Goal: Task Accomplishment & Management: Complete application form

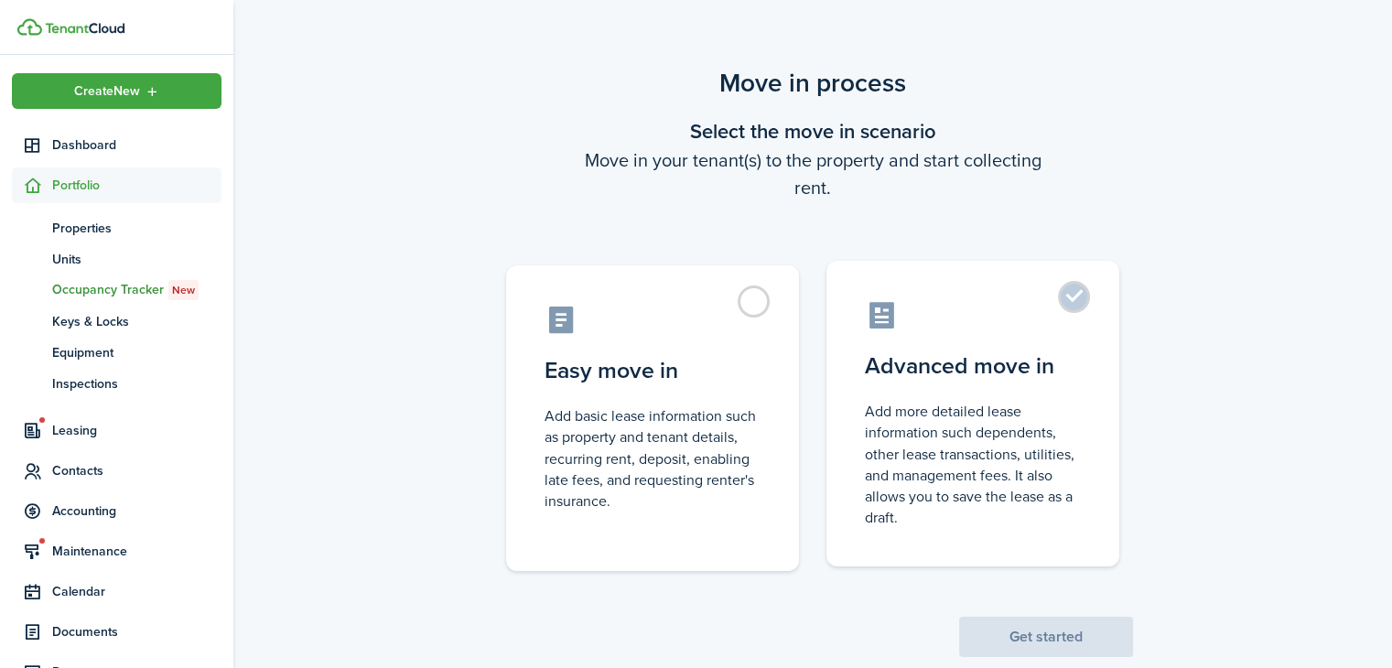
click at [886, 420] on control-radio-card-description "Add more detailed lease information such dependents, other lease transactions, …" at bounding box center [973, 464] width 216 height 127
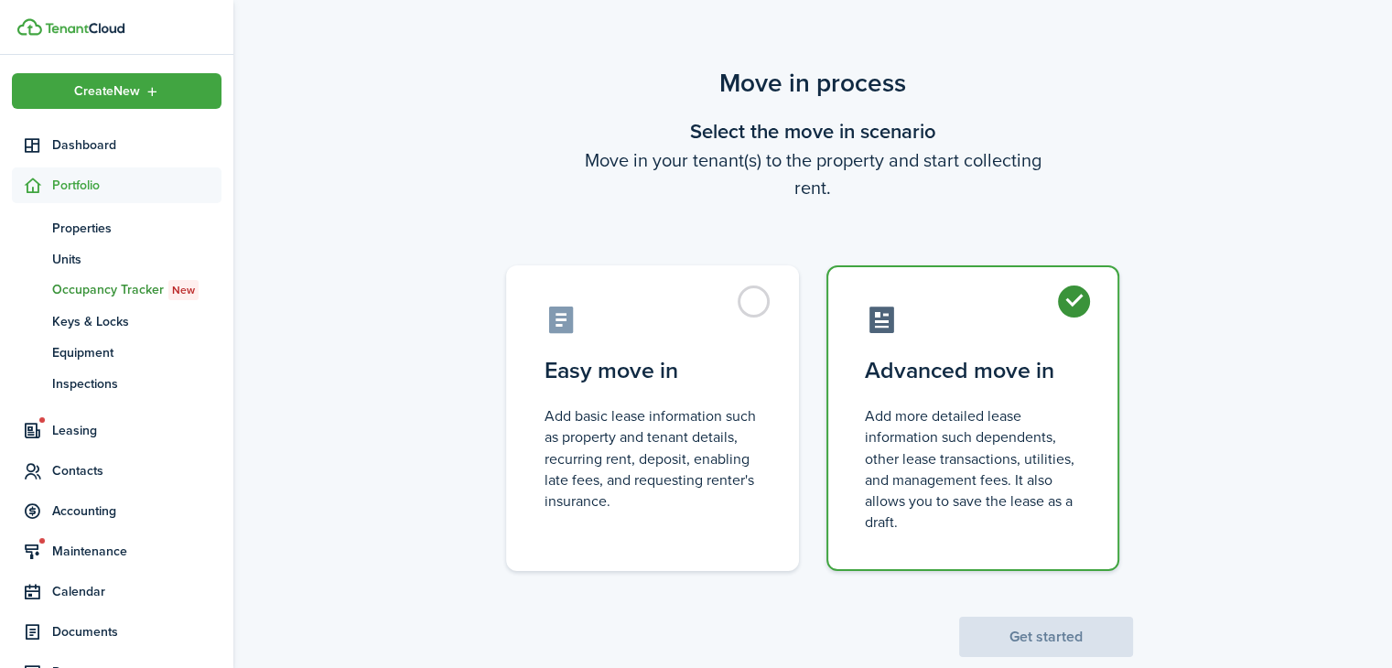
radio input "true"
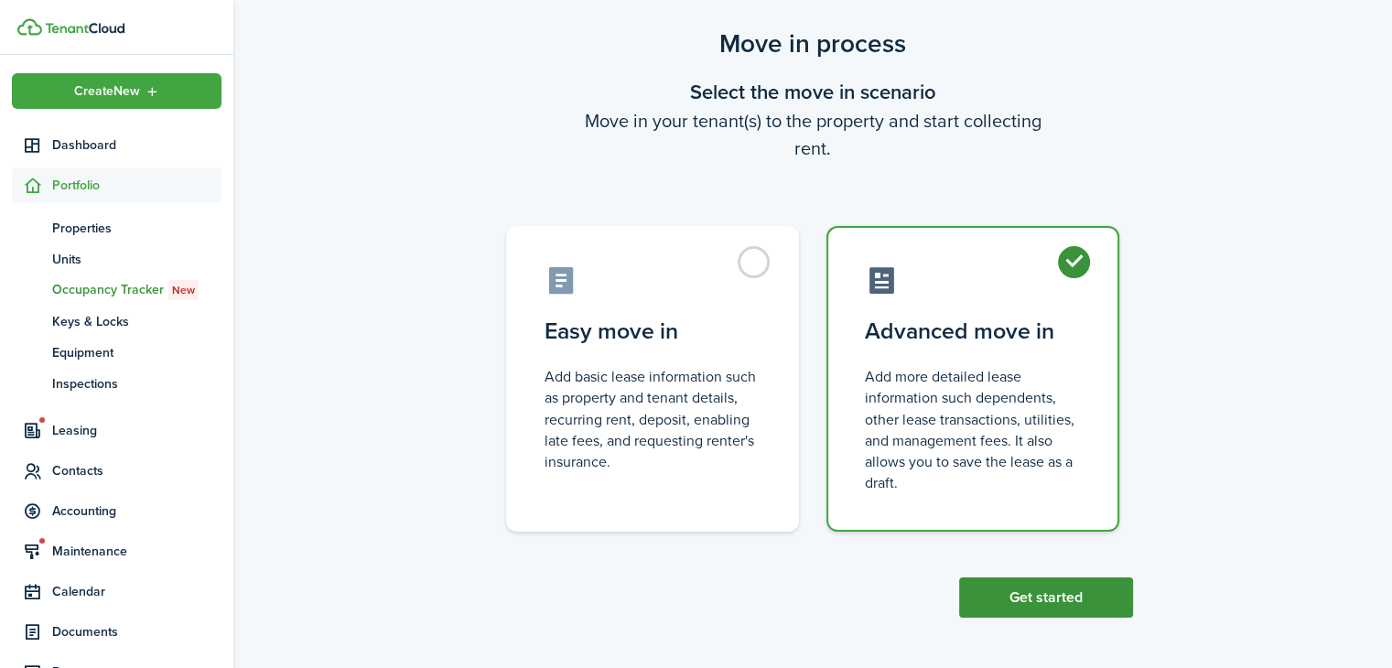
click at [1059, 595] on button "Get started" at bounding box center [1046, 598] width 174 height 40
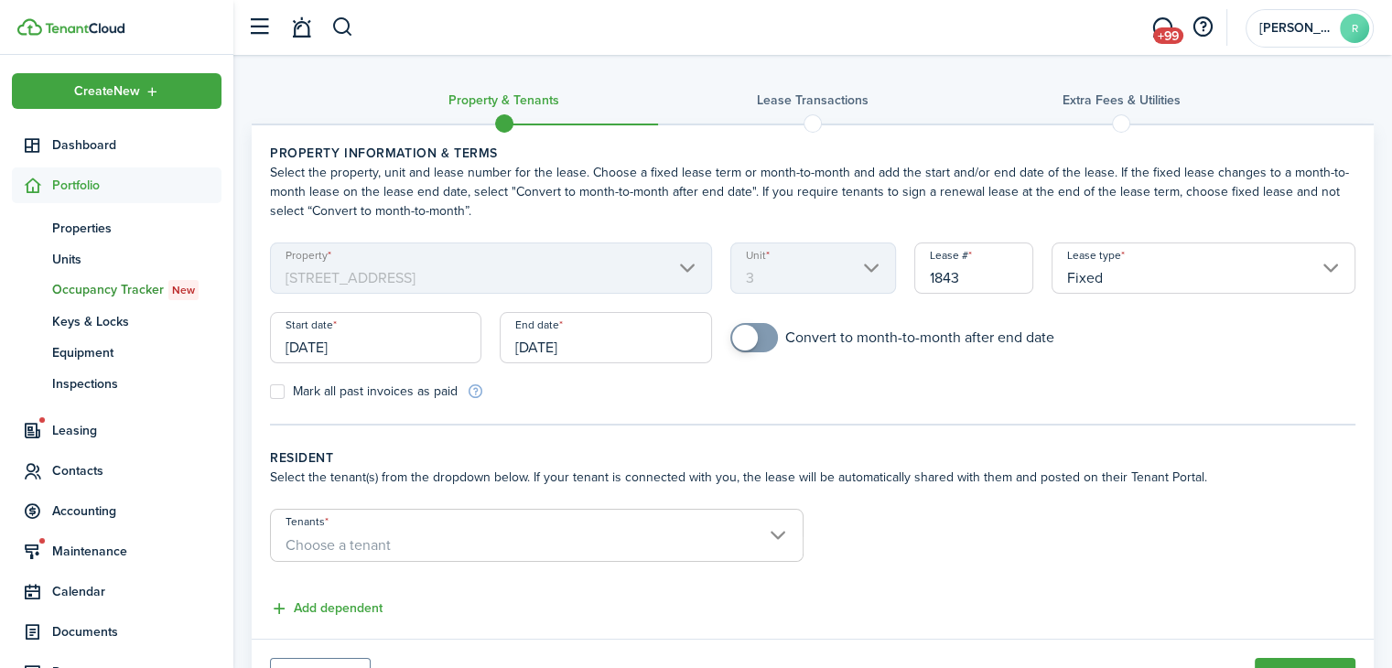
click at [391, 343] on input "[DATE]" at bounding box center [375, 337] width 211 height 51
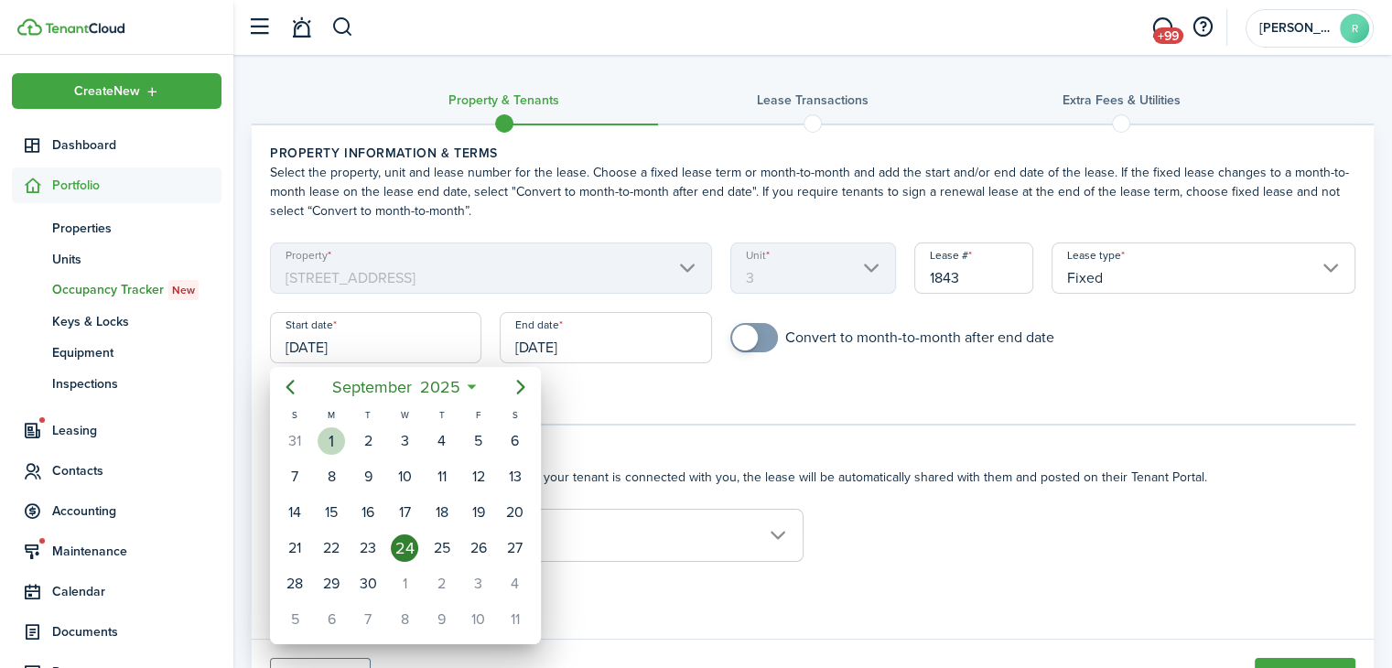
click at [322, 426] on div "[DATE]" at bounding box center [331, 441] width 37 height 35
type input "[DATE]"
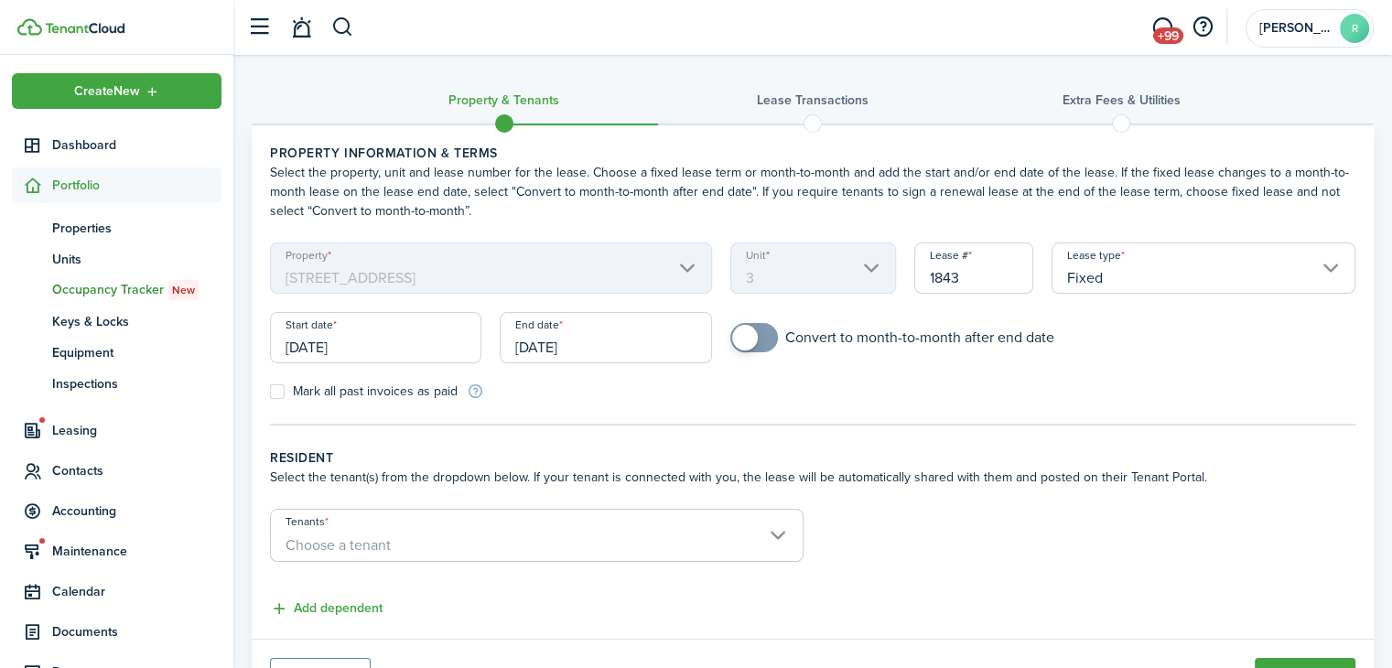
click at [536, 339] on input "[DATE]" at bounding box center [605, 337] width 211 height 51
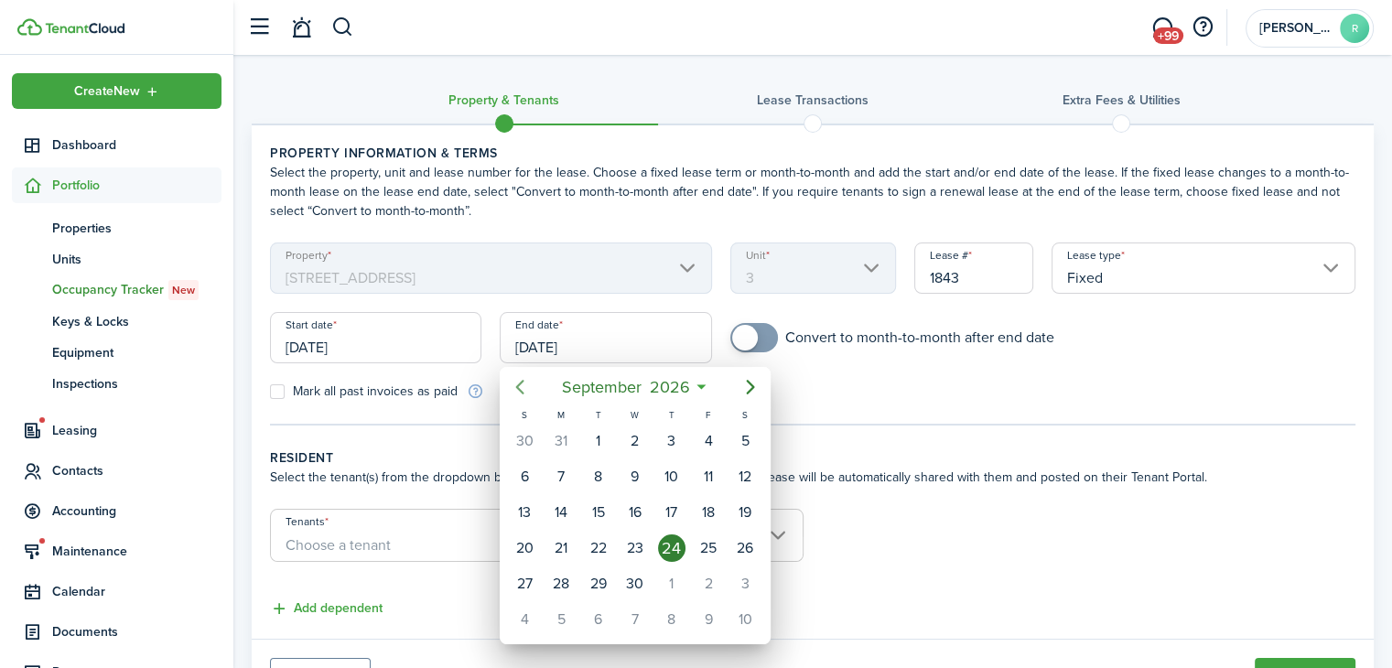
click at [519, 388] on icon "Previous page" at bounding box center [520, 387] width 8 height 15
click at [709, 570] on div "29" at bounding box center [708, 583] width 27 height 27
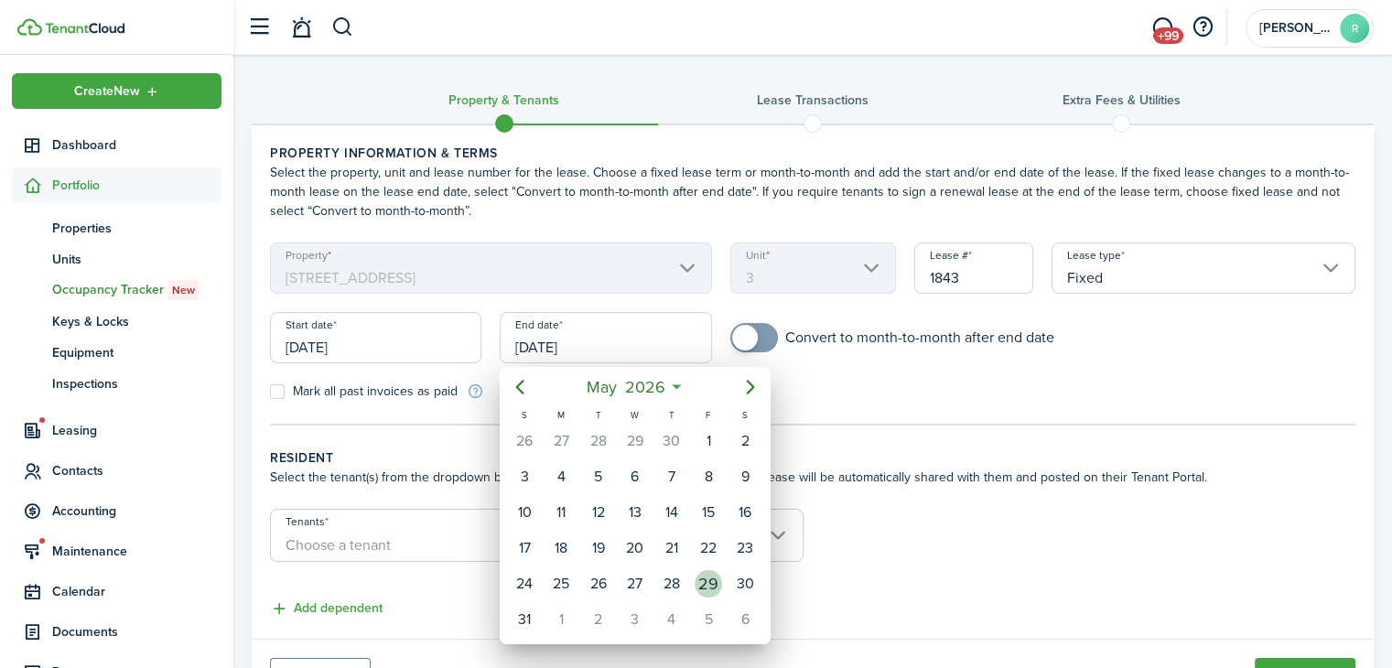
type input "[DATE]"
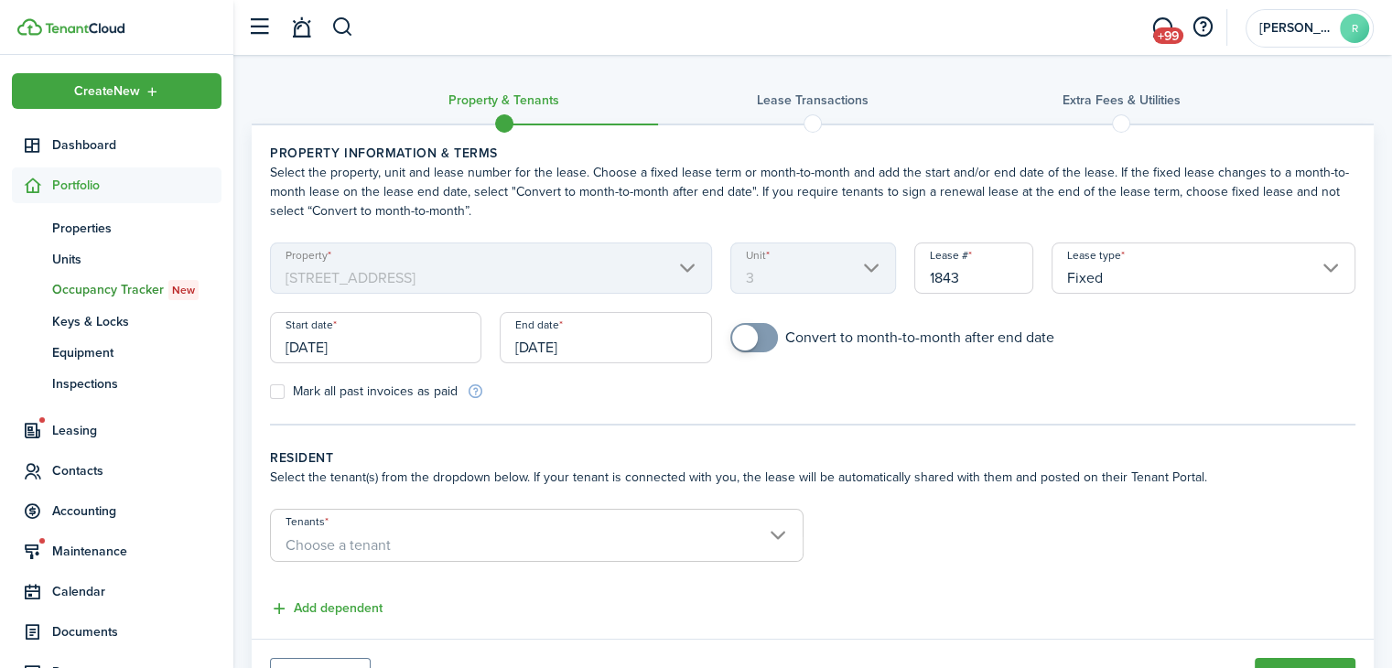
click at [658, 537] on span "Choose a tenant" at bounding box center [537, 545] width 532 height 31
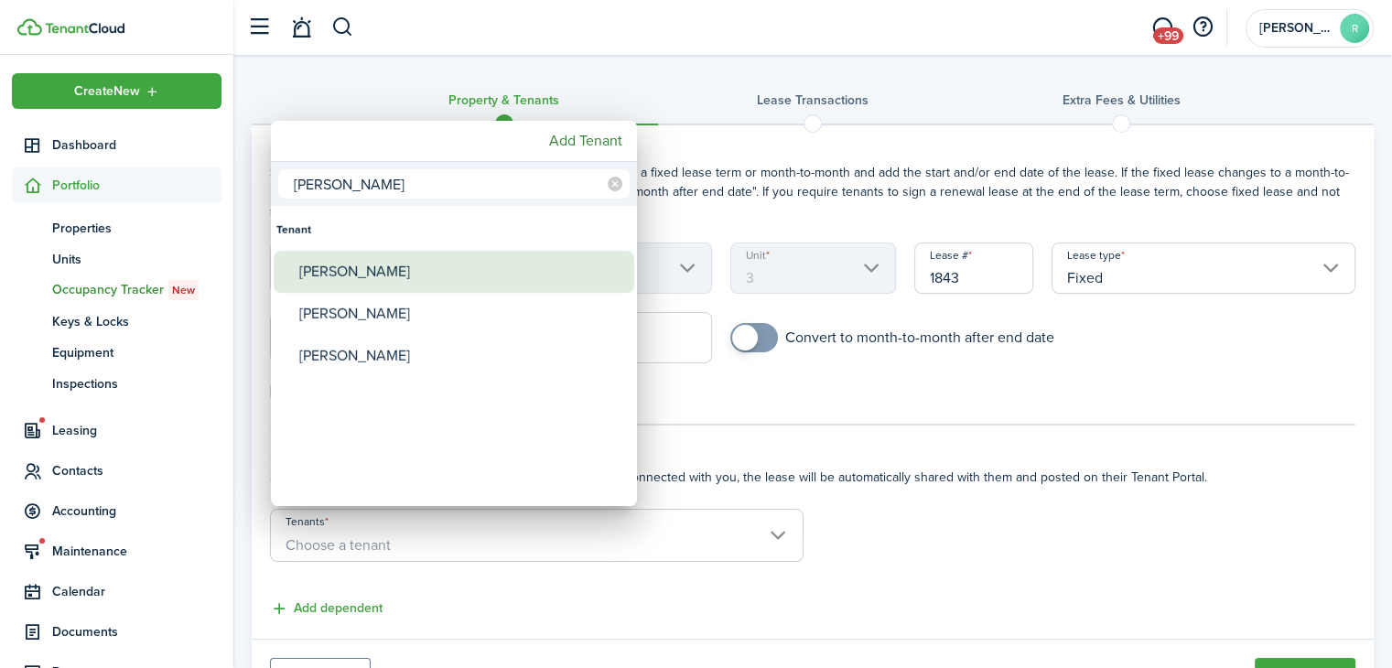
type input "[PERSON_NAME]"
click at [469, 274] on div "[PERSON_NAME]" at bounding box center [461, 272] width 324 height 42
type input "[PERSON_NAME]"
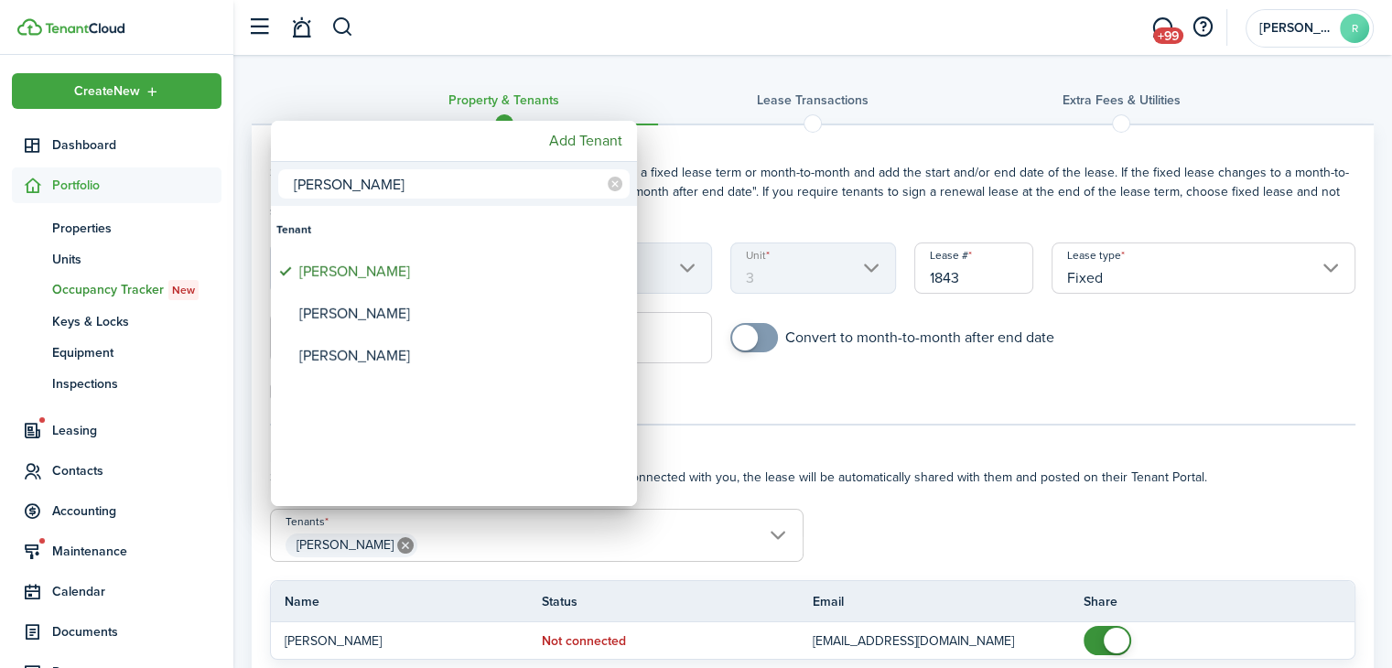
click at [761, 413] on div at bounding box center [696, 334] width 1685 height 961
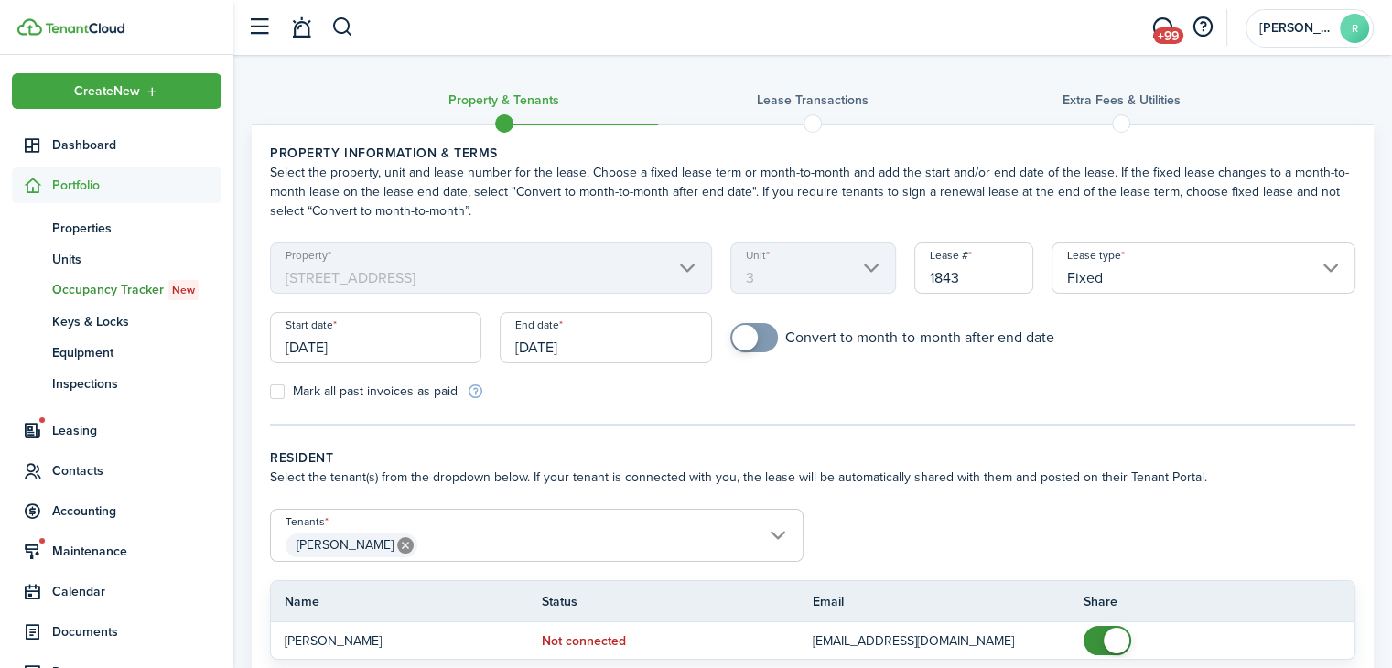
click at [553, 531] on span "[PERSON_NAME]" at bounding box center [537, 545] width 532 height 31
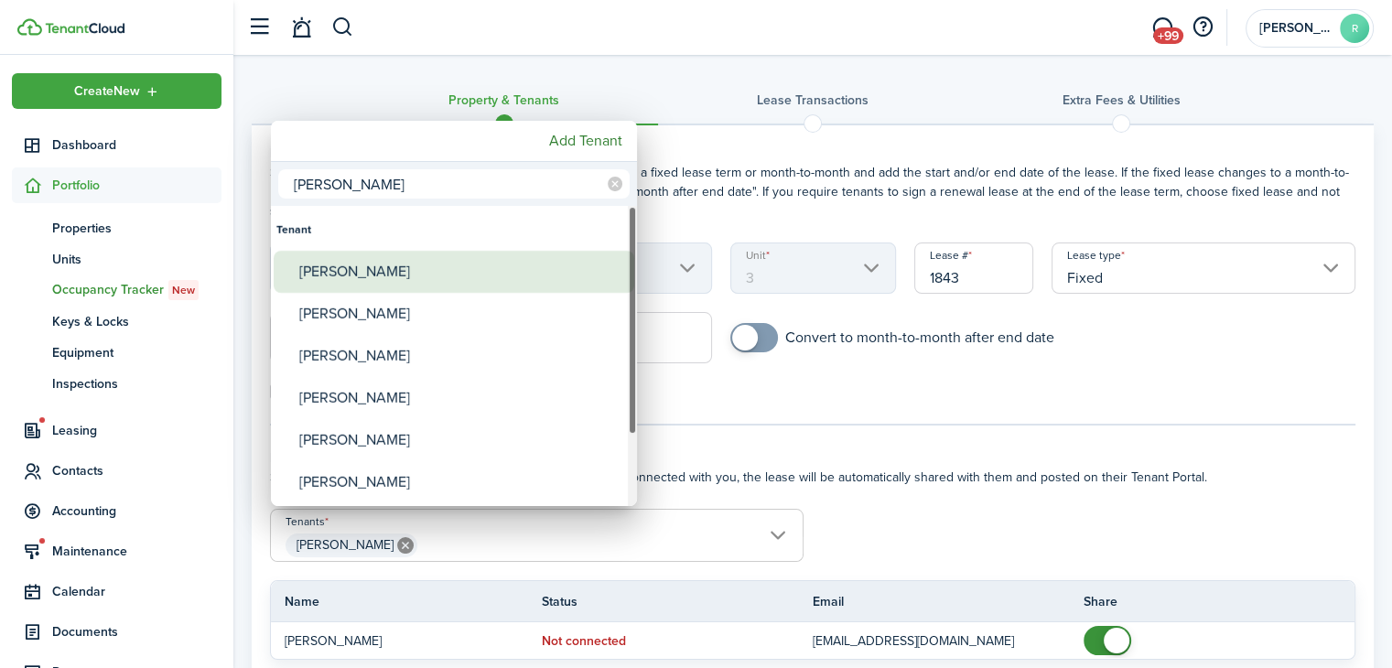
type input "[PERSON_NAME]"
click at [344, 258] on div "[PERSON_NAME]" at bounding box center [461, 272] width 324 height 42
type input "[PERSON_NAME], [PERSON_NAME]"
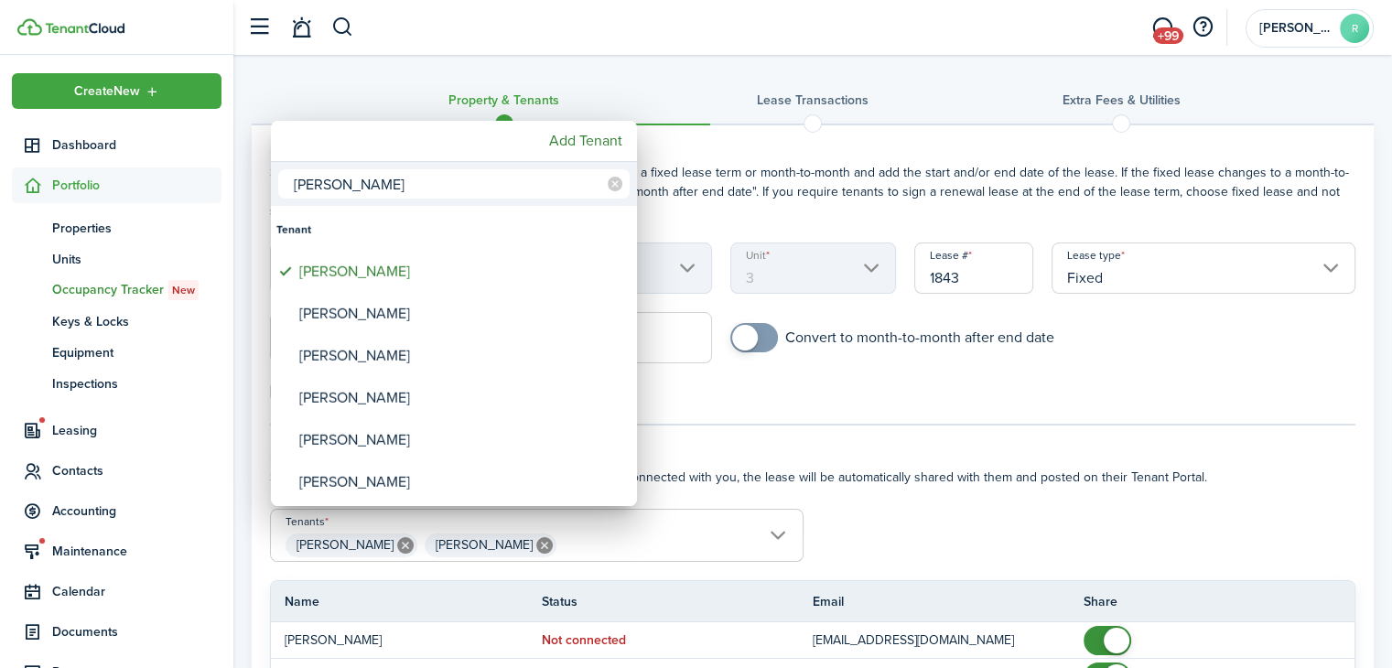
click at [579, 545] on div at bounding box center [696, 334] width 1685 height 961
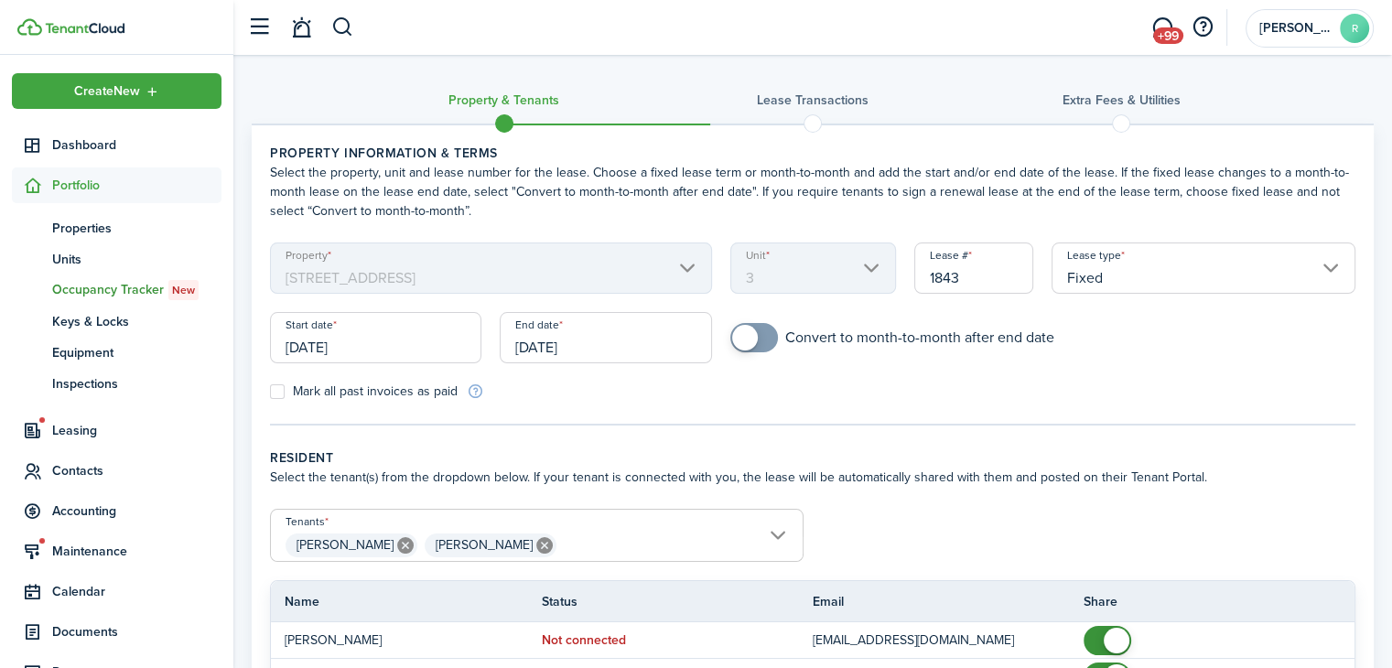
click at [579, 545] on span "[PERSON_NAME] [PERSON_NAME]" at bounding box center [537, 545] width 532 height 31
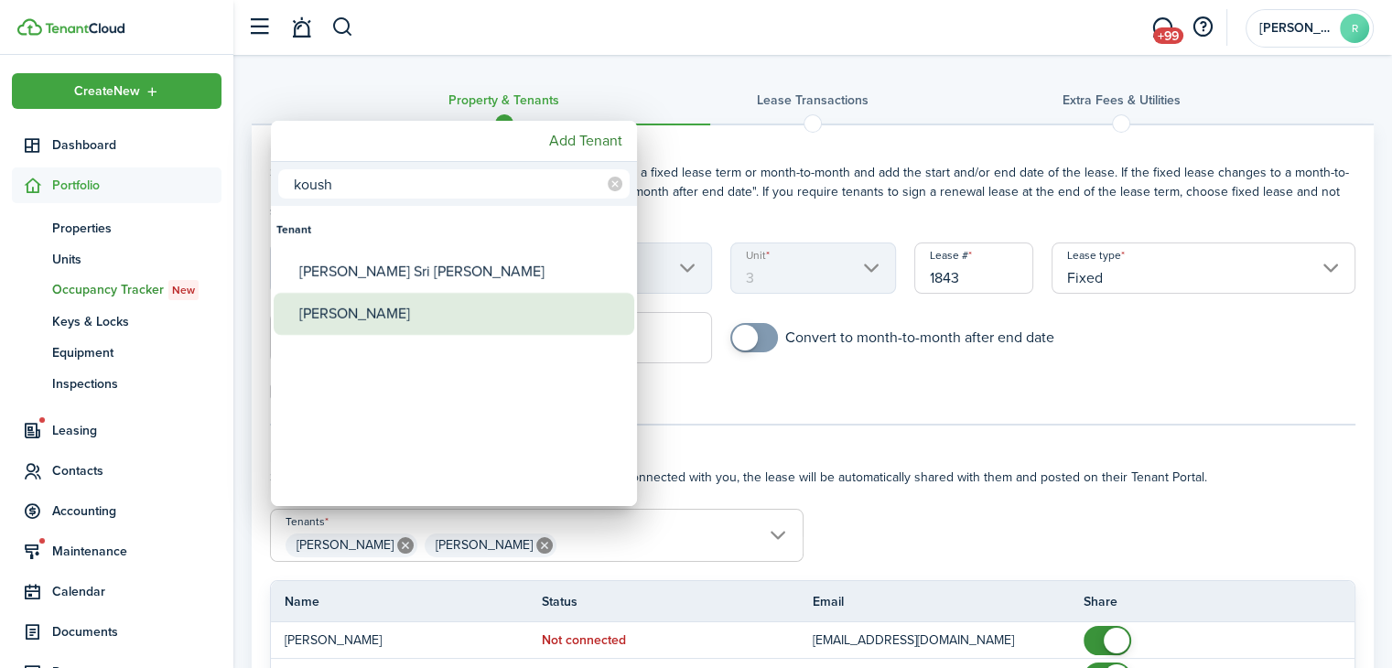
type input "koush"
click at [409, 319] on div "[PERSON_NAME]" at bounding box center [461, 314] width 324 height 42
type input "[PERSON_NAME], [PERSON_NAME], [PERSON_NAME]"
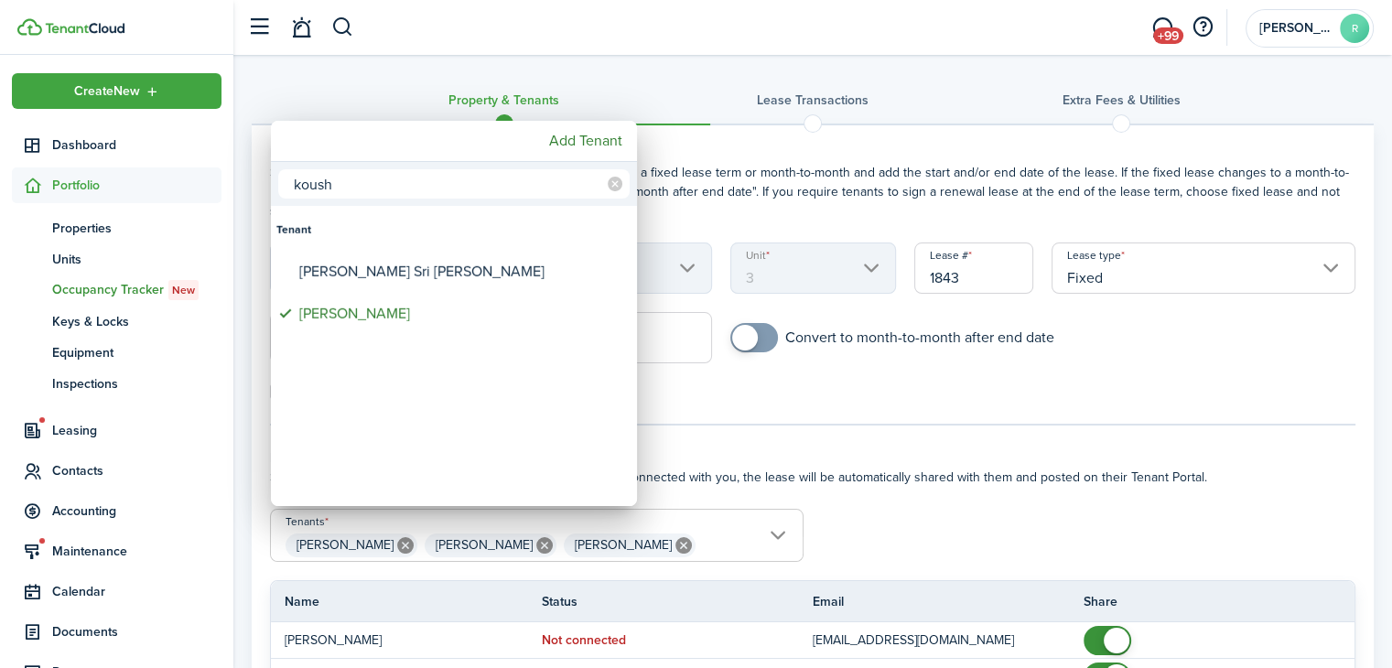
click at [399, 174] on input "koush" at bounding box center [454, 183] width 352 height 29
type input "dee"
click at [618, 182] on icon at bounding box center [615, 184] width 15 height 15
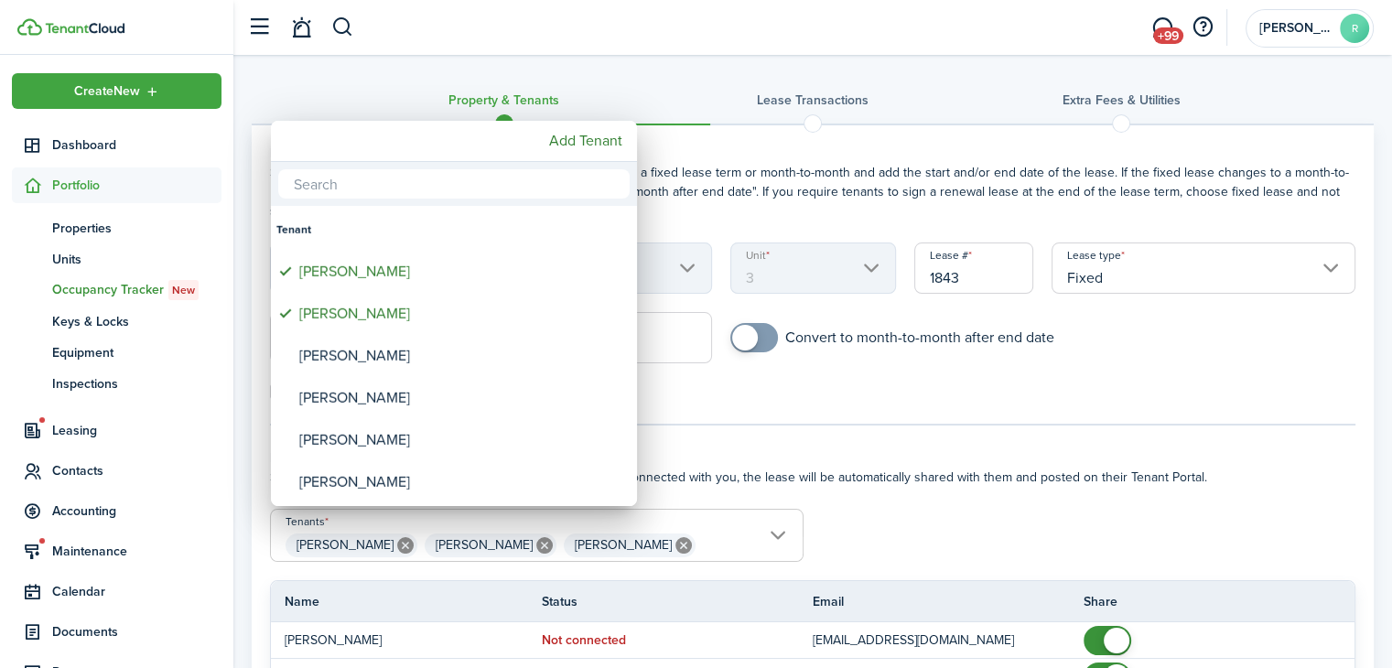
click at [685, 157] on div at bounding box center [696, 334] width 1685 height 961
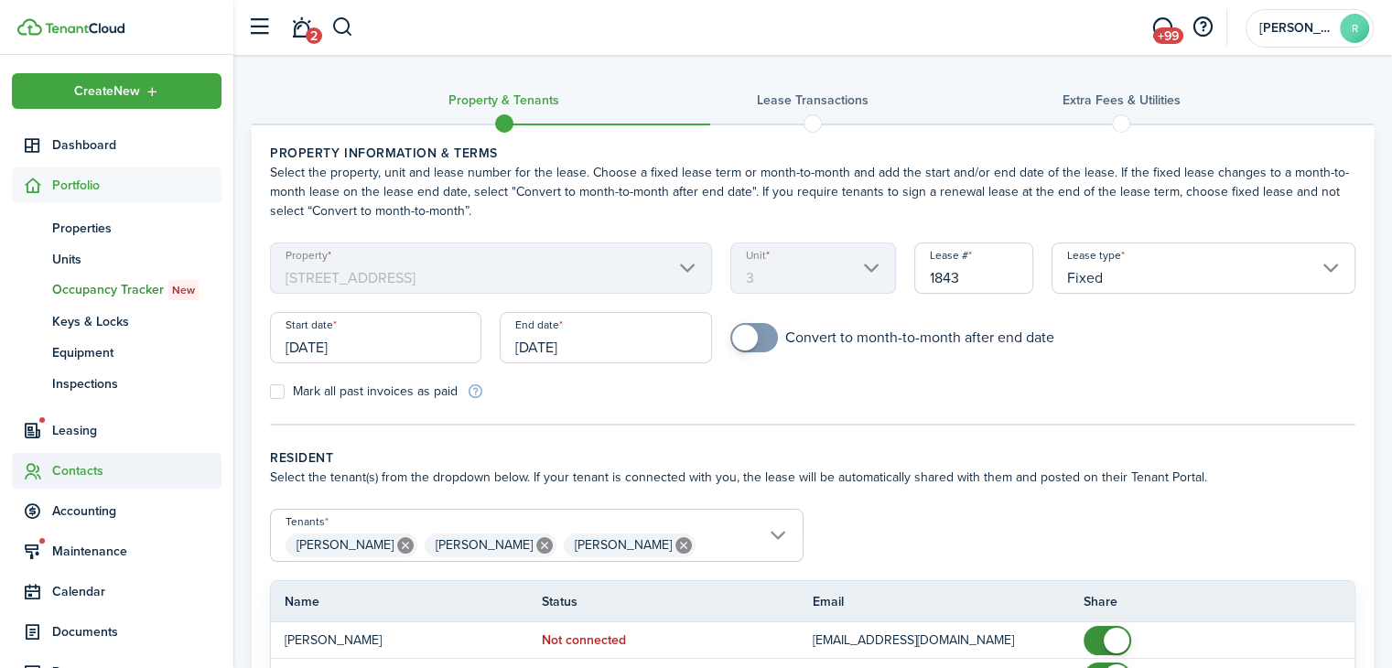
click at [62, 461] on span "Contacts" at bounding box center [136, 470] width 169 height 19
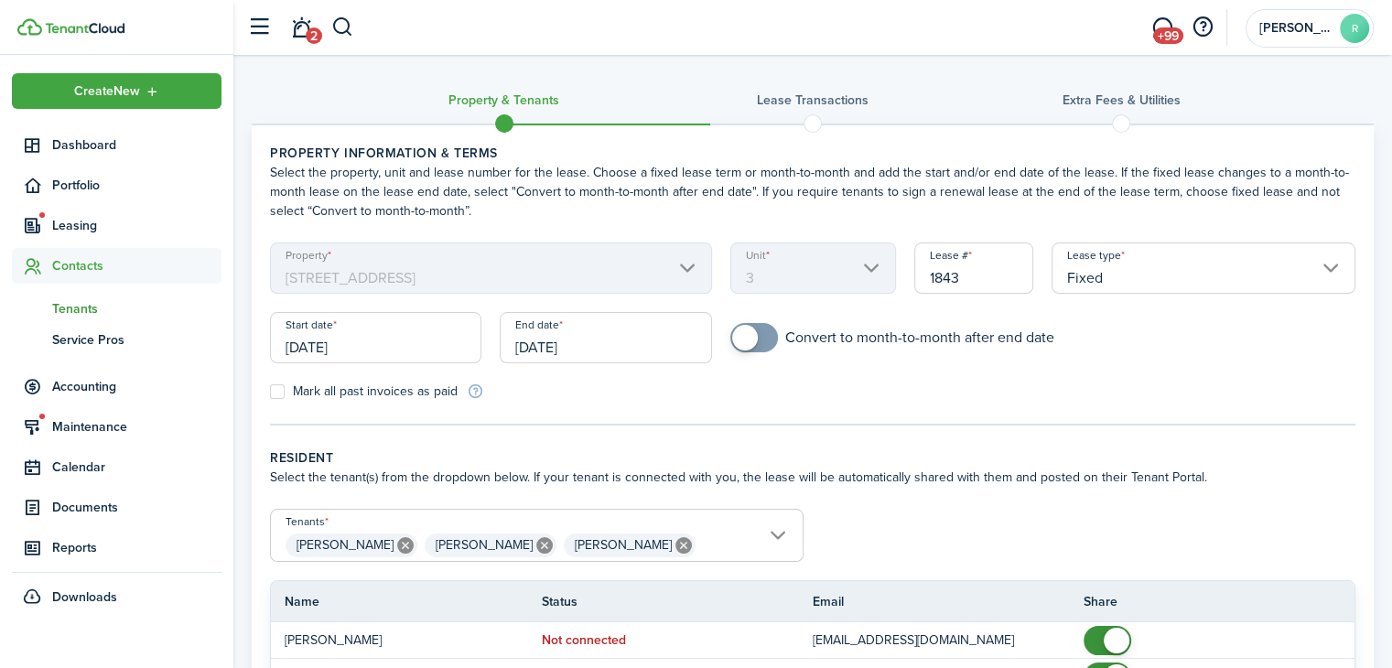
click at [99, 305] on span "Tenants" at bounding box center [136, 308] width 169 height 19
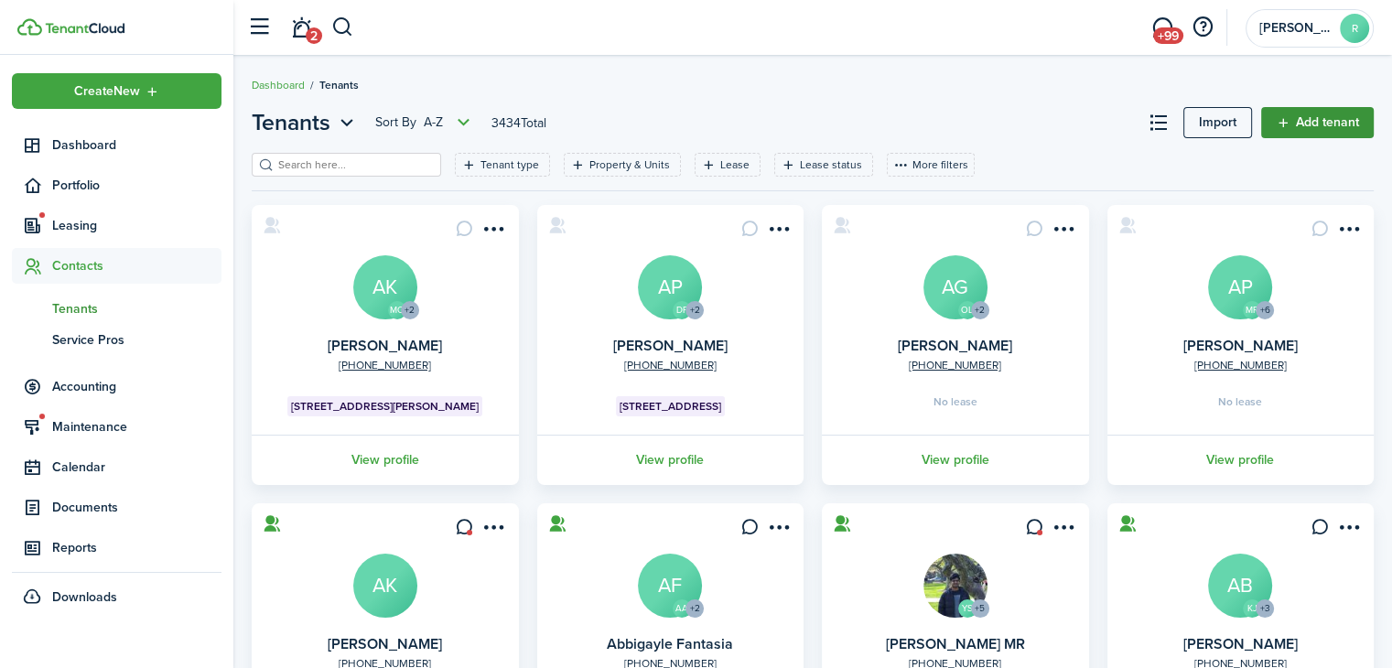
click at [1344, 136] on link "Add tenant" at bounding box center [1317, 122] width 113 height 31
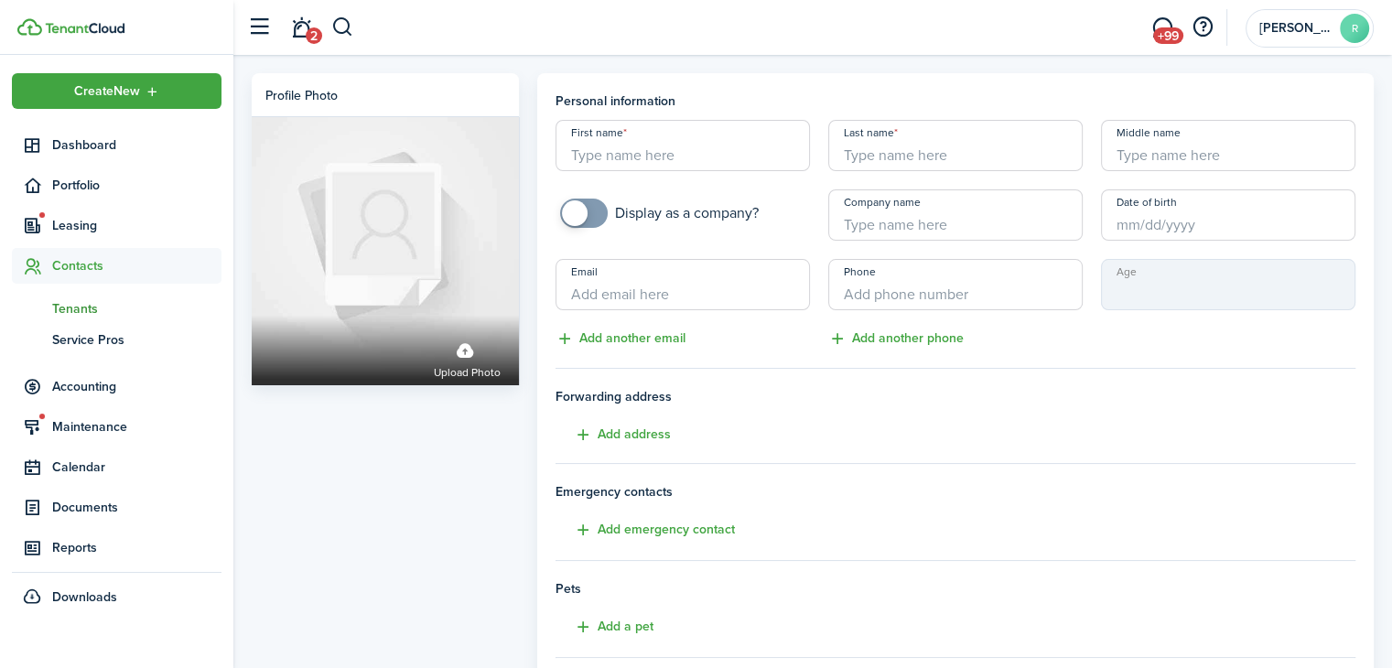
click at [608, 146] on input "First name" at bounding box center [683, 145] width 254 height 51
paste input "[PERSON_NAME]"
click at [655, 157] on input "[PERSON_NAME]" at bounding box center [683, 145] width 254 height 51
type input "Deepak"
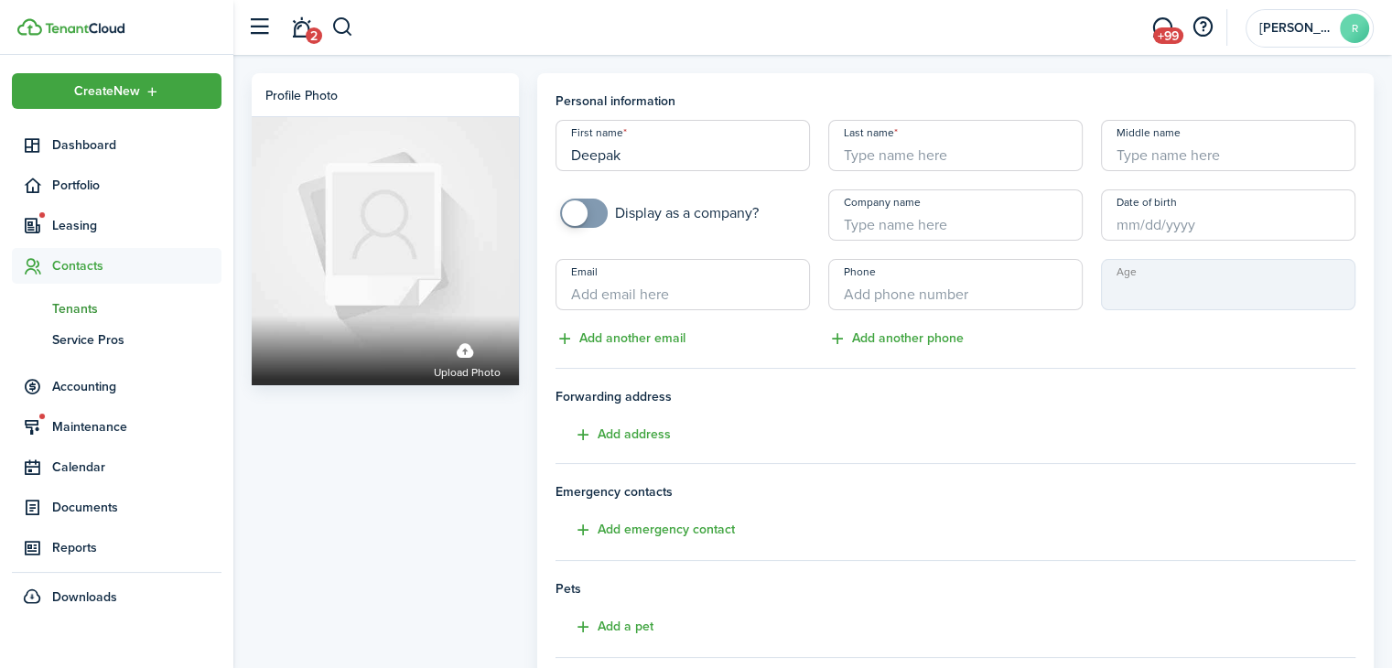
paste input "Pedapalli"
type input "Pedapalli"
click at [659, 294] on input "Email" at bounding box center [683, 284] width 254 height 51
paste input "[EMAIL_ADDRESS][DOMAIN_NAME]"
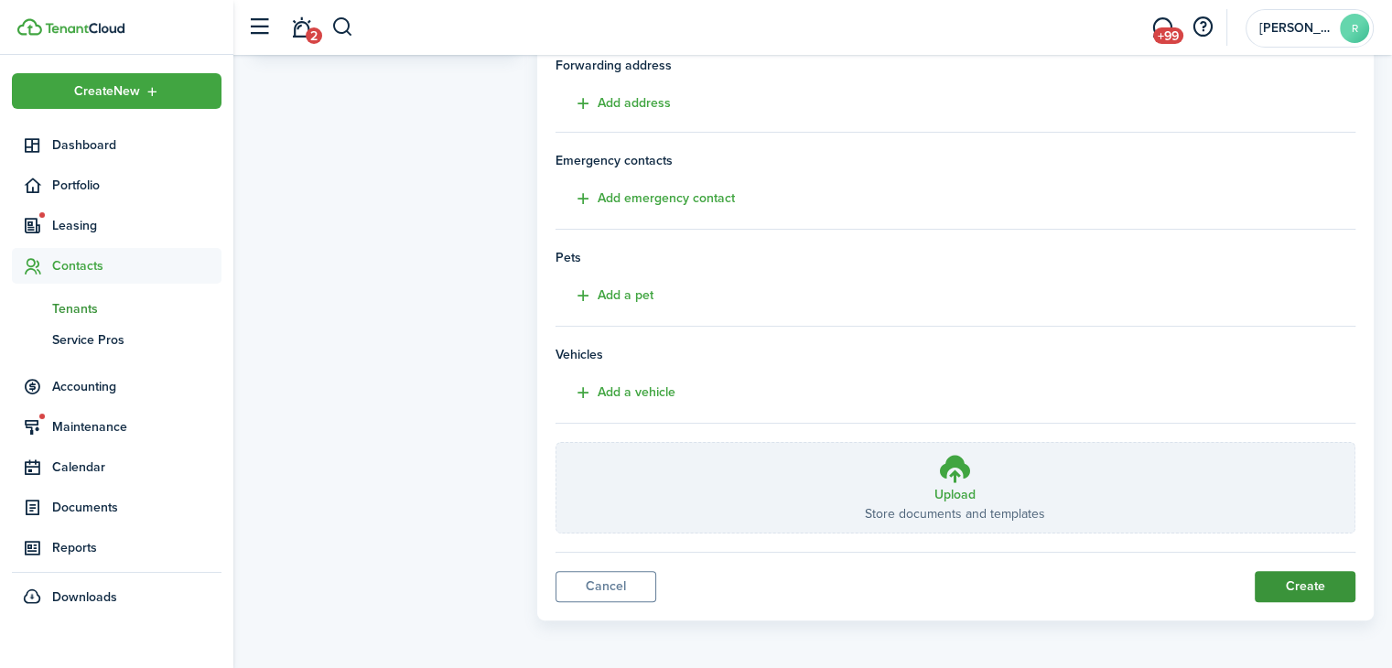
type input "[EMAIL_ADDRESS][DOMAIN_NAME]"
click at [1272, 578] on button "Create" at bounding box center [1305, 586] width 101 height 31
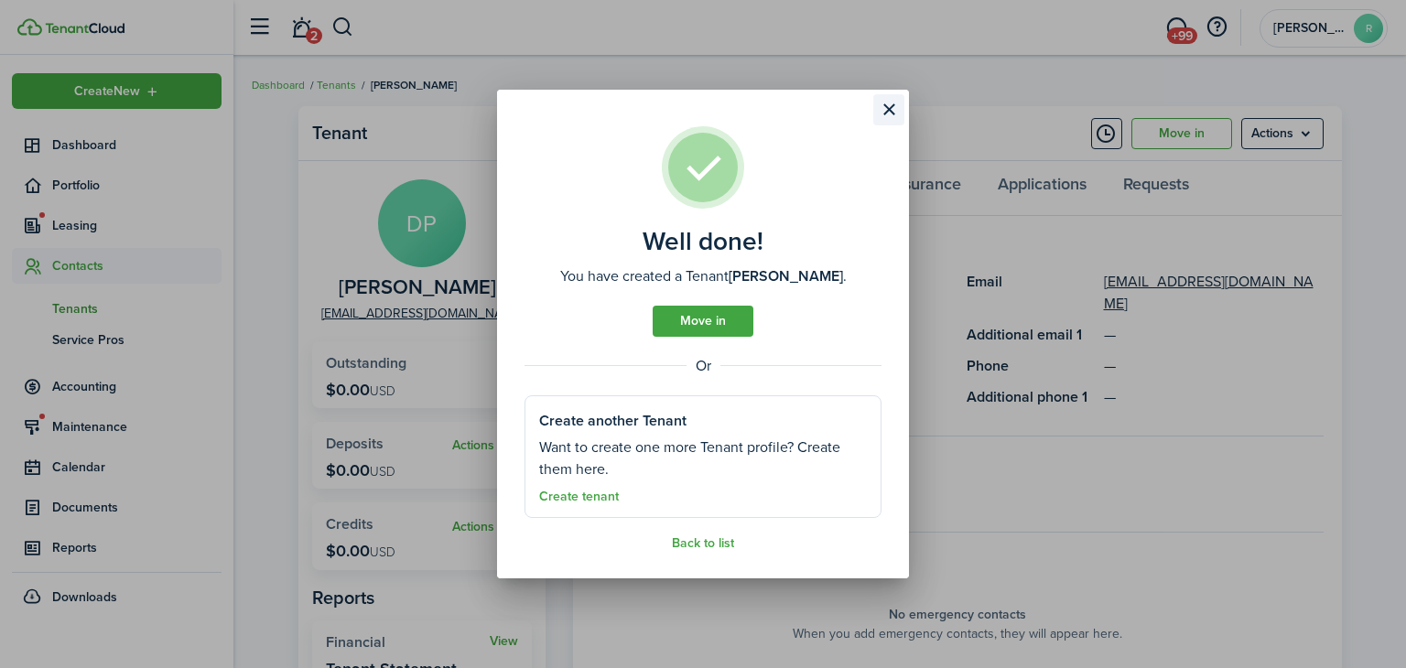
click at [889, 99] on button "Close modal" at bounding box center [888, 109] width 31 height 31
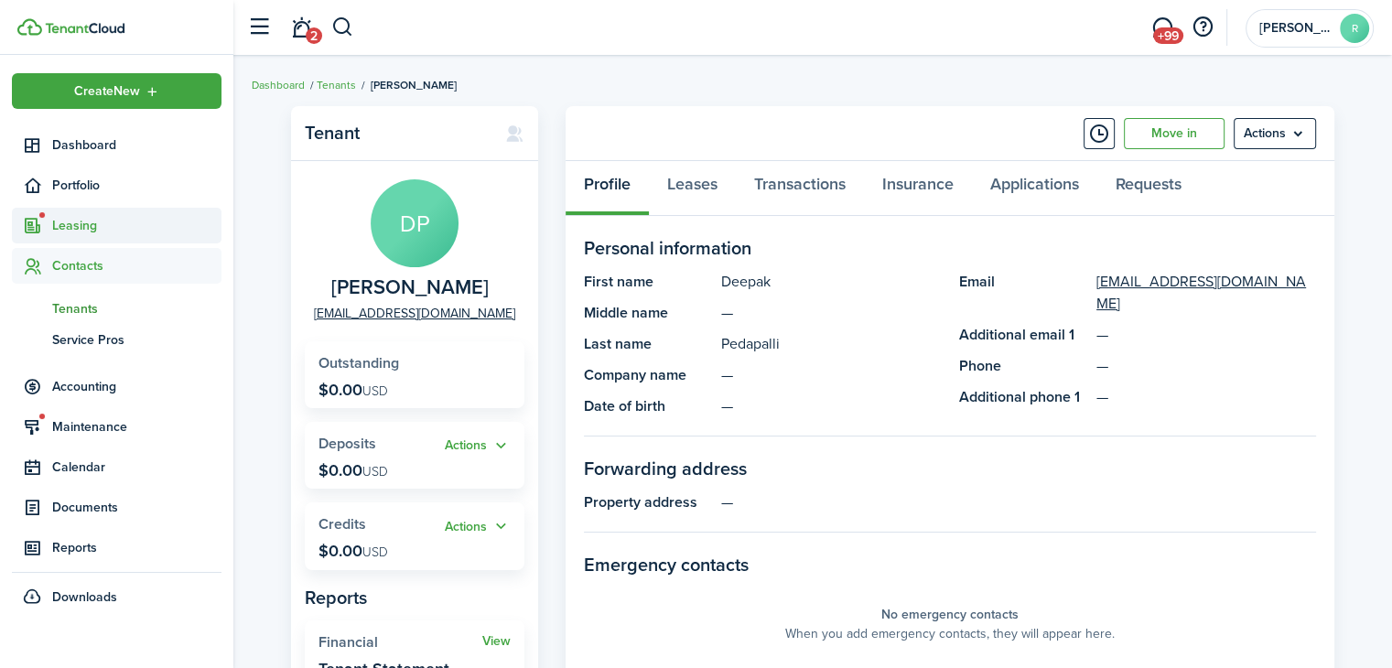
click at [88, 213] on span "Leasing" at bounding box center [117, 226] width 210 height 36
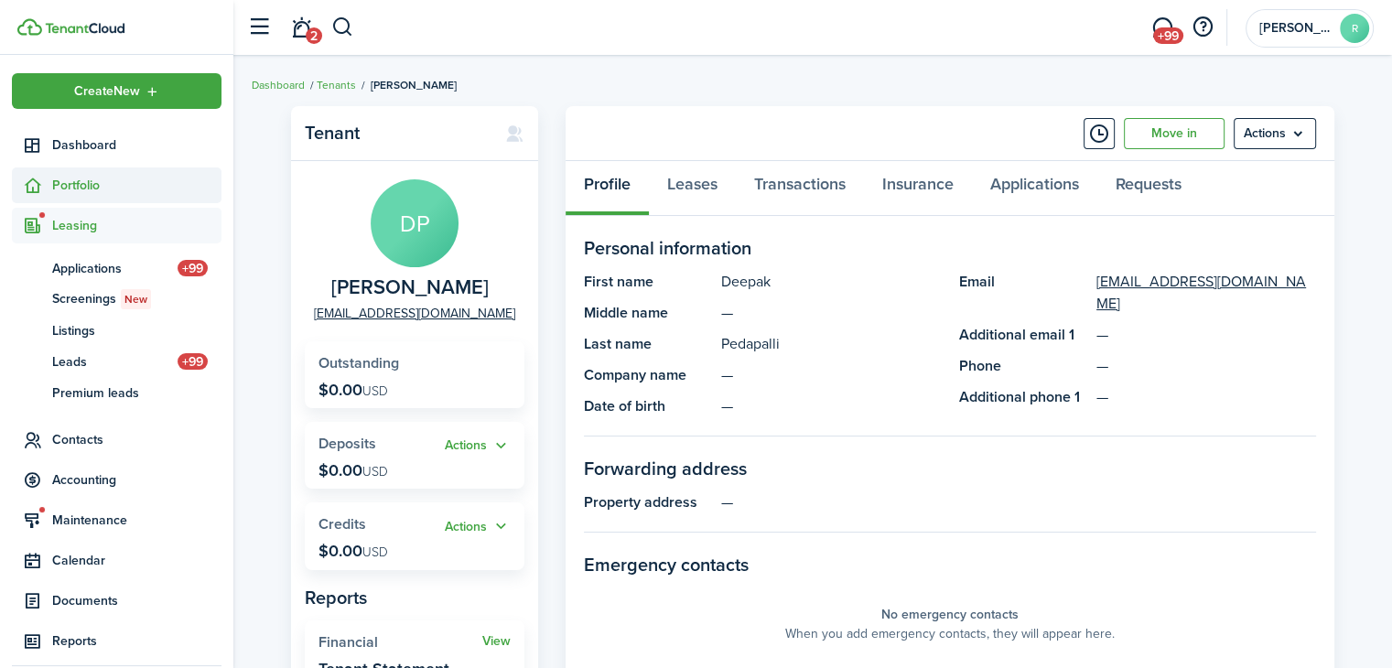
click at [88, 192] on span "Portfolio" at bounding box center [136, 185] width 169 height 19
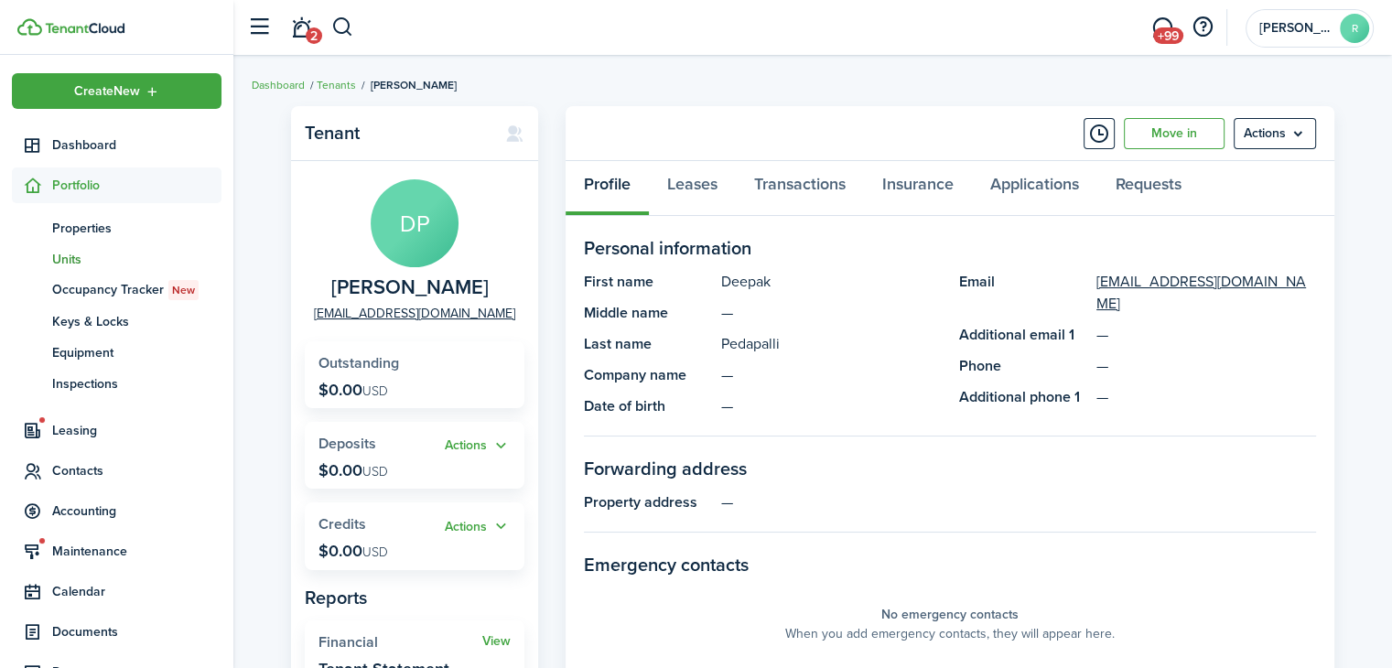
click at [73, 246] on link "un Units" at bounding box center [117, 258] width 210 height 31
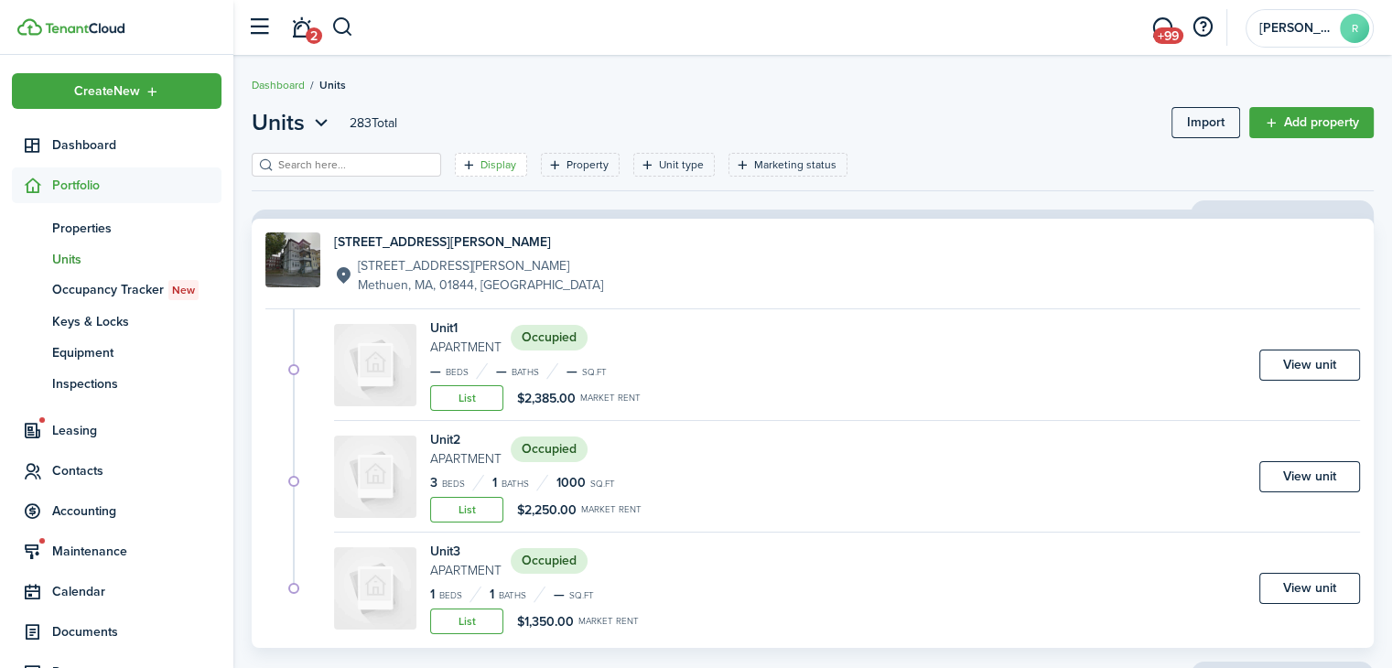
click at [488, 157] on filter-tag-label "Display" at bounding box center [499, 165] width 36 height 16
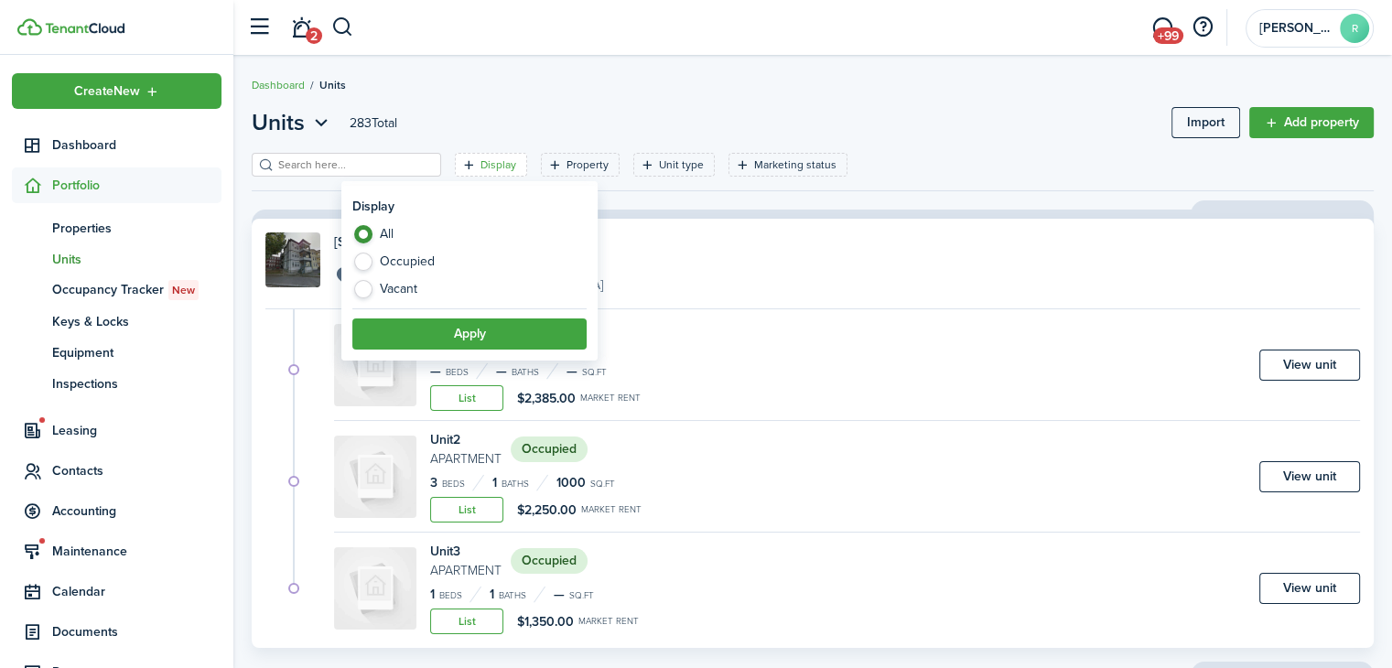
click at [410, 283] on label "Vacant" at bounding box center [469, 289] width 234 height 18
radio input "false"
radio input "true"
click at [406, 319] on button "Apply" at bounding box center [469, 334] width 234 height 31
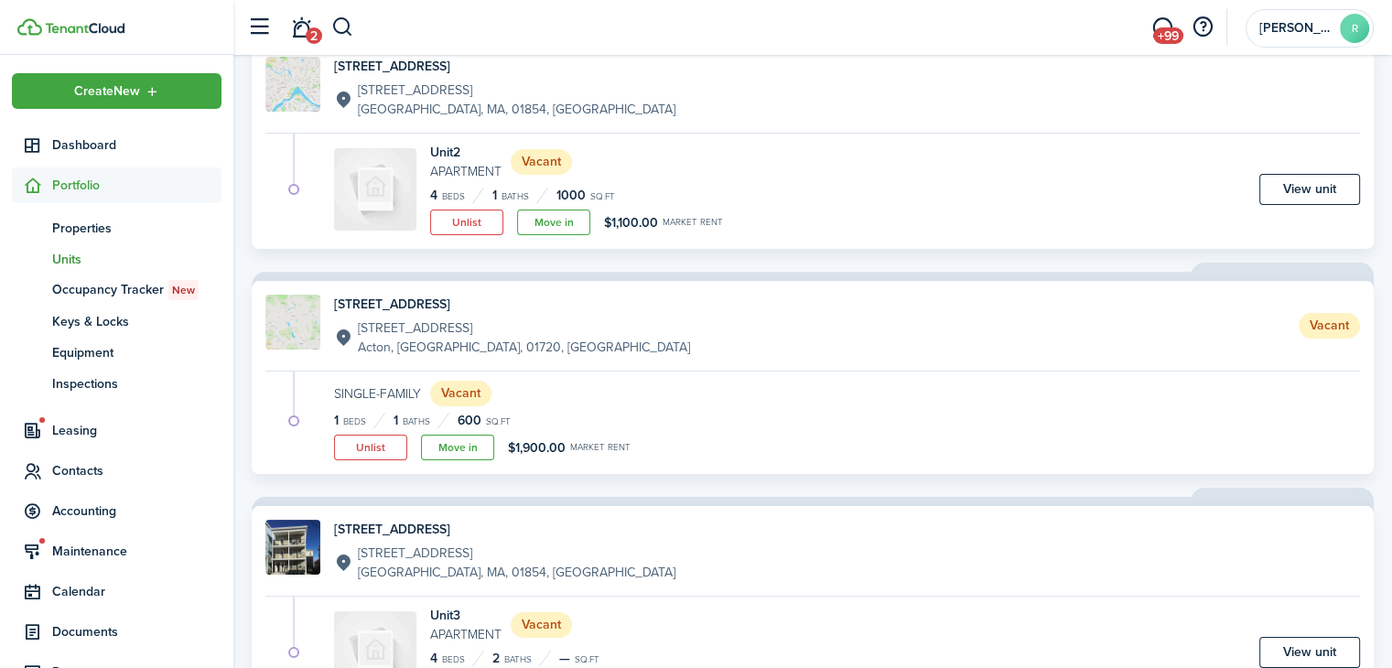
scroll to position [228, 0]
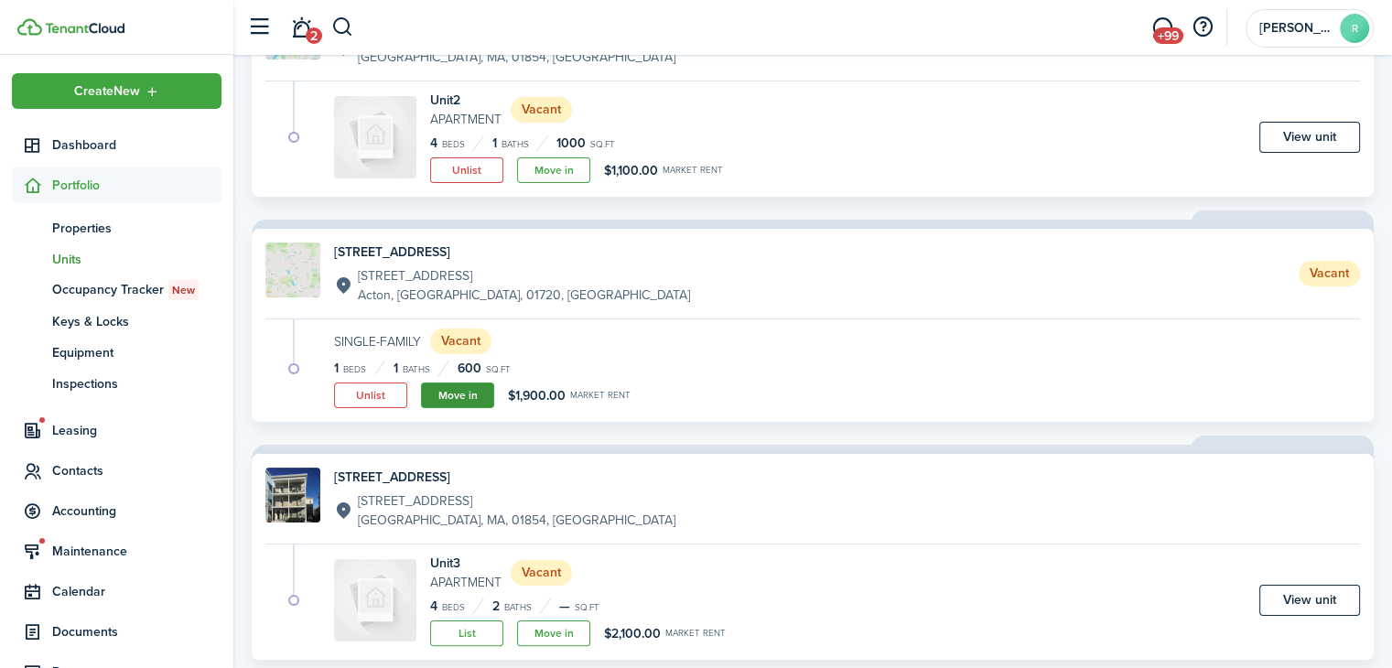
click at [487, 389] on link "Move in" at bounding box center [457, 396] width 73 height 26
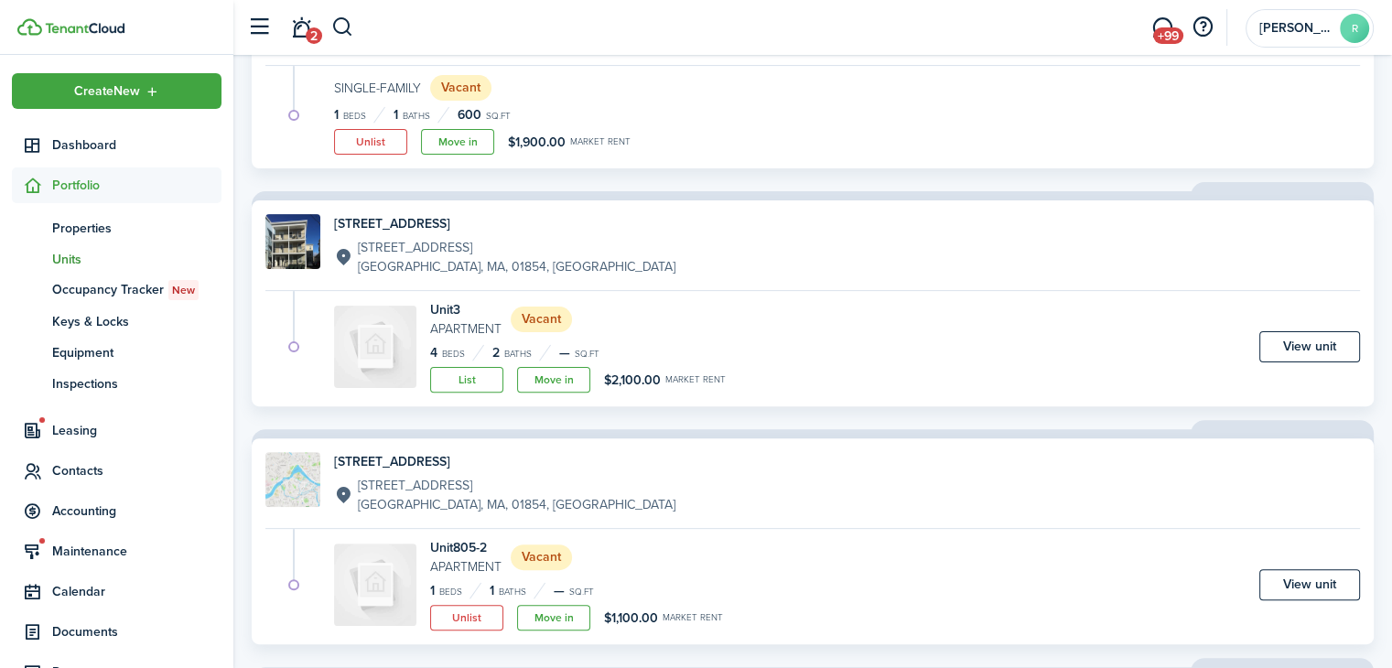
scroll to position [494, 0]
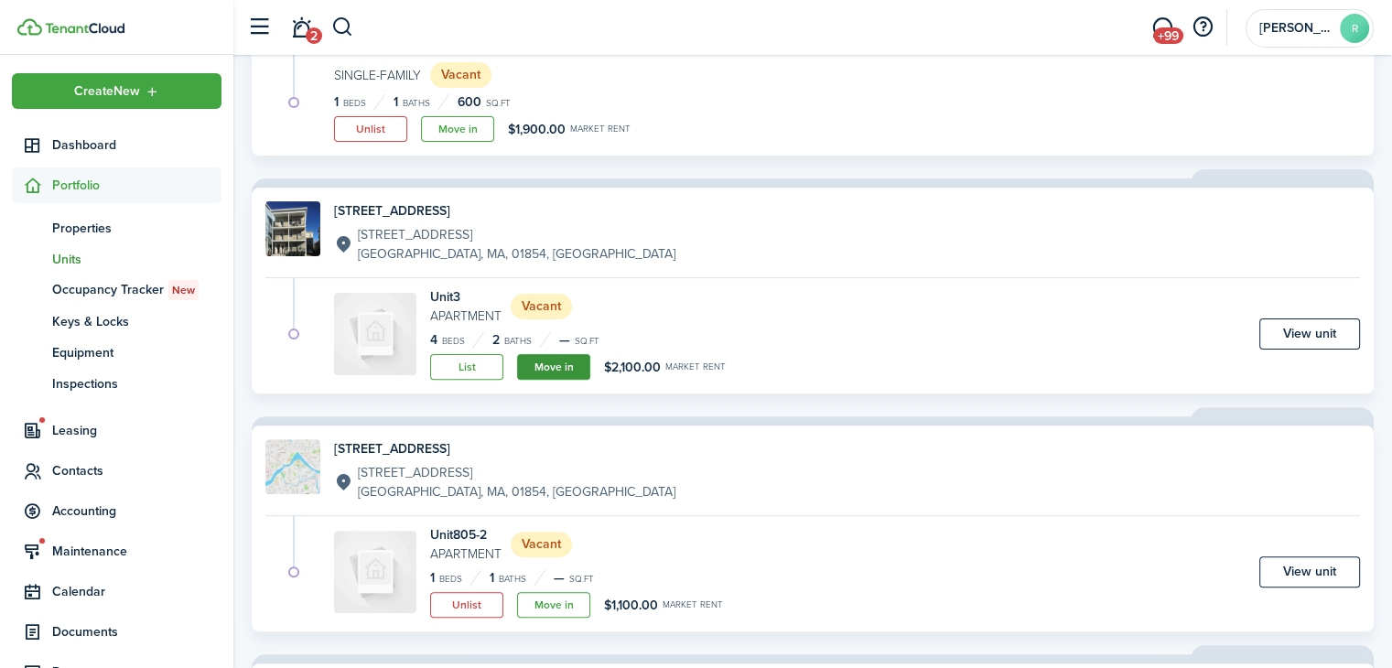
click at [565, 366] on link "Move in" at bounding box center [553, 367] width 73 height 26
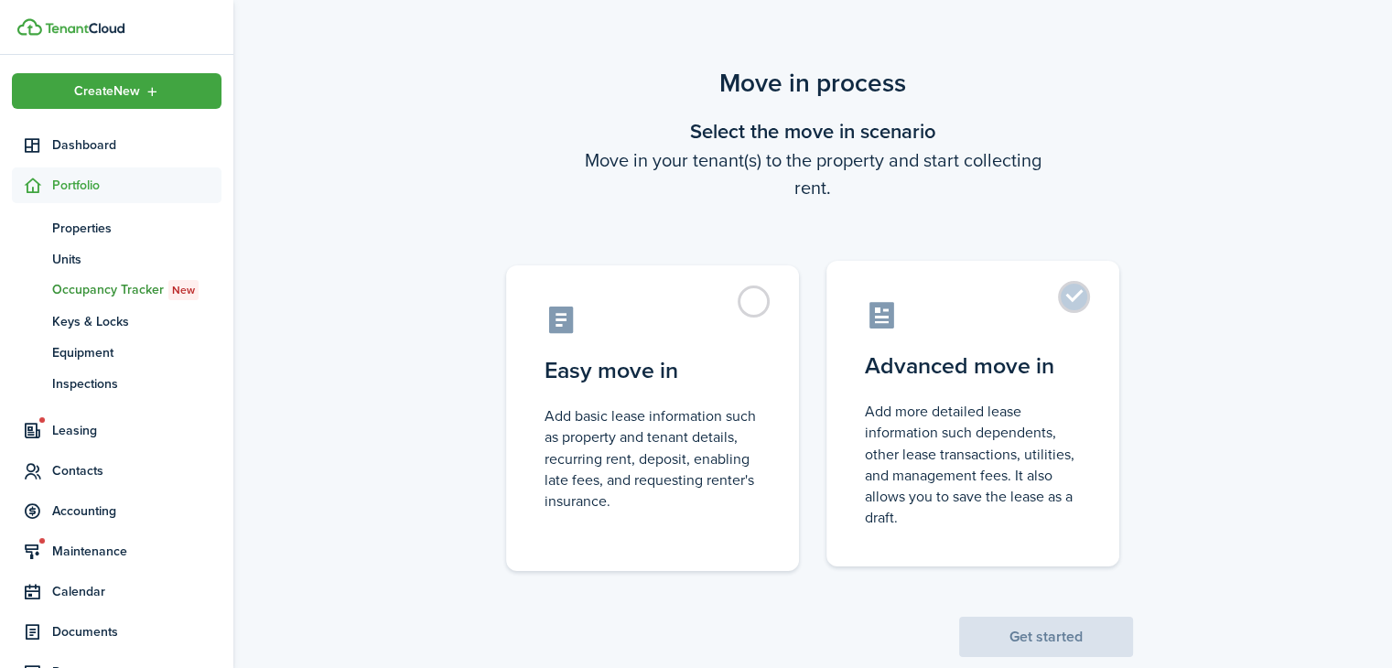
click at [932, 430] on control-radio-card-description "Add more detailed lease information such dependents, other lease transactions, …" at bounding box center [973, 464] width 216 height 127
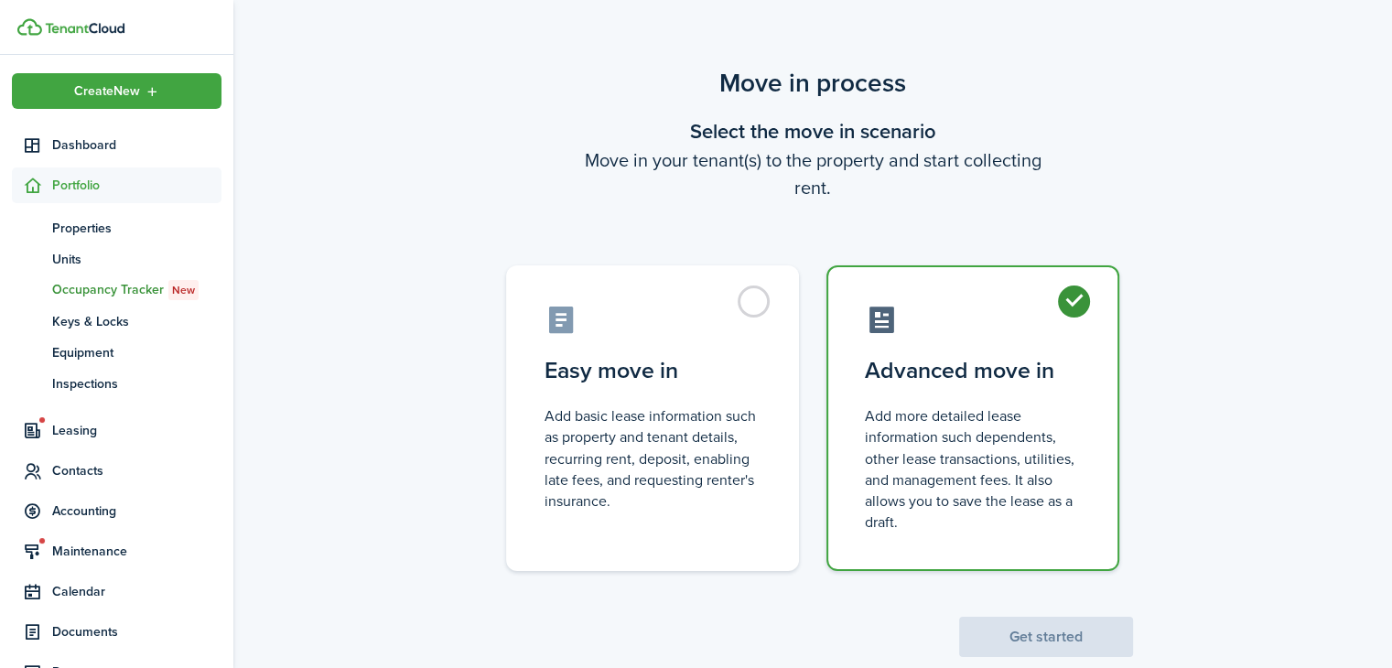
radio input "true"
click at [1008, 637] on button "Get started" at bounding box center [1046, 637] width 174 height 40
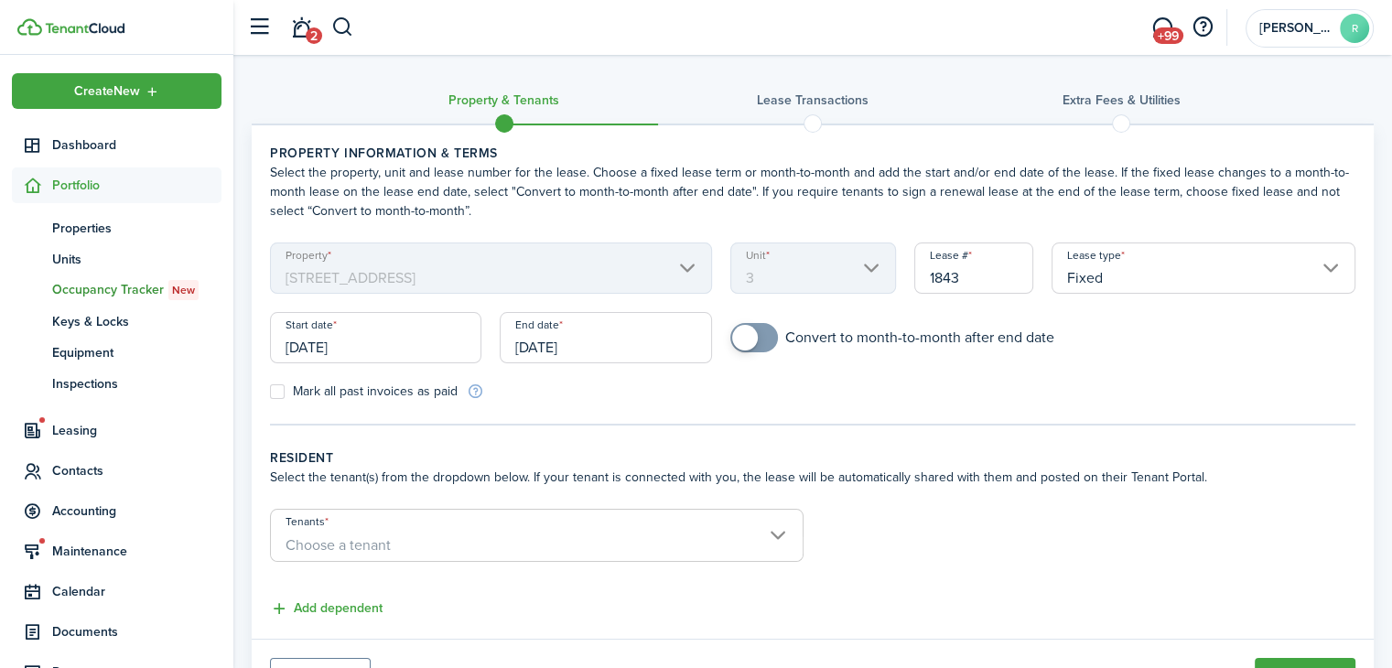
click at [320, 351] on input "[DATE]" at bounding box center [375, 337] width 211 height 51
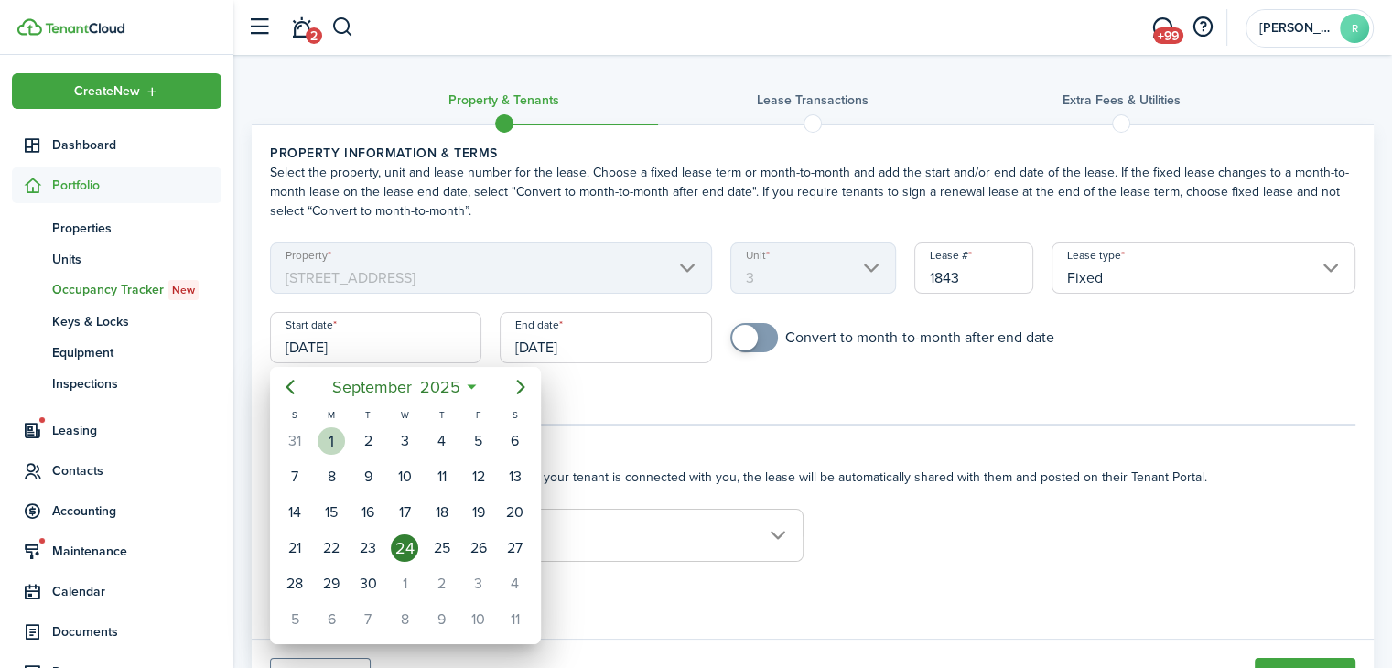
click at [336, 434] on div "1" at bounding box center [331, 440] width 27 height 27
type input "[DATE]"
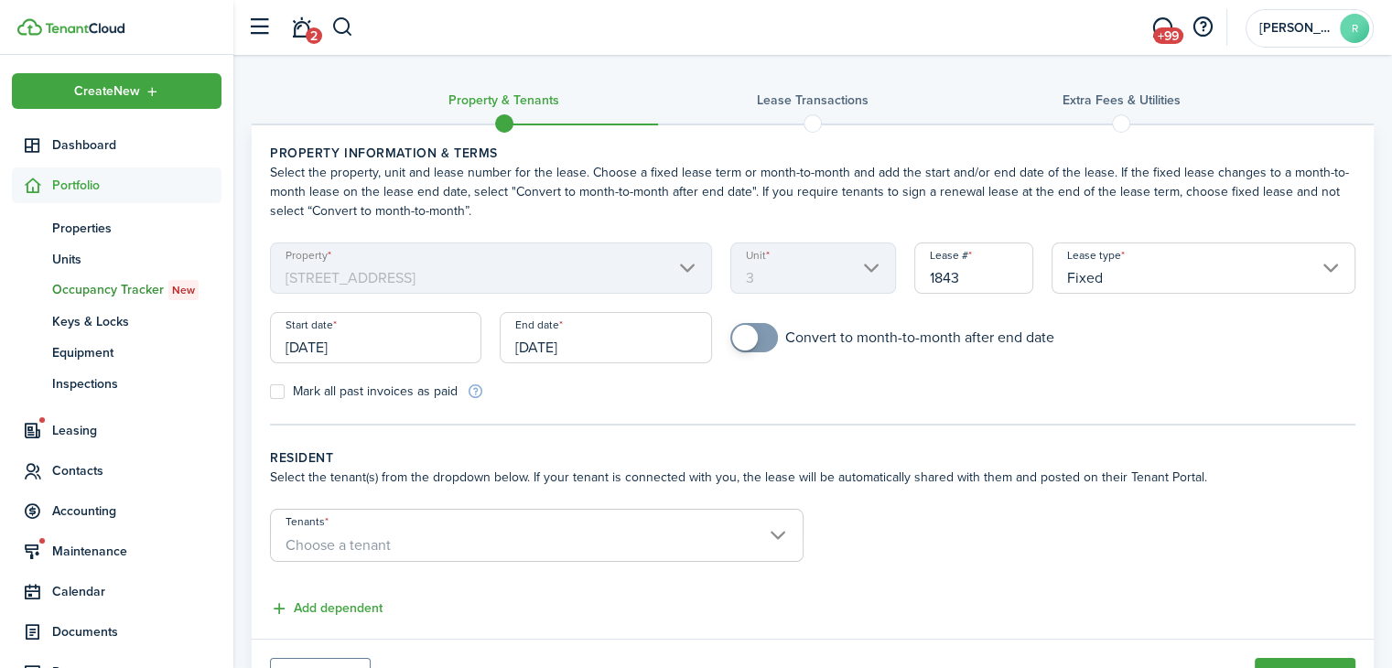
click at [598, 352] on input "[DATE]" at bounding box center [605, 337] width 211 height 51
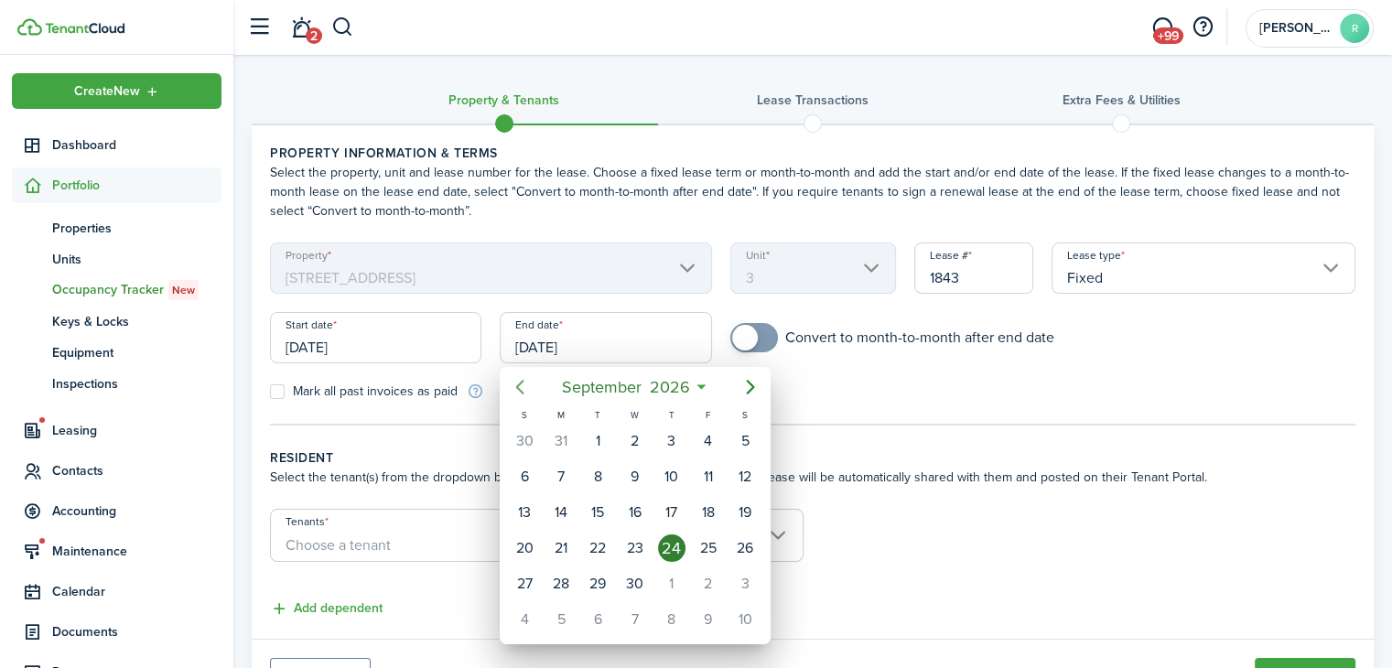
click at [527, 386] on icon "Previous page" at bounding box center [520, 387] width 22 height 22
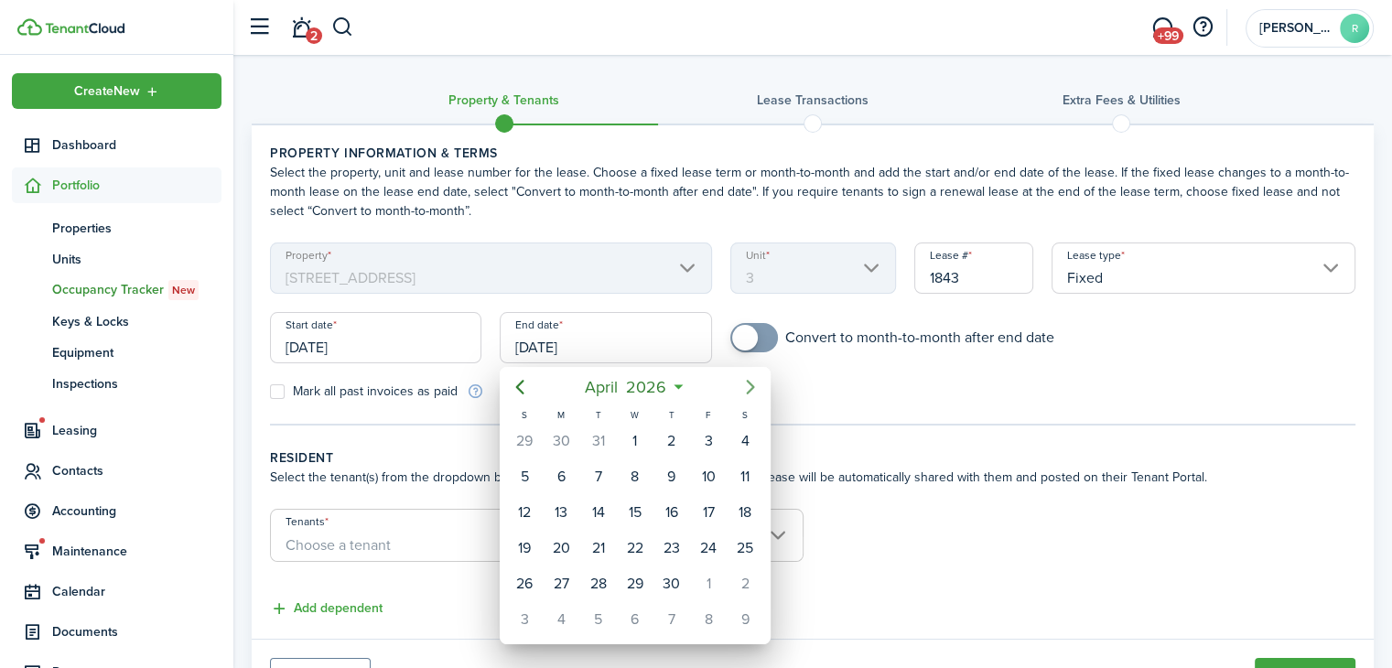
click at [747, 394] on icon "Next page" at bounding box center [751, 387] width 22 height 22
click at [706, 579] on div "29" at bounding box center [708, 583] width 27 height 27
type input "[DATE]"
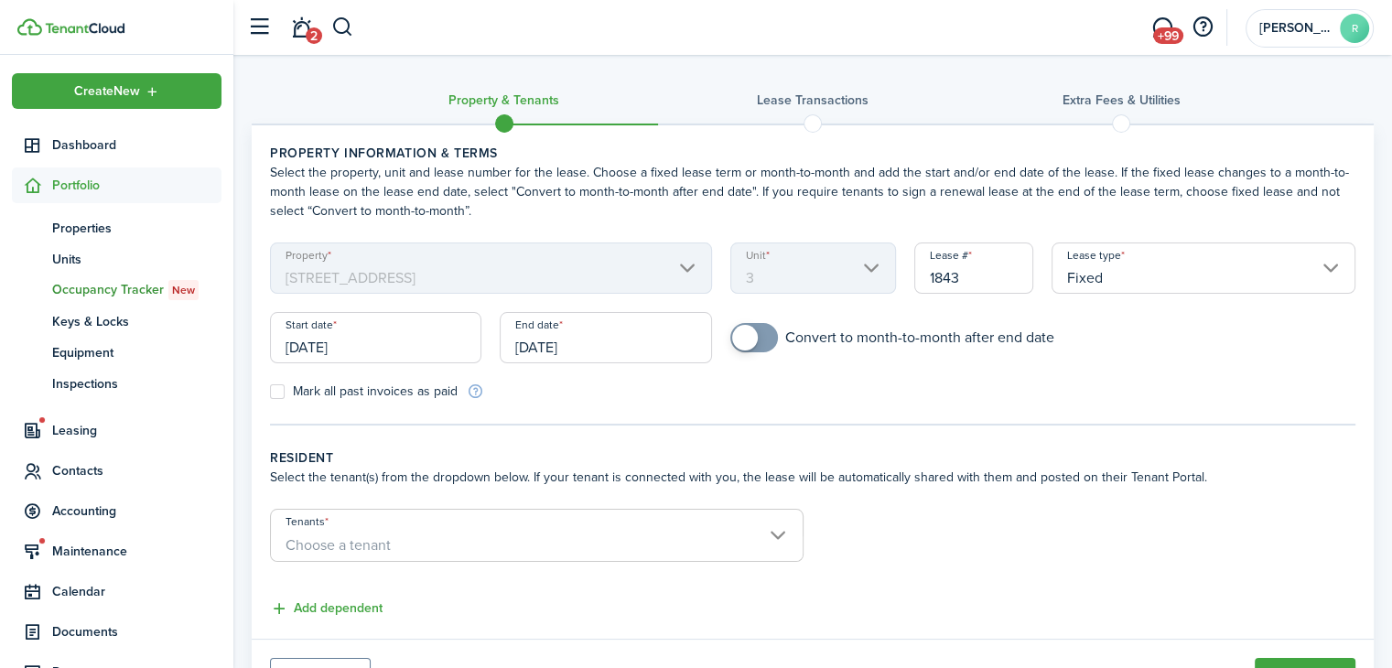
click at [633, 532] on span "Choose a tenant" at bounding box center [537, 545] width 532 height 31
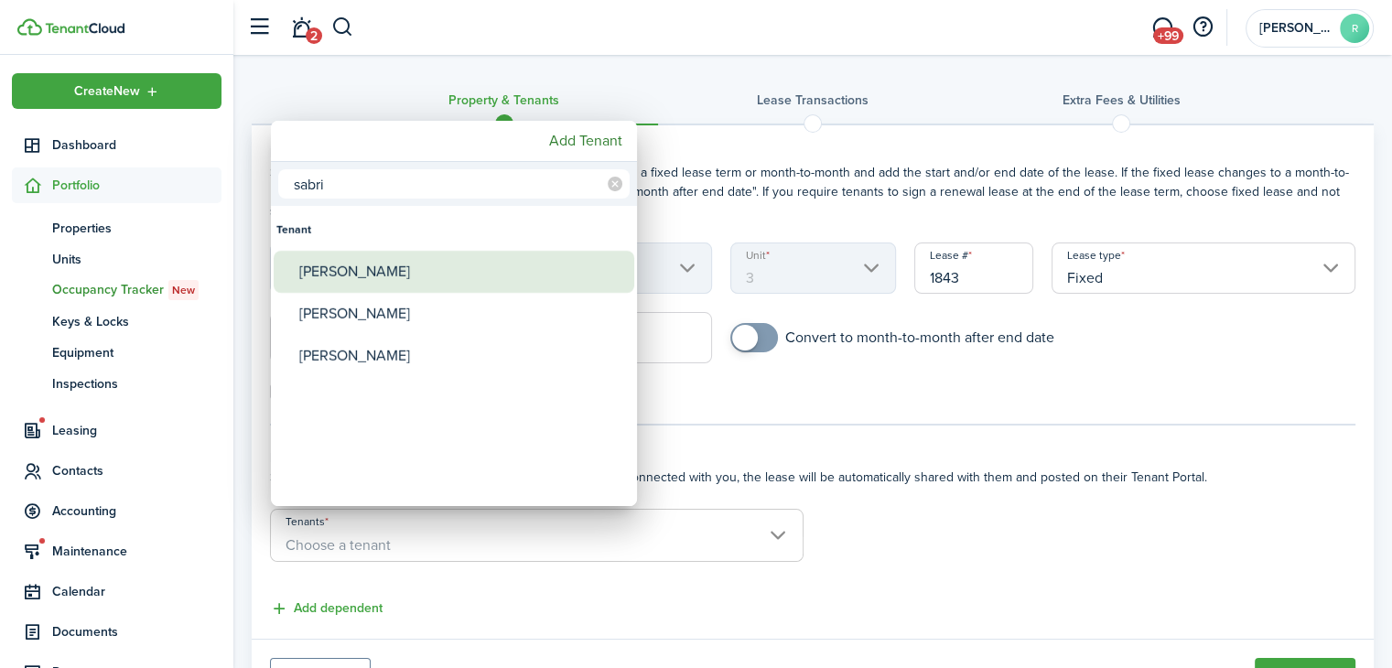
type input "sabri"
click at [458, 289] on div "[PERSON_NAME]" at bounding box center [461, 272] width 324 height 42
type input "[PERSON_NAME]"
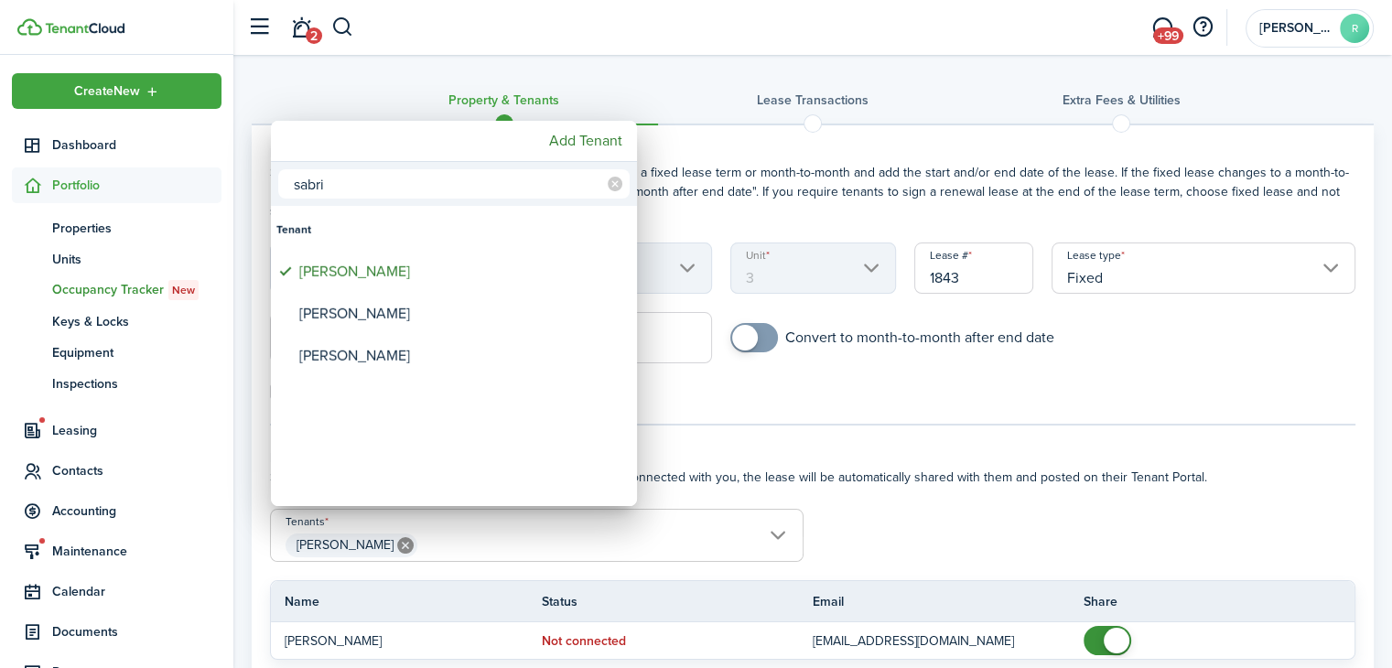
click at [417, 175] on input "sabri" at bounding box center [454, 183] width 352 height 29
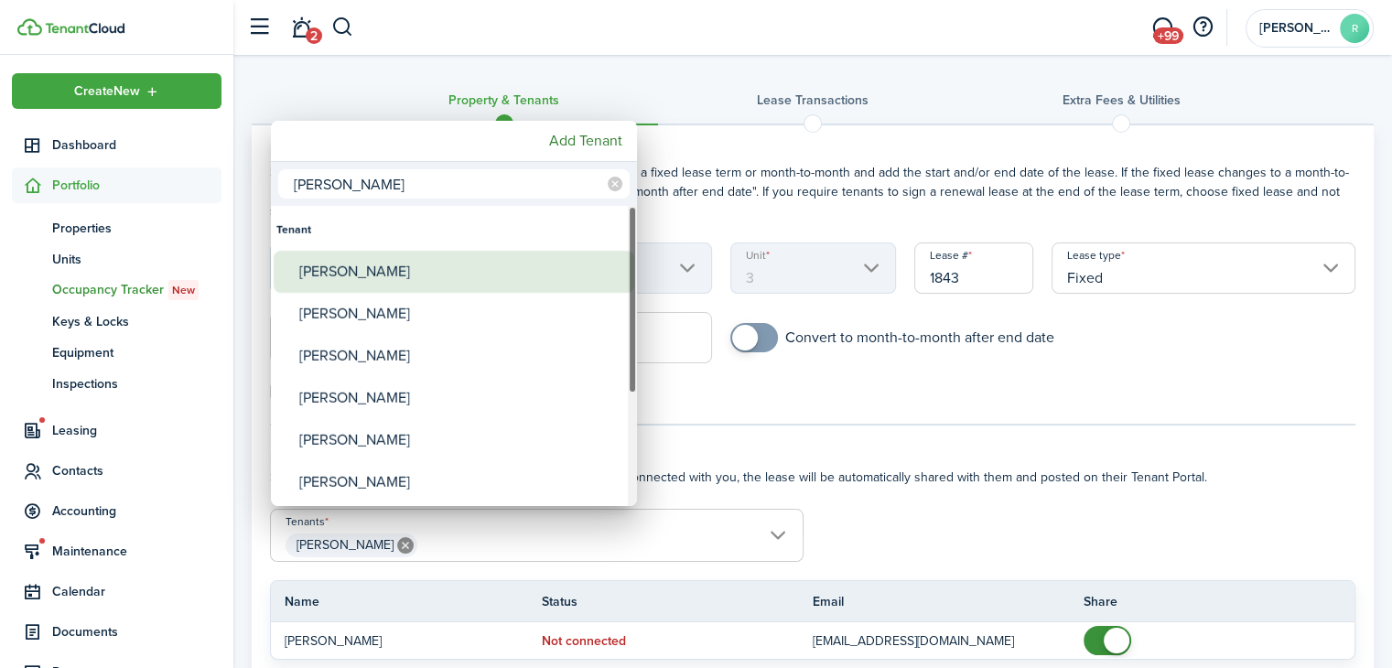
type input "[PERSON_NAME]"
click at [363, 257] on div "[PERSON_NAME]" at bounding box center [461, 272] width 324 height 42
type input "[PERSON_NAME], [PERSON_NAME]"
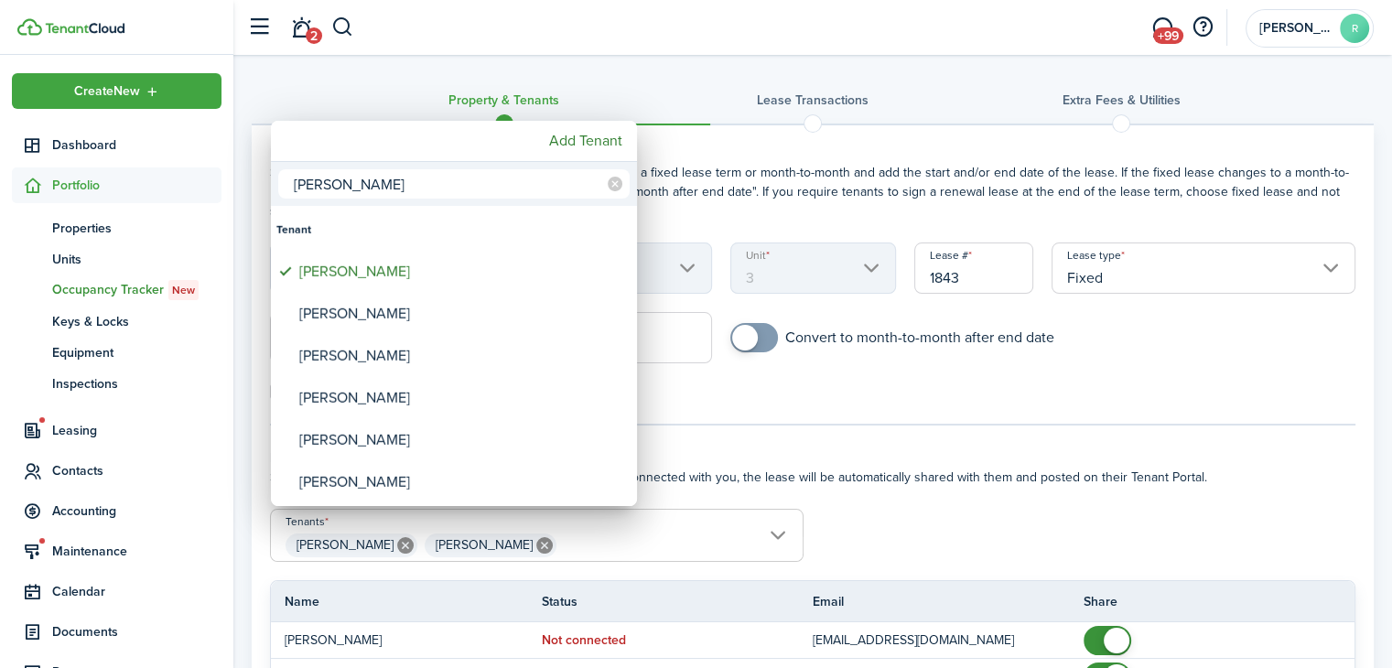
click at [369, 196] on input "[PERSON_NAME]" at bounding box center [454, 183] width 352 height 29
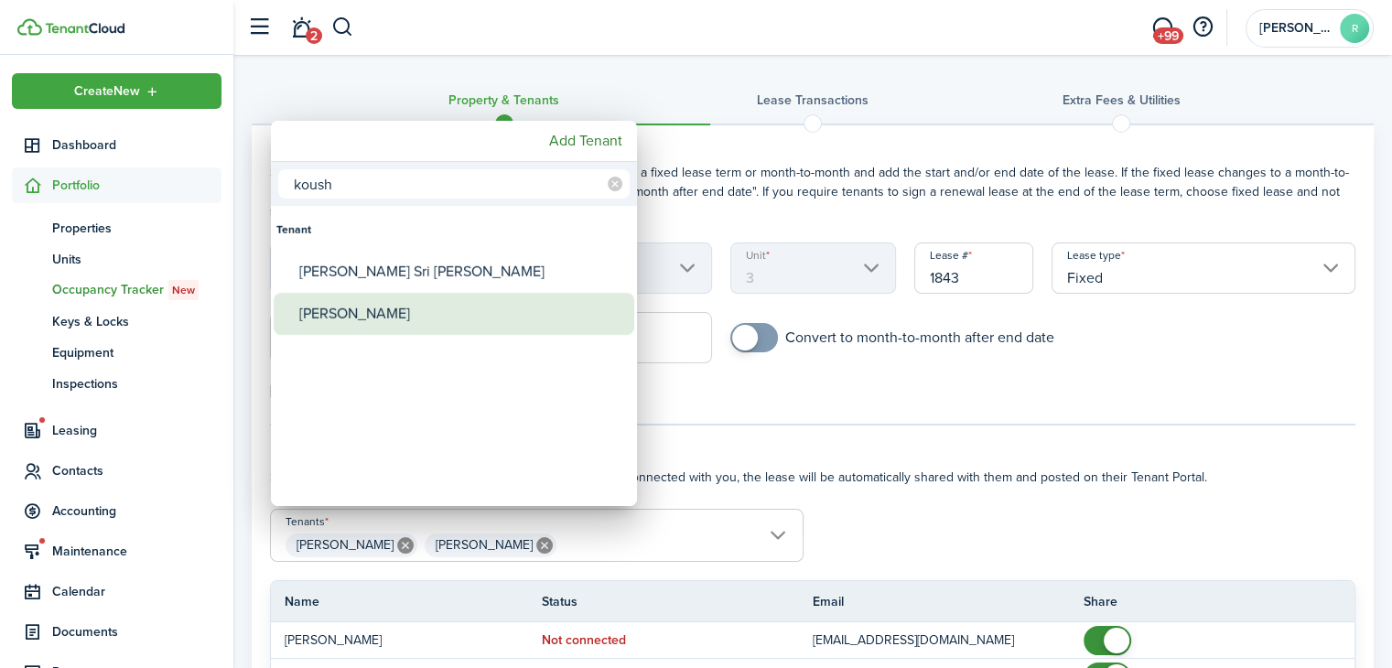
type input "koush"
click at [384, 324] on div "[PERSON_NAME]" at bounding box center [461, 314] width 324 height 42
type input "[PERSON_NAME], [PERSON_NAME], [PERSON_NAME]"
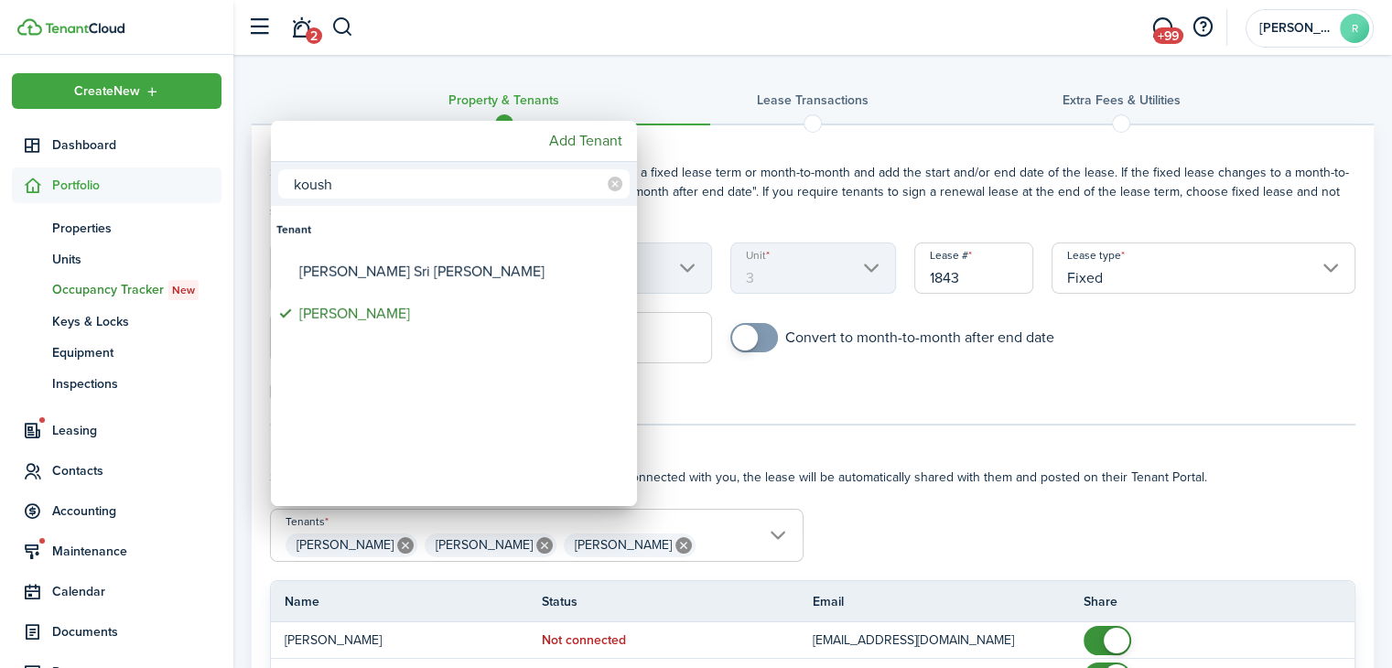
click at [376, 187] on input "koush" at bounding box center [454, 183] width 352 height 29
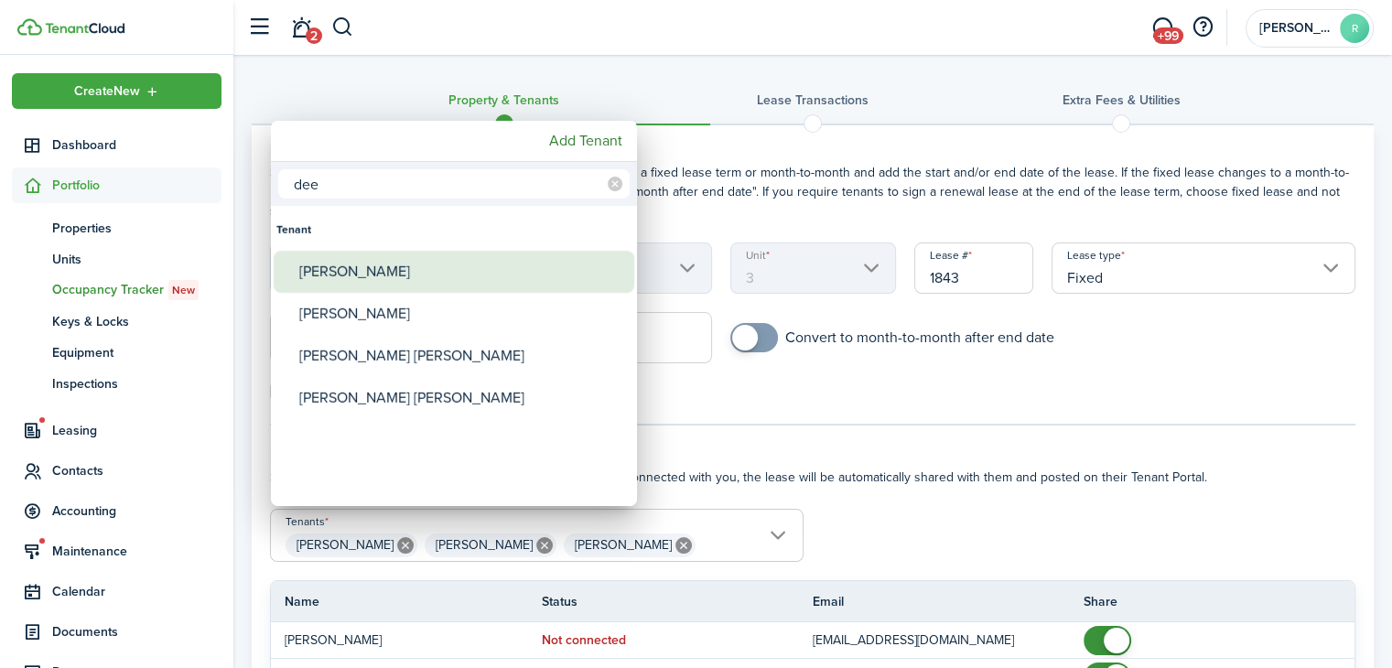
type input "dee"
click at [373, 280] on div "[PERSON_NAME]" at bounding box center [461, 272] width 324 height 42
type input "[PERSON_NAME], [PERSON_NAME], [PERSON_NAME], [PERSON_NAME]"
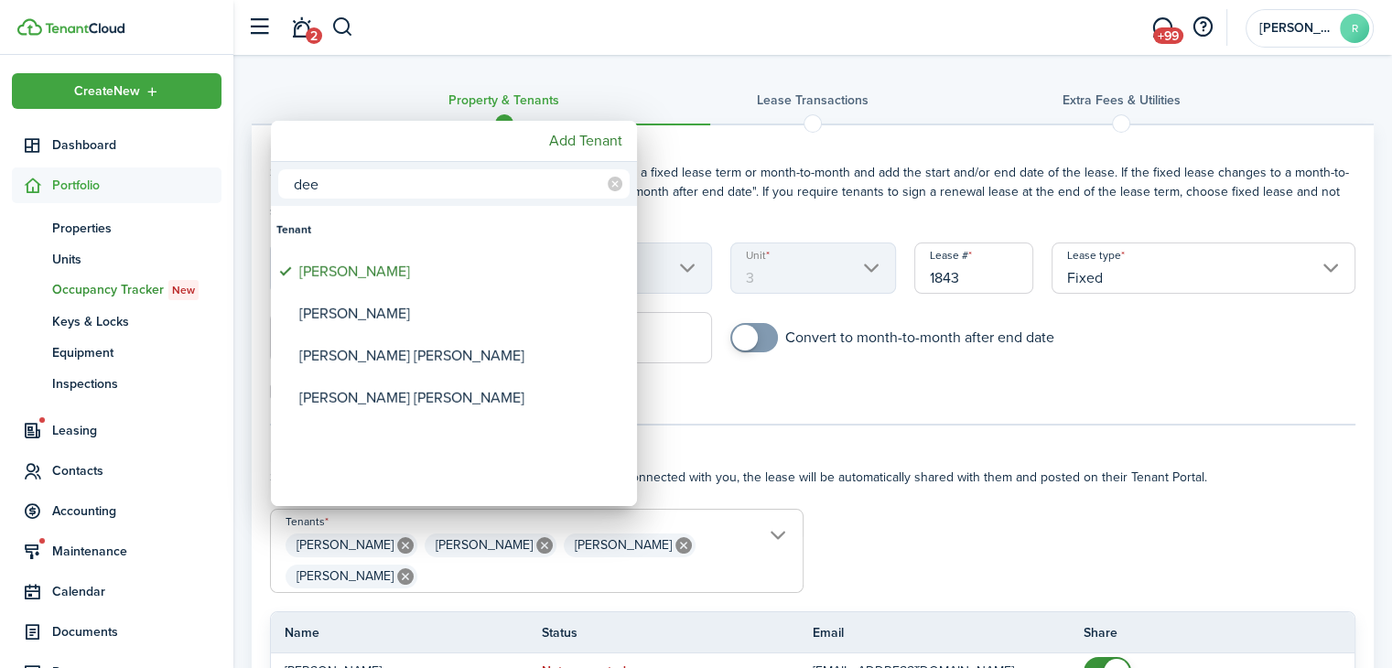
click at [737, 180] on div at bounding box center [696, 334] width 1685 height 961
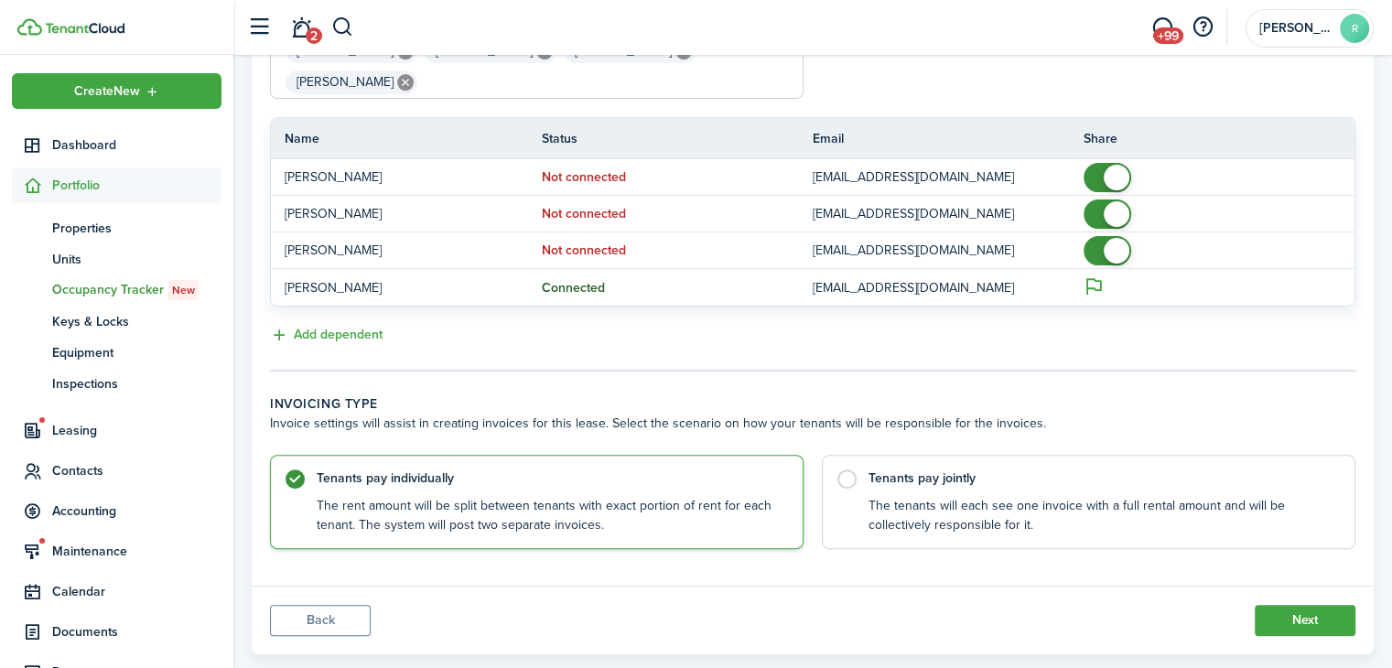
scroll to position [527, 0]
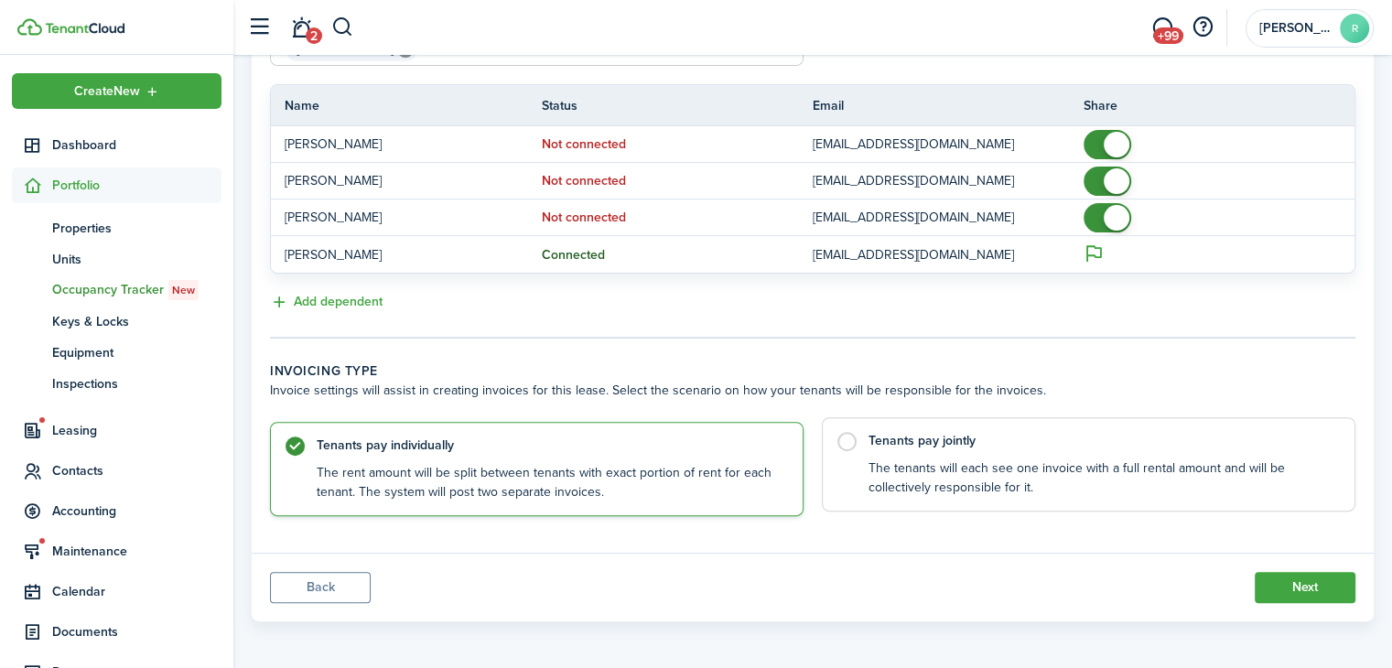
click at [1008, 472] on control-radio-card-description "The tenants will each see one invoice with a full rental amount and will be col…" at bounding box center [1103, 479] width 468 height 38
radio input "false"
radio input "true"
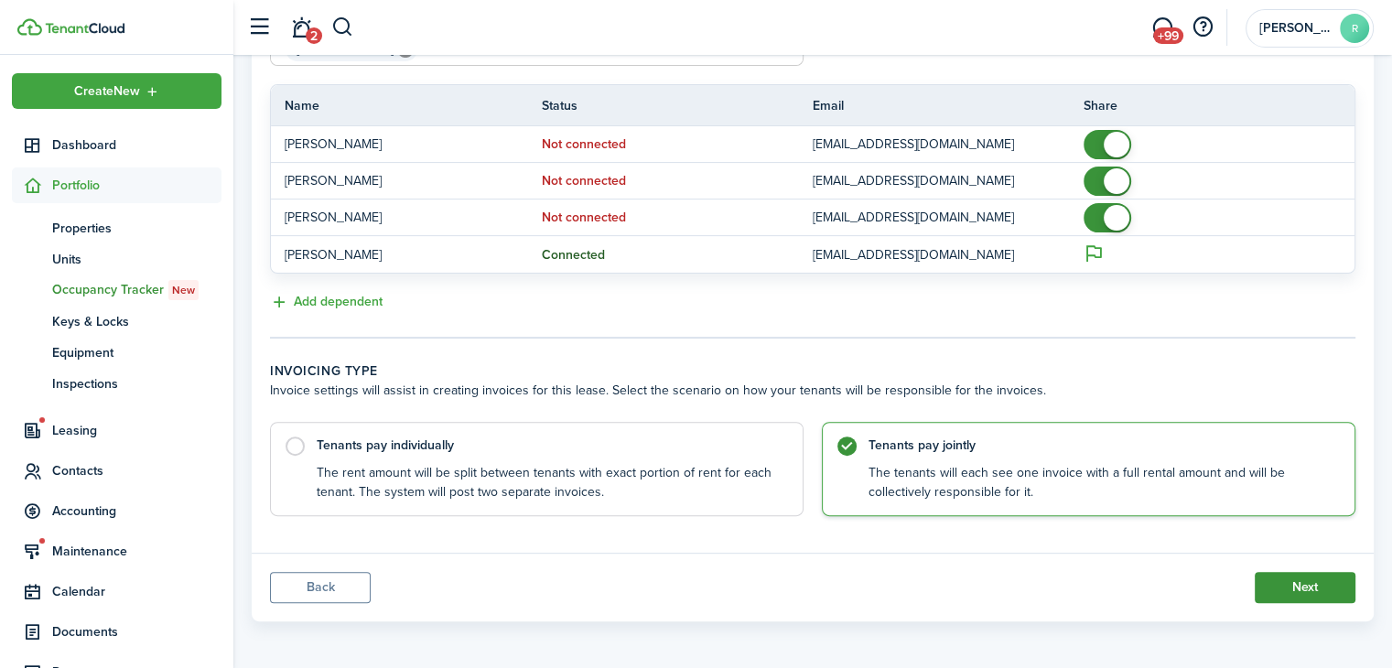
click at [1276, 577] on button "Next" at bounding box center [1305, 587] width 101 height 31
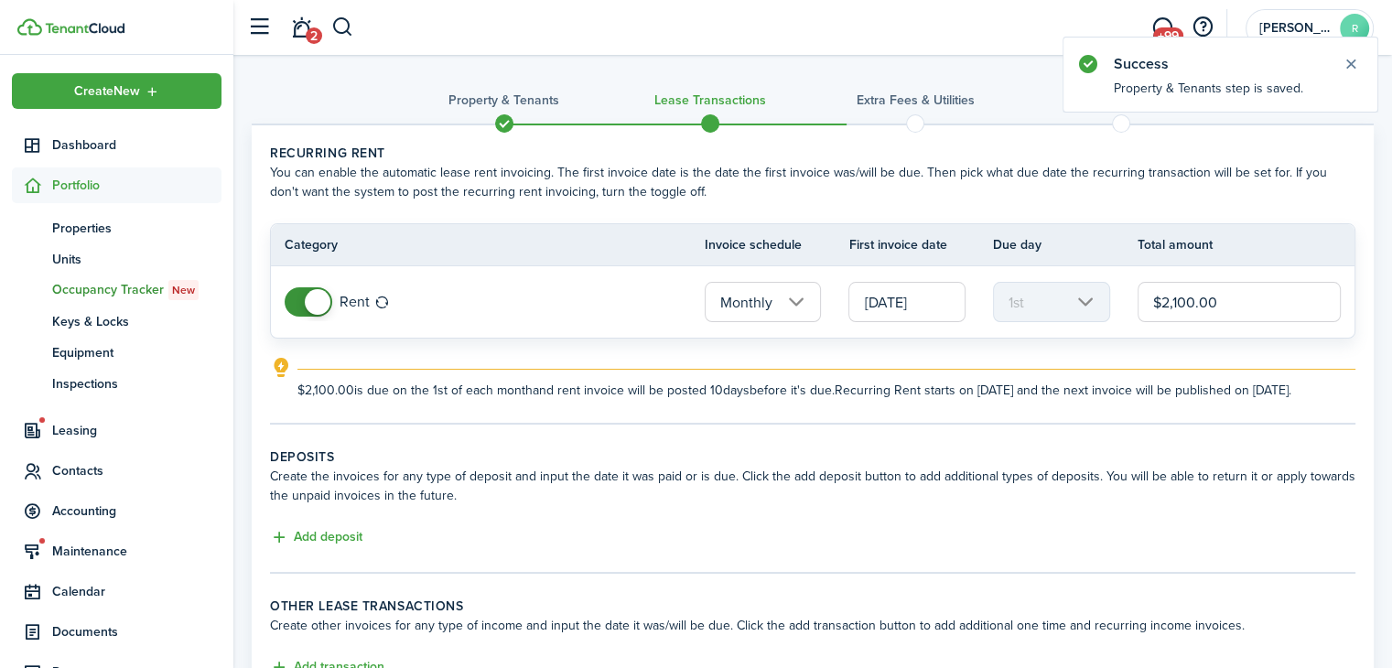
click at [947, 302] on input "[DATE]" at bounding box center [907, 302] width 117 height 40
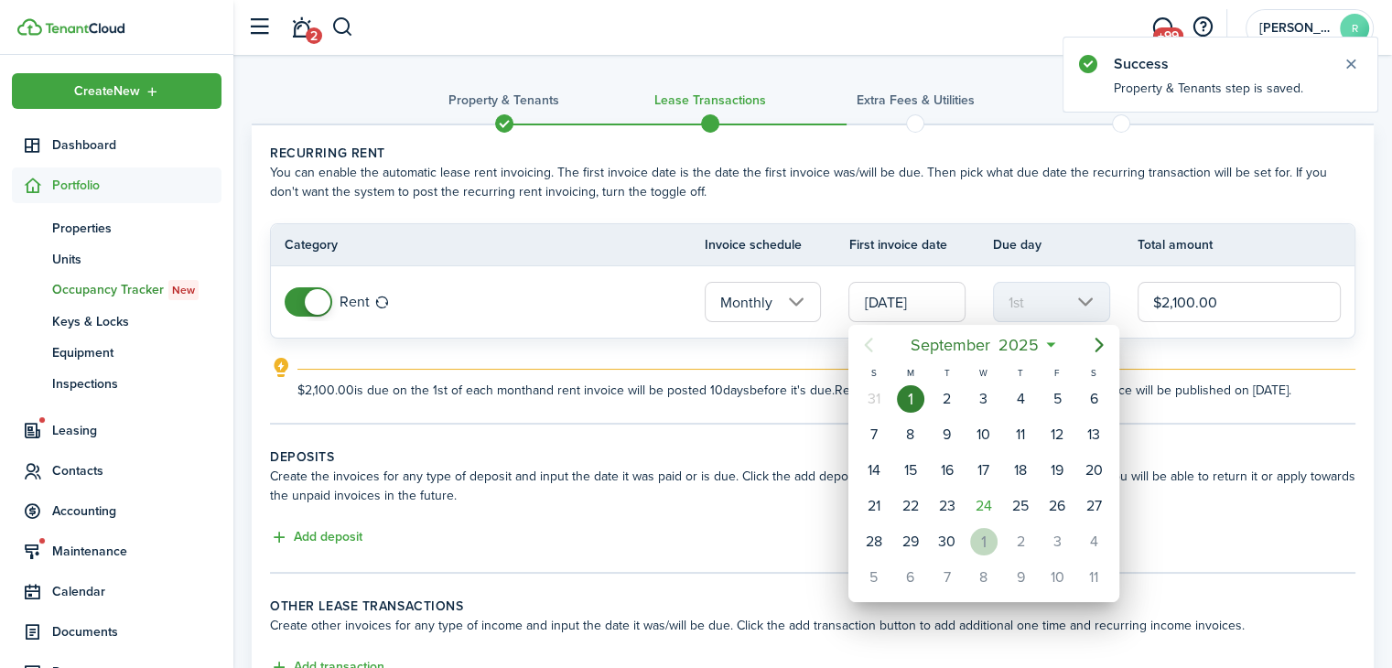
click at [976, 546] on div "1" at bounding box center [983, 541] width 27 height 27
type input "[DATE]"
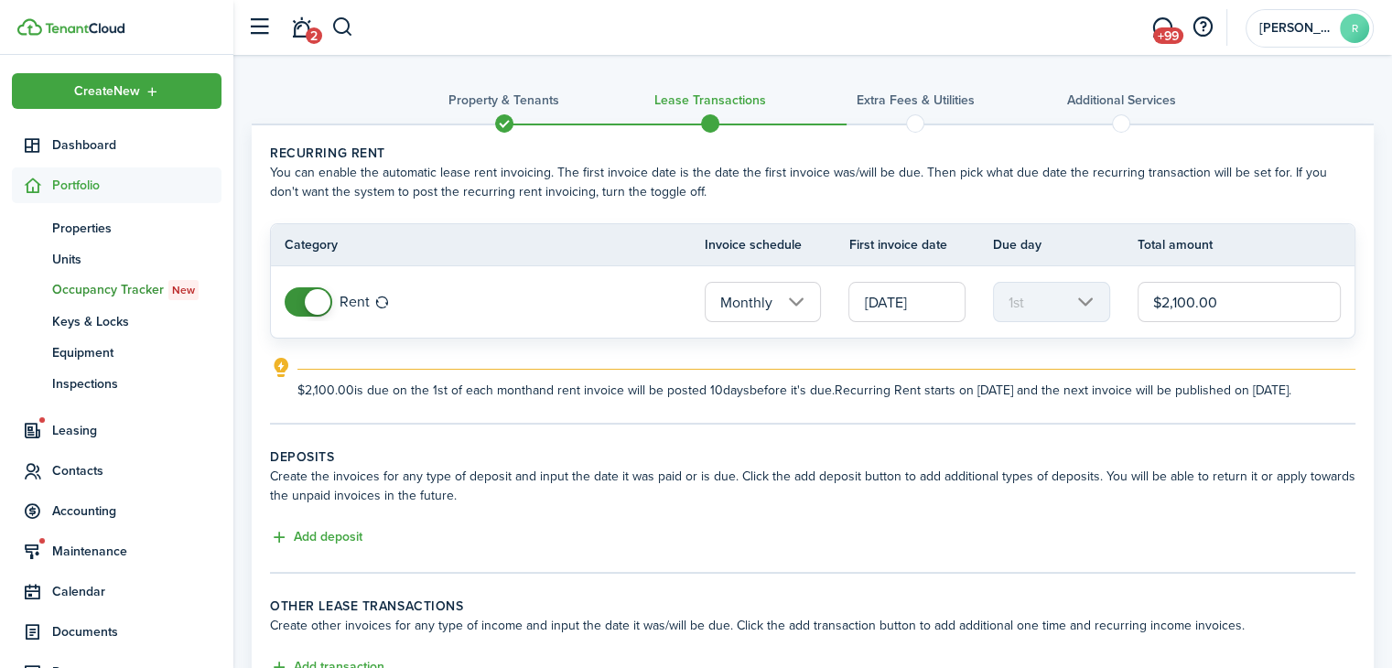
click at [1178, 301] on input "$2,100.00" at bounding box center [1239, 302] width 203 height 40
type input "$1,700.00"
click at [1018, 495] on wizard-step-header-description "Create the invoices for any type of deposit and input the date it was paid or i…" at bounding box center [813, 486] width 1086 height 38
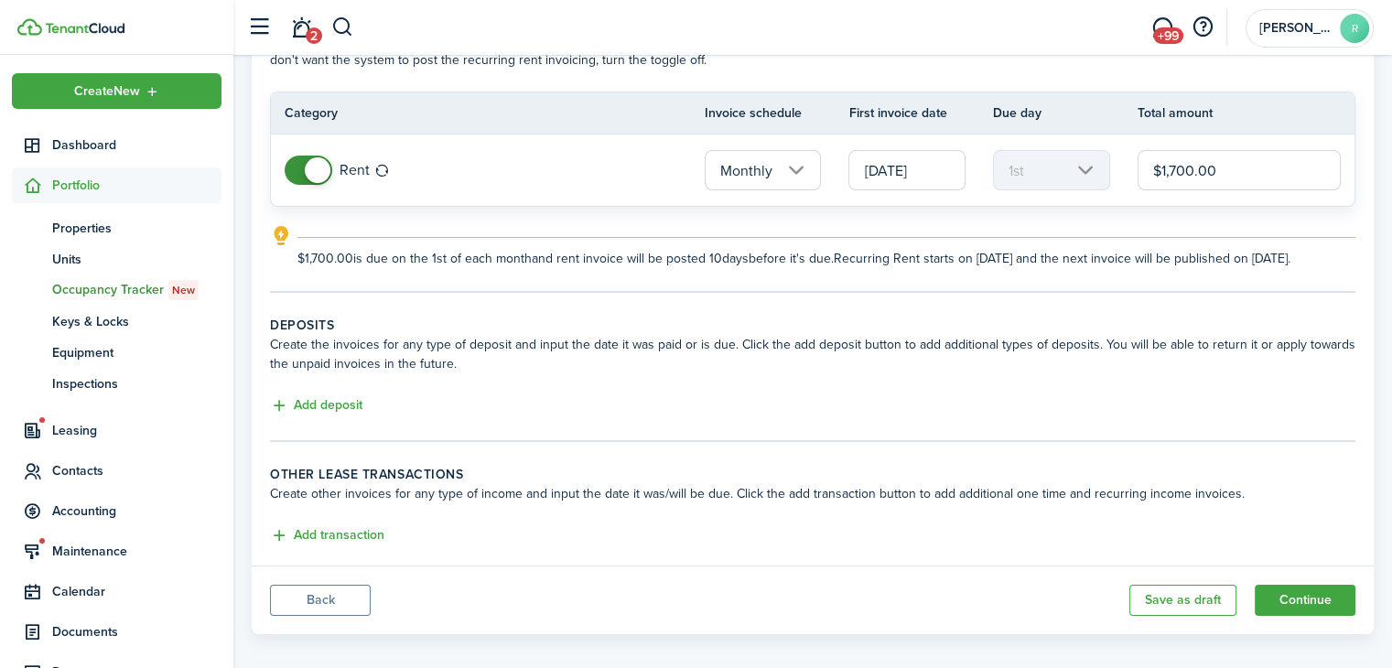
scroll to position [157, 0]
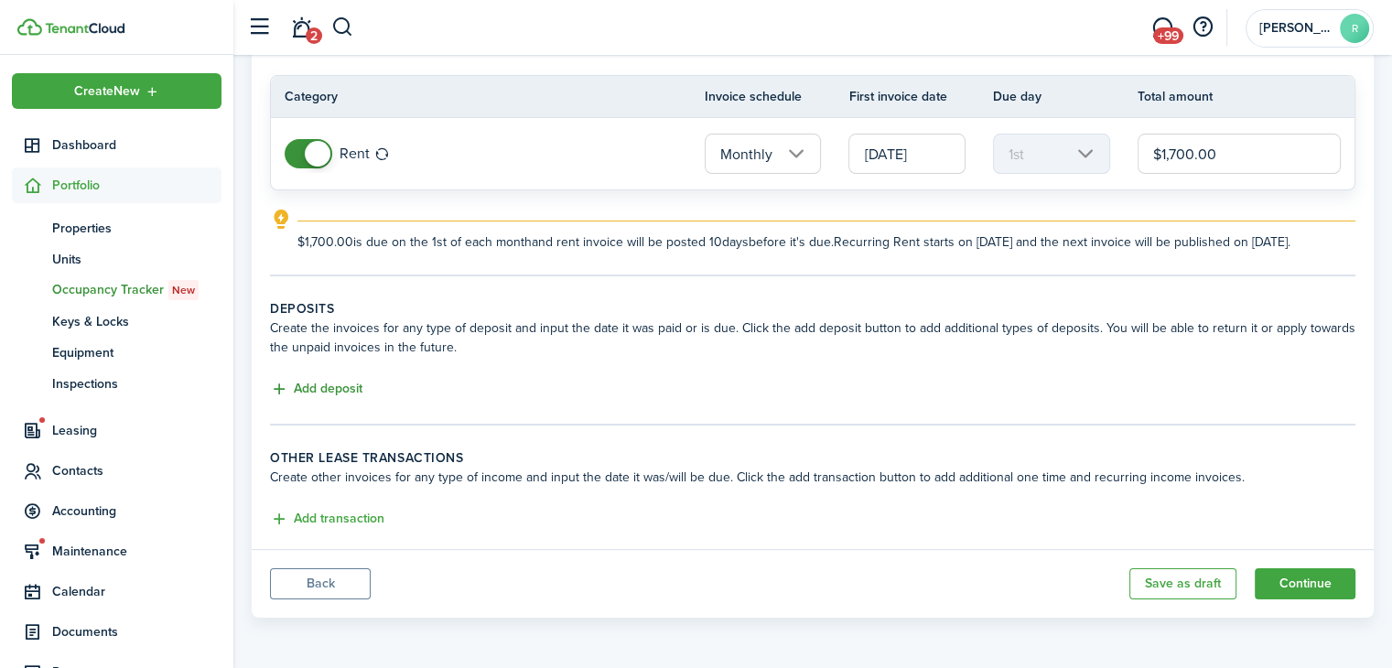
click at [298, 399] on button "Add deposit" at bounding box center [316, 389] width 92 height 21
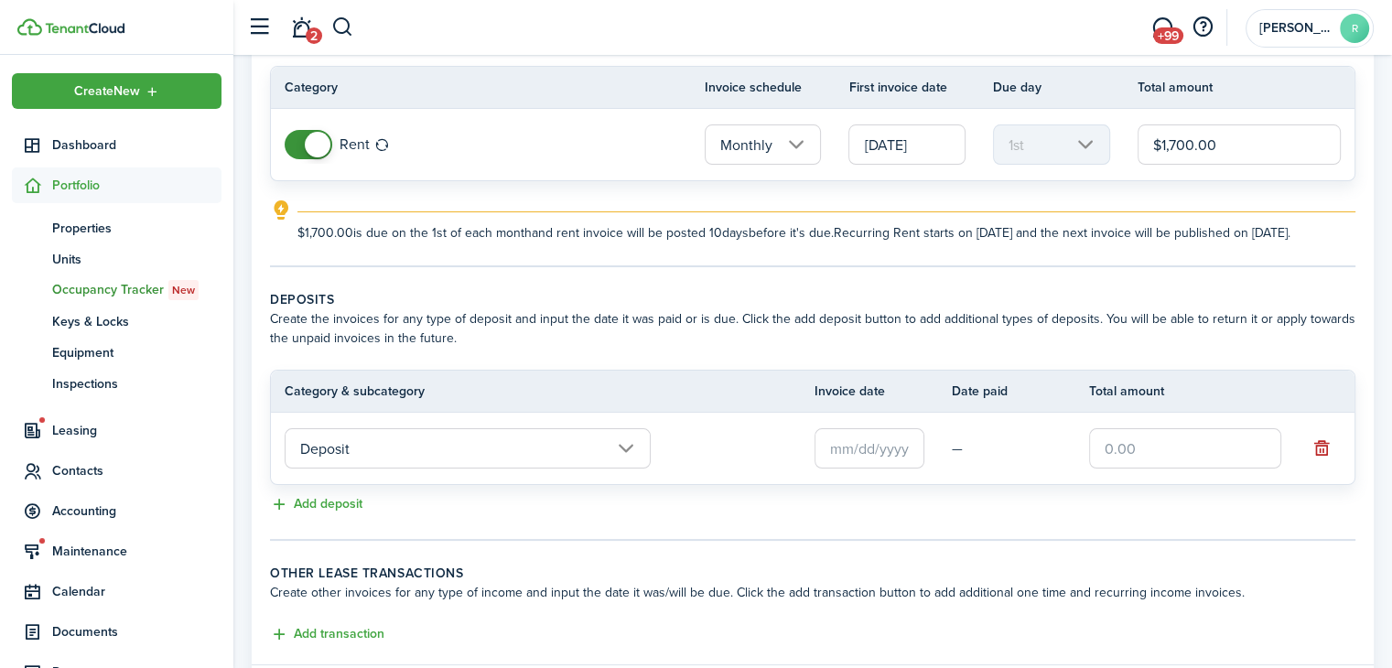
click at [355, 462] on input "Deposit" at bounding box center [468, 448] width 366 height 40
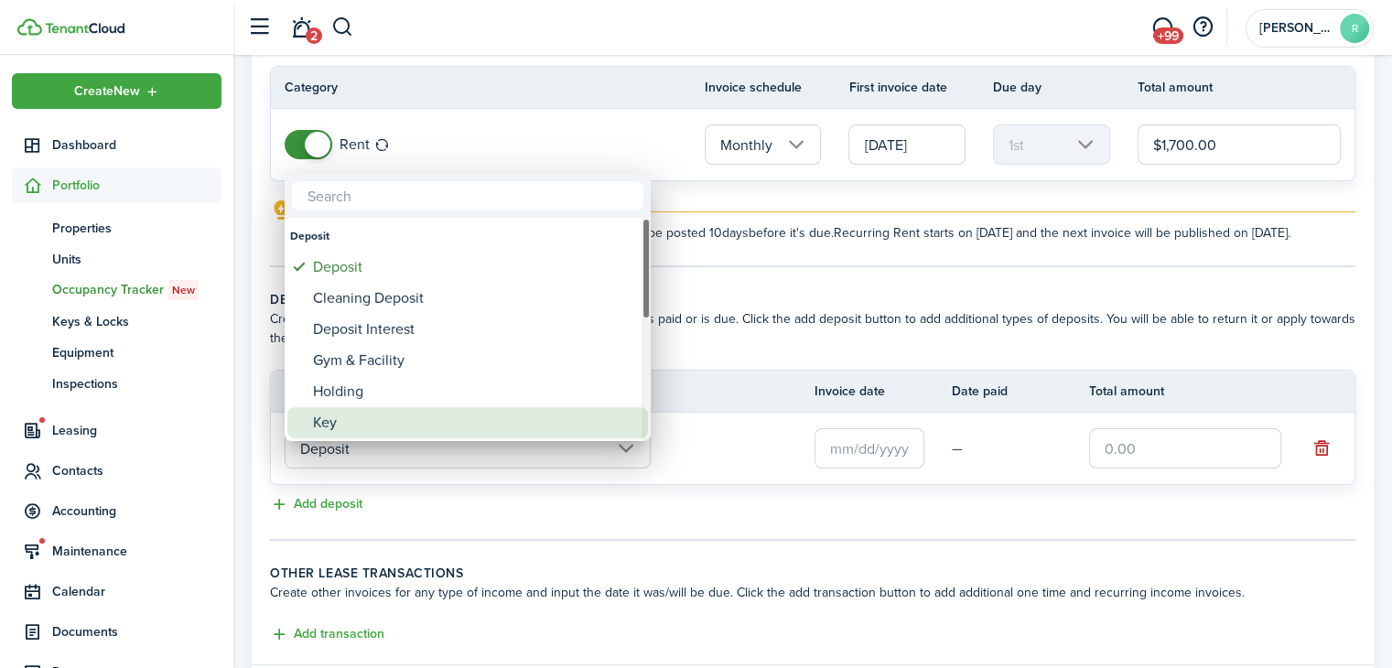
click at [391, 425] on div "Key" at bounding box center [475, 422] width 324 height 31
type input "Deposit / Key"
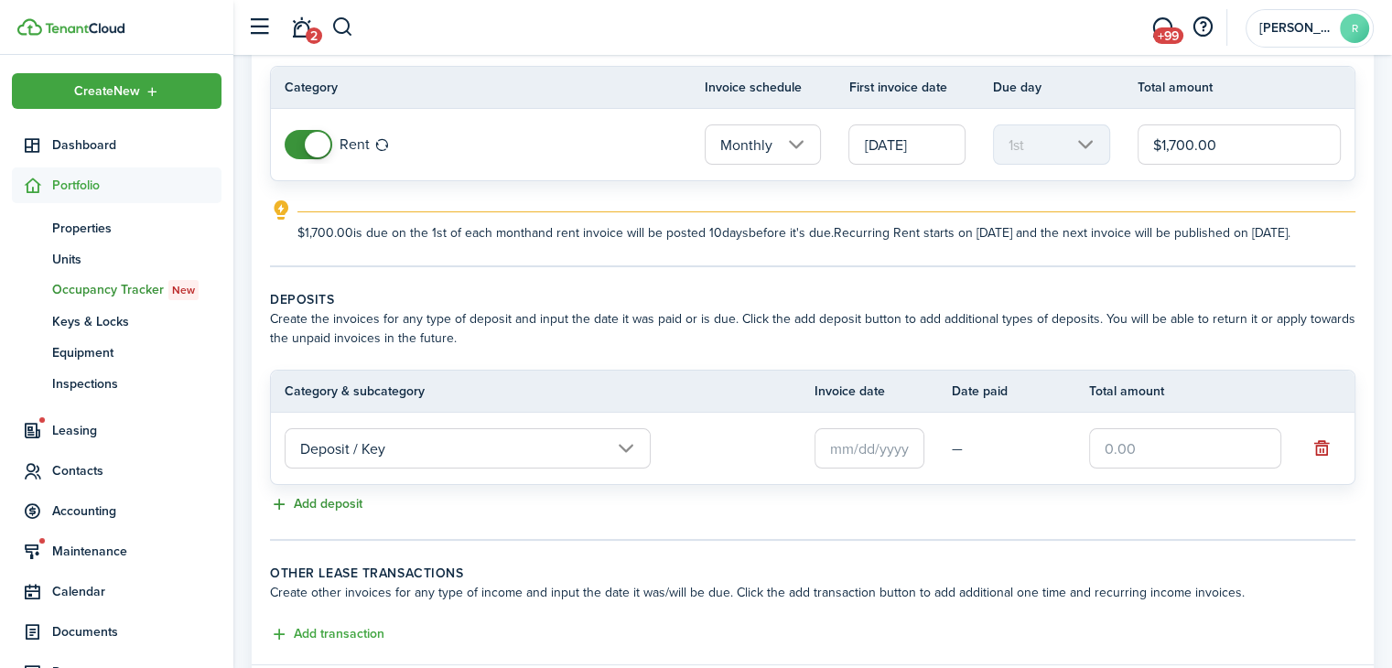
click at [339, 515] on button "Add deposit" at bounding box center [316, 504] width 92 height 21
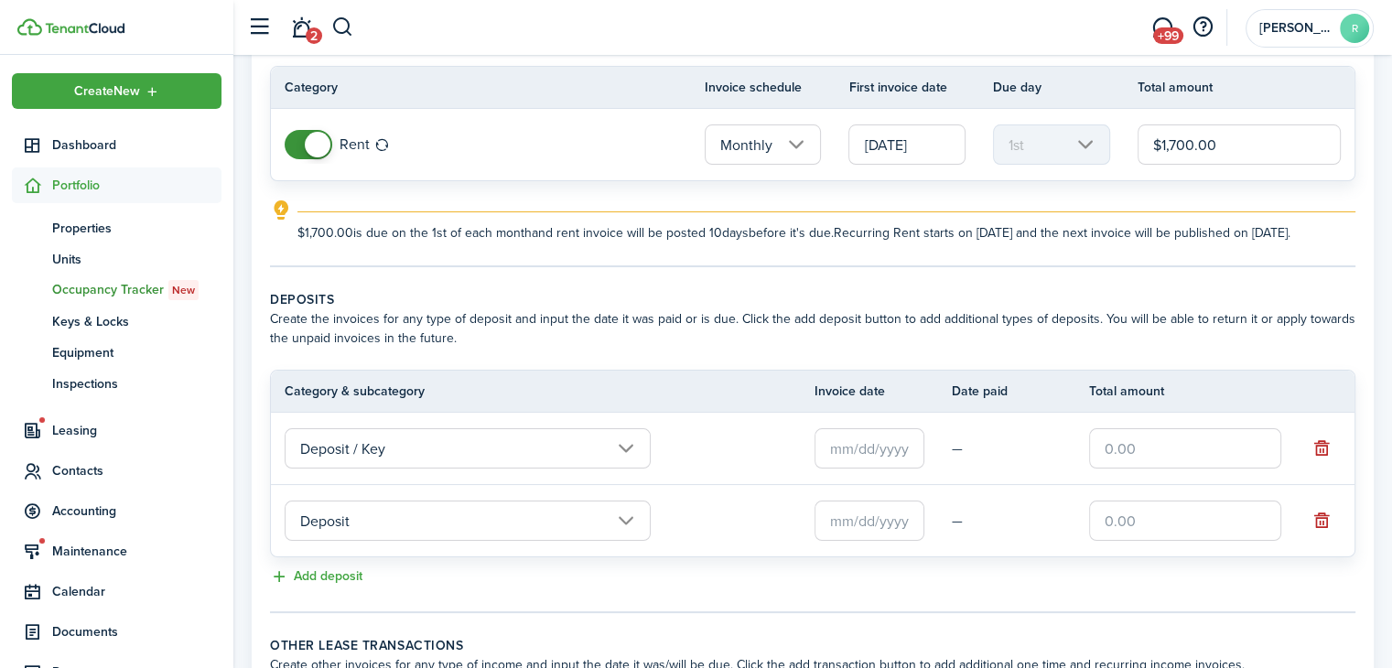
click at [355, 538] on input "Deposit" at bounding box center [468, 521] width 366 height 40
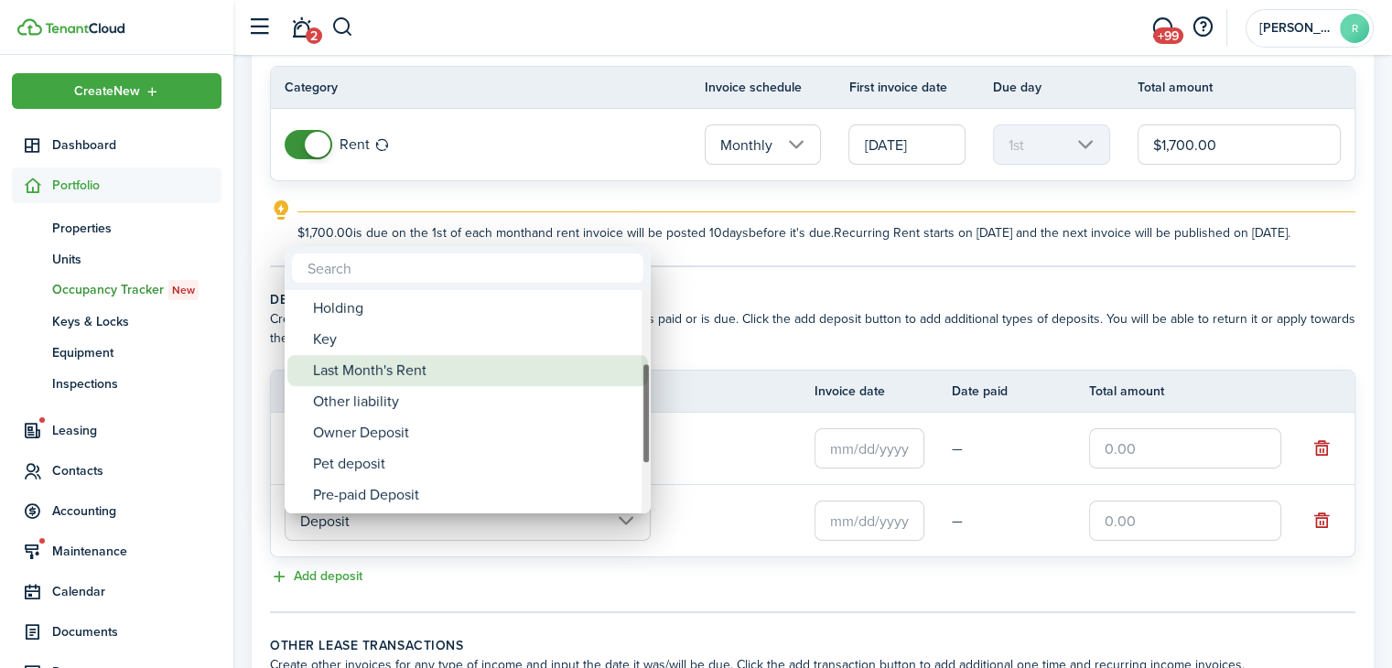
click at [428, 361] on div "Last Month's Rent" at bounding box center [475, 370] width 324 height 31
type input "Deposit / Last Month's Rent"
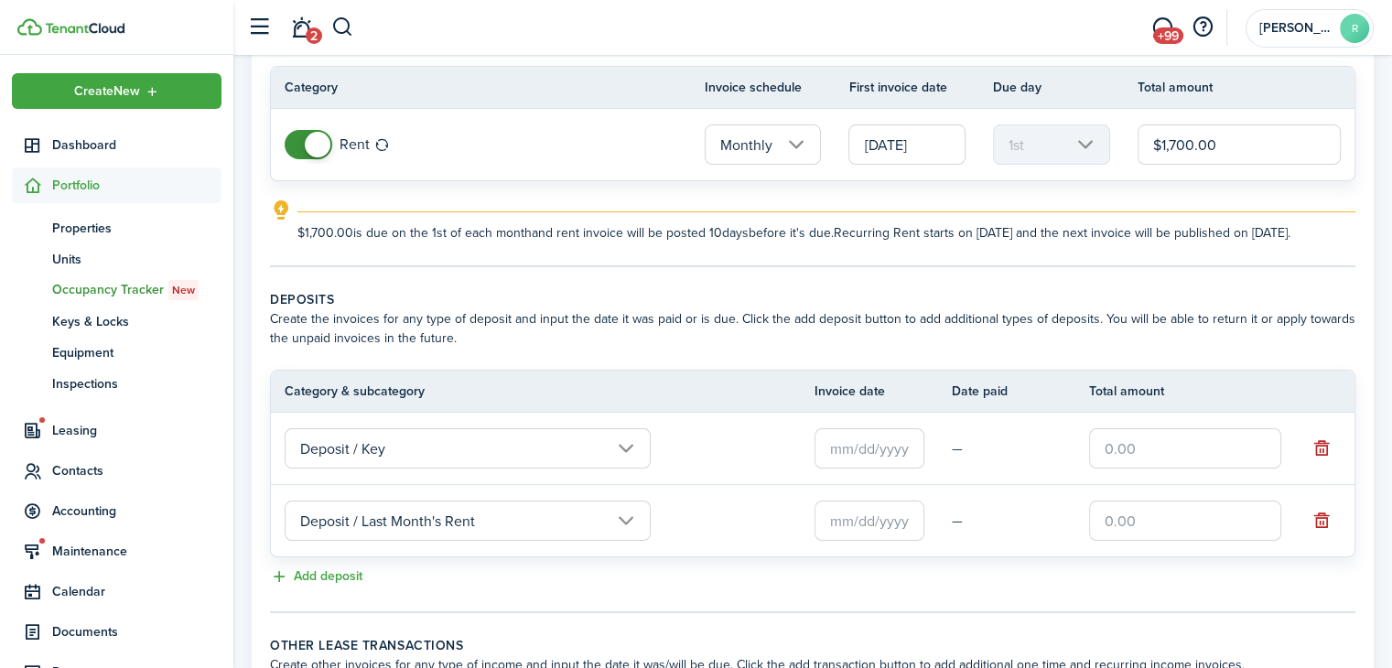
click at [893, 469] on input "text" at bounding box center [870, 448] width 110 height 40
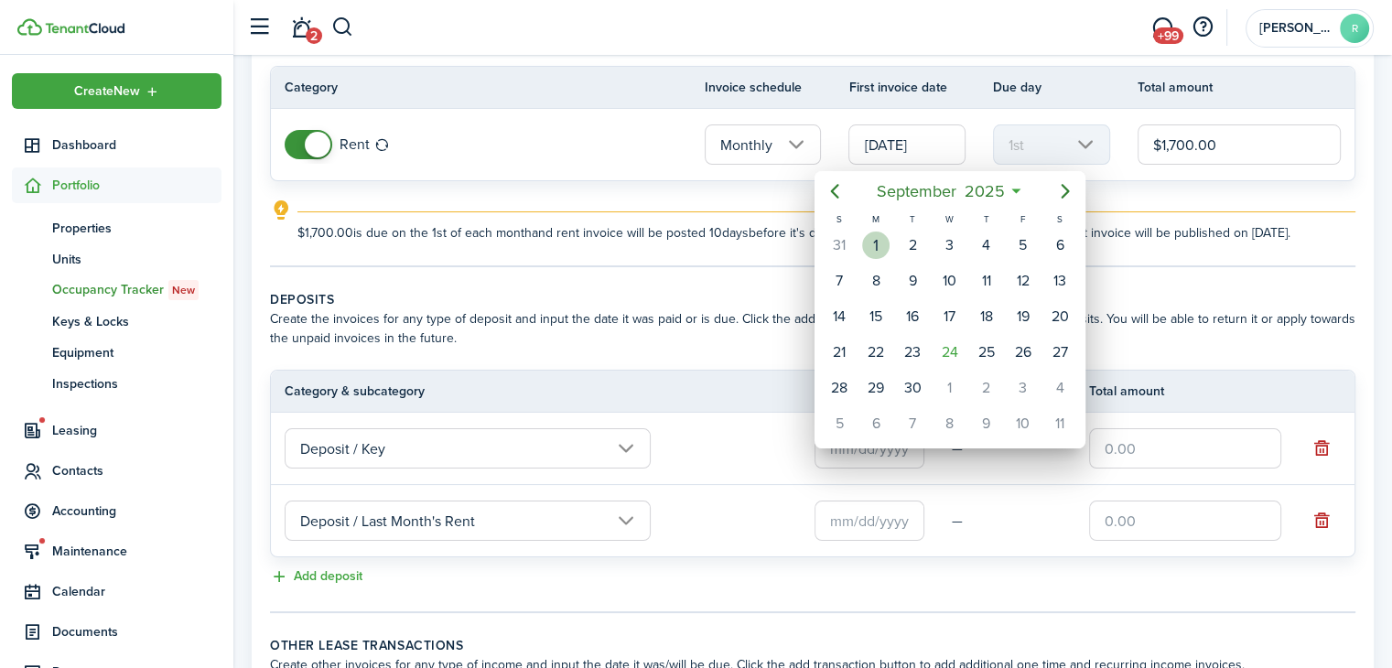
click at [883, 238] on div "1" at bounding box center [875, 245] width 27 height 27
type input "[DATE]"
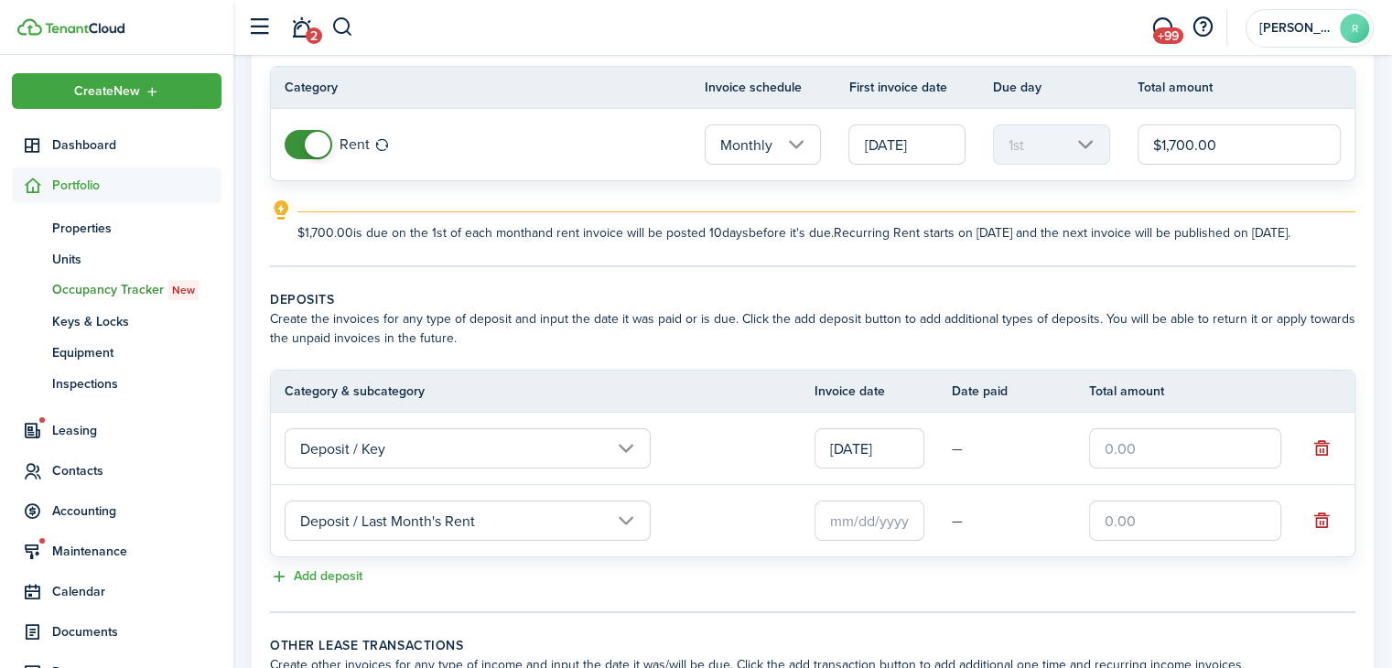
click at [857, 541] on input "text" at bounding box center [870, 521] width 110 height 40
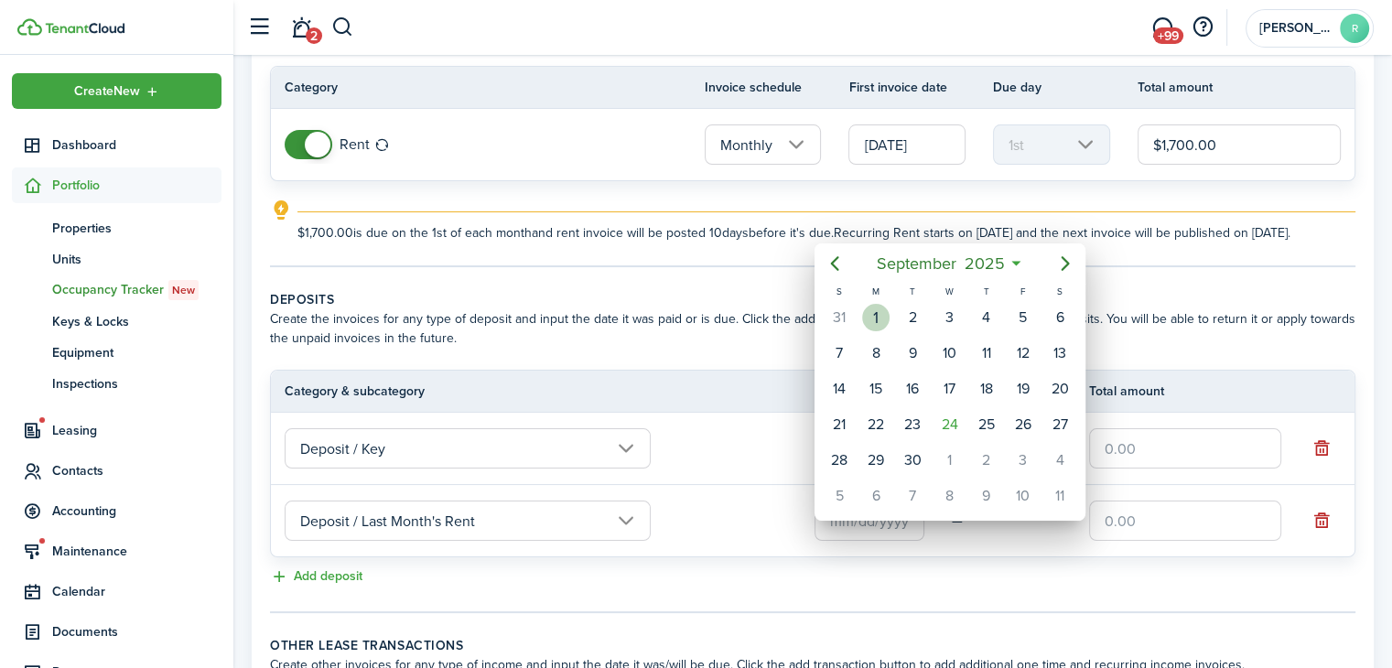
click at [884, 309] on div "1" at bounding box center [875, 317] width 27 height 27
type input "[DATE]"
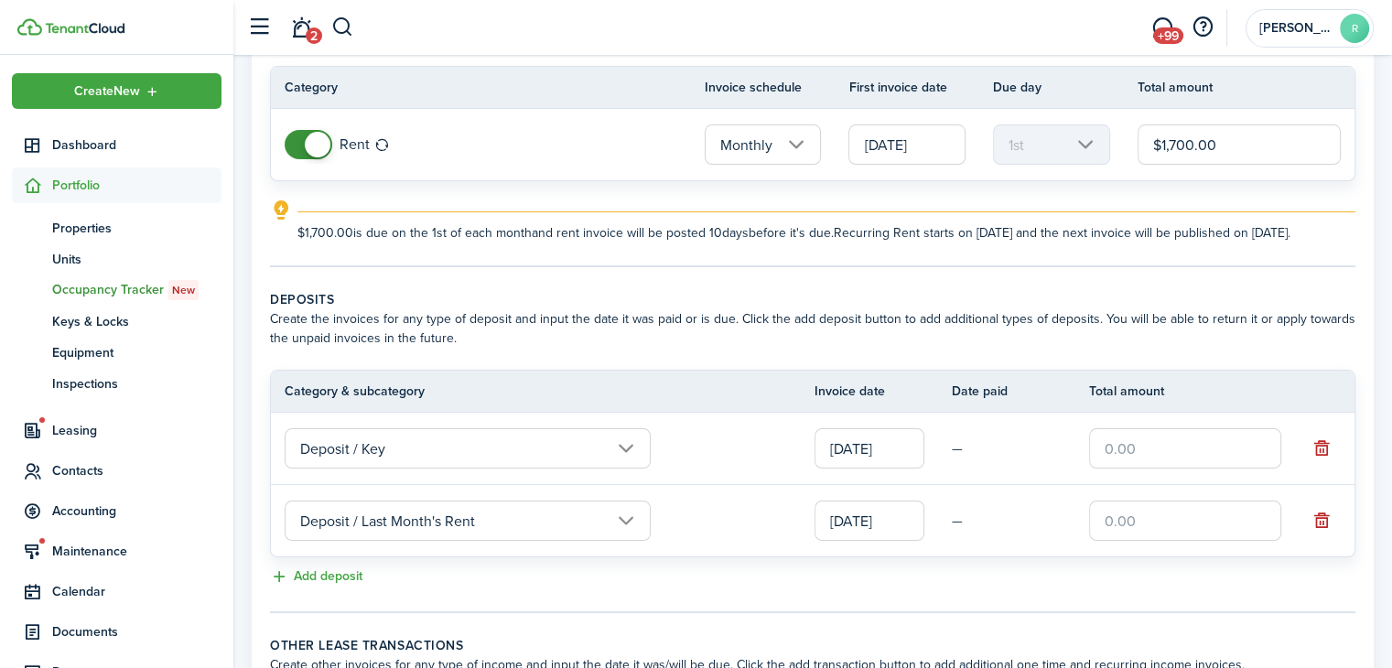
click at [1162, 469] on input "text" at bounding box center [1185, 448] width 192 height 40
type input "$50.00"
click at [1157, 534] on input "text" at bounding box center [1185, 521] width 192 height 40
type input "$1,700.00"
click at [1011, 527] on td "—" at bounding box center [1020, 521] width 137 height 28
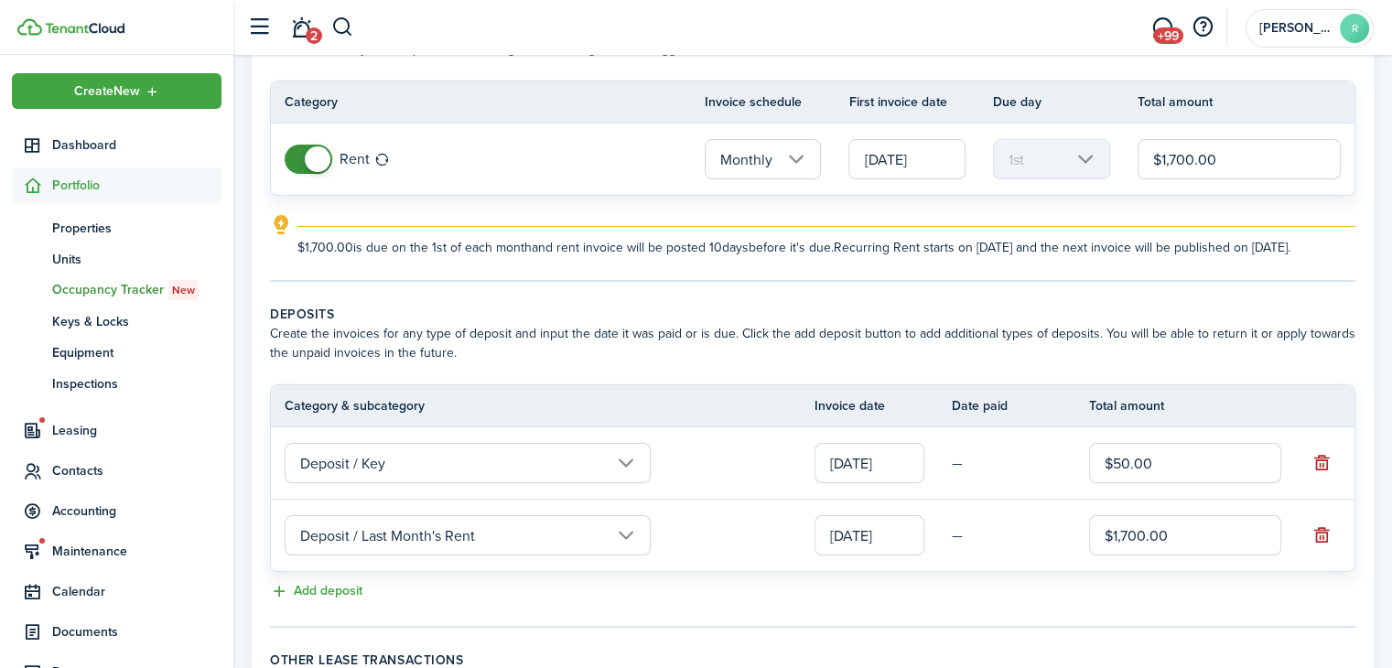
scroll to position [361, 0]
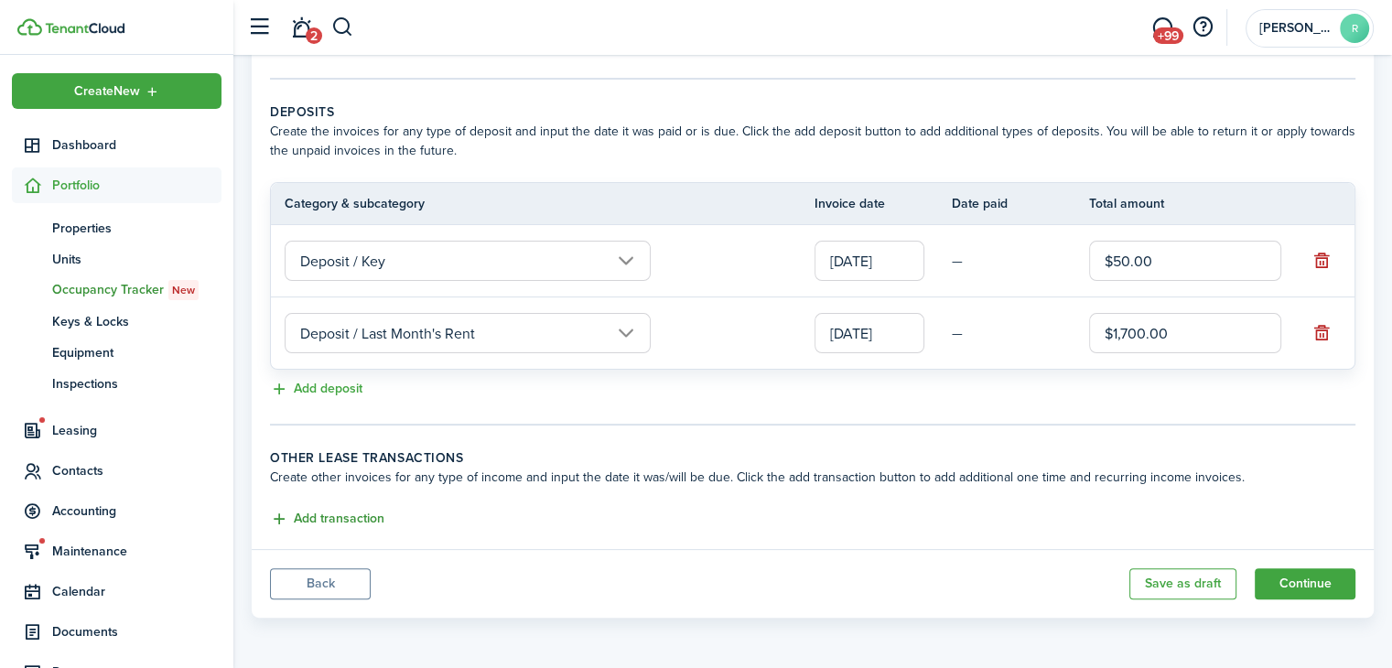
click at [355, 510] on button "Add transaction" at bounding box center [327, 519] width 114 height 21
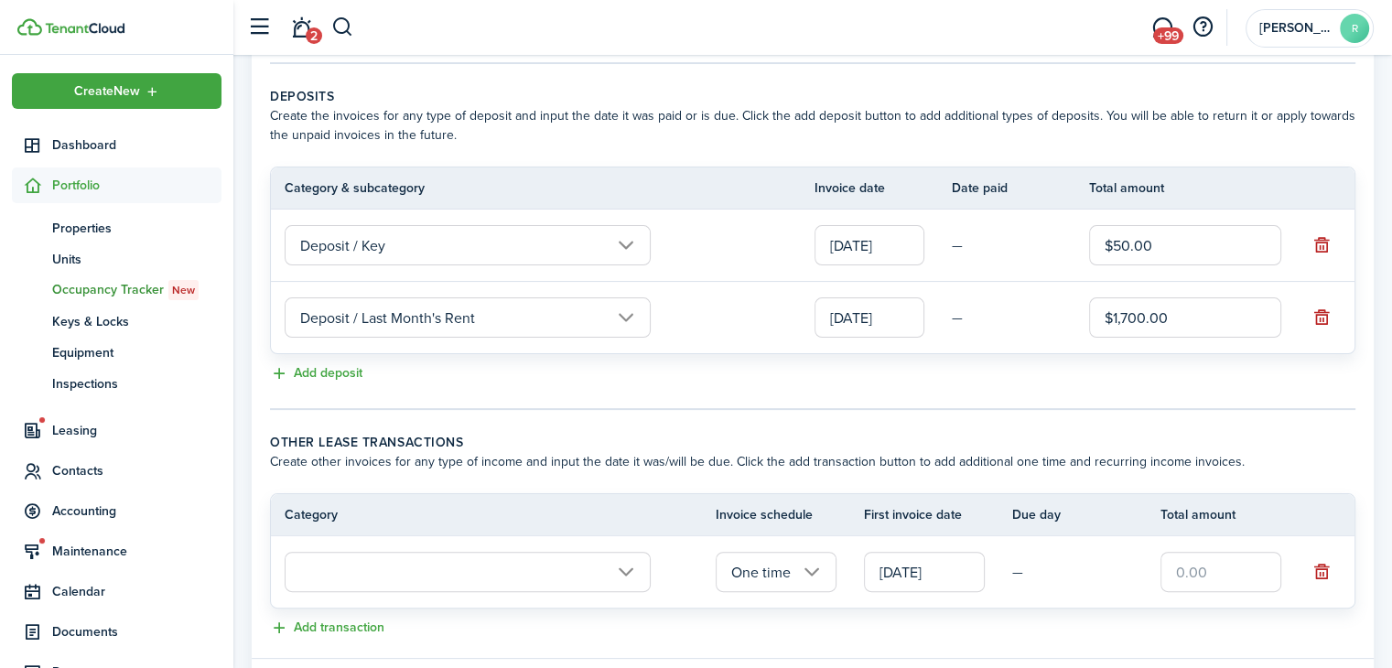
click at [410, 573] on input "text" at bounding box center [468, 572] width 366 height 40
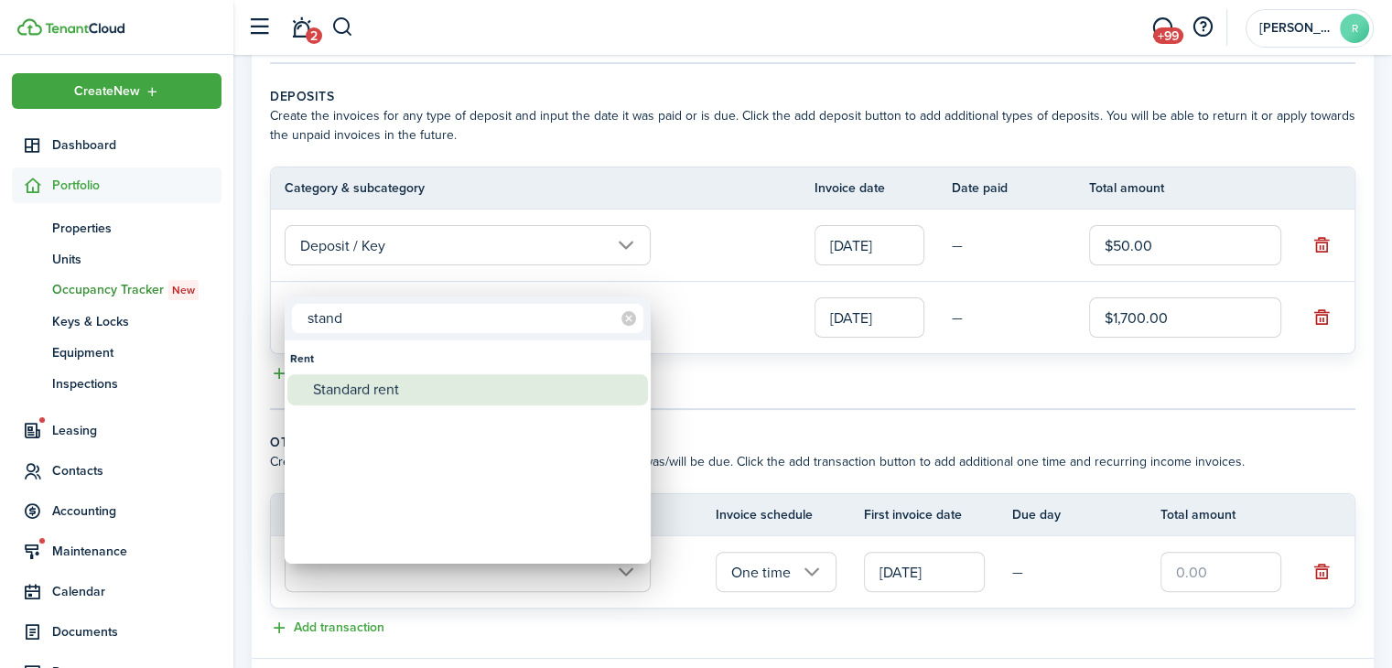
type input "stand"
click at [386, 381] on div "Standard rent" at bounding box center [475, 389] width 324 height 31
type input "Rent / Standard rent"
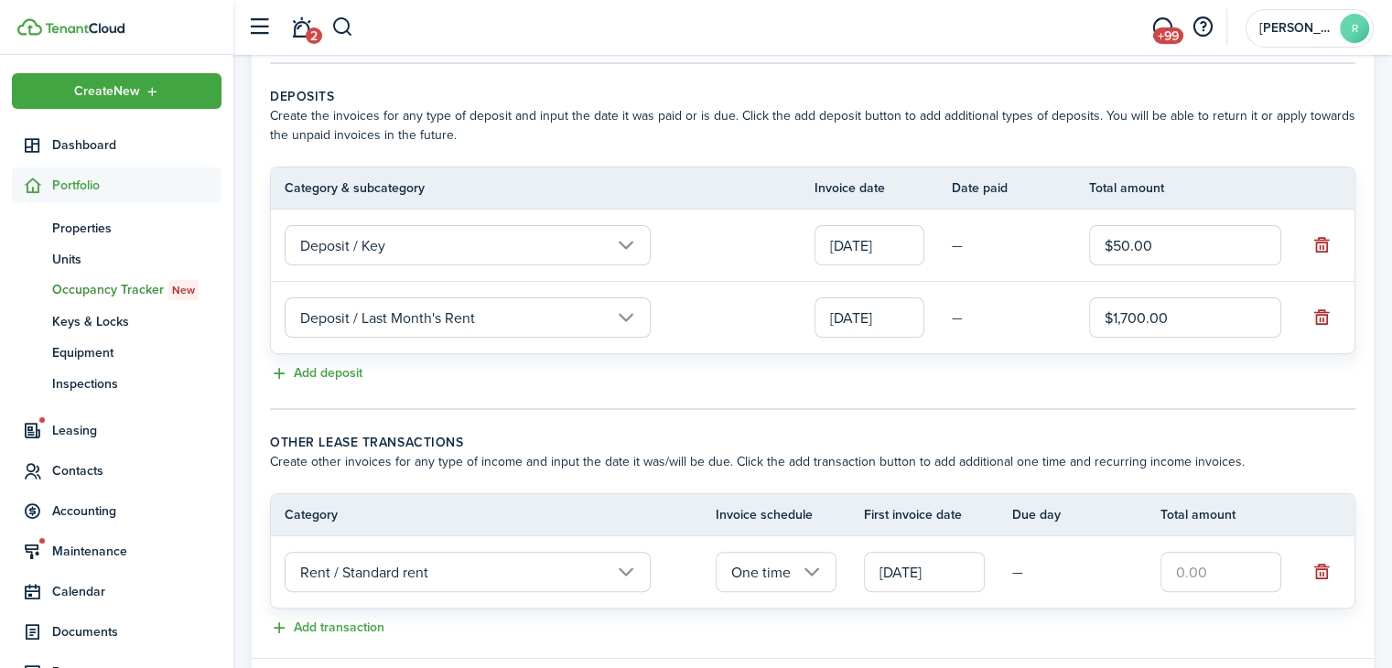
click at [1193, 592] on input "text" at bounding box center [1221, 572] width 121 height 40
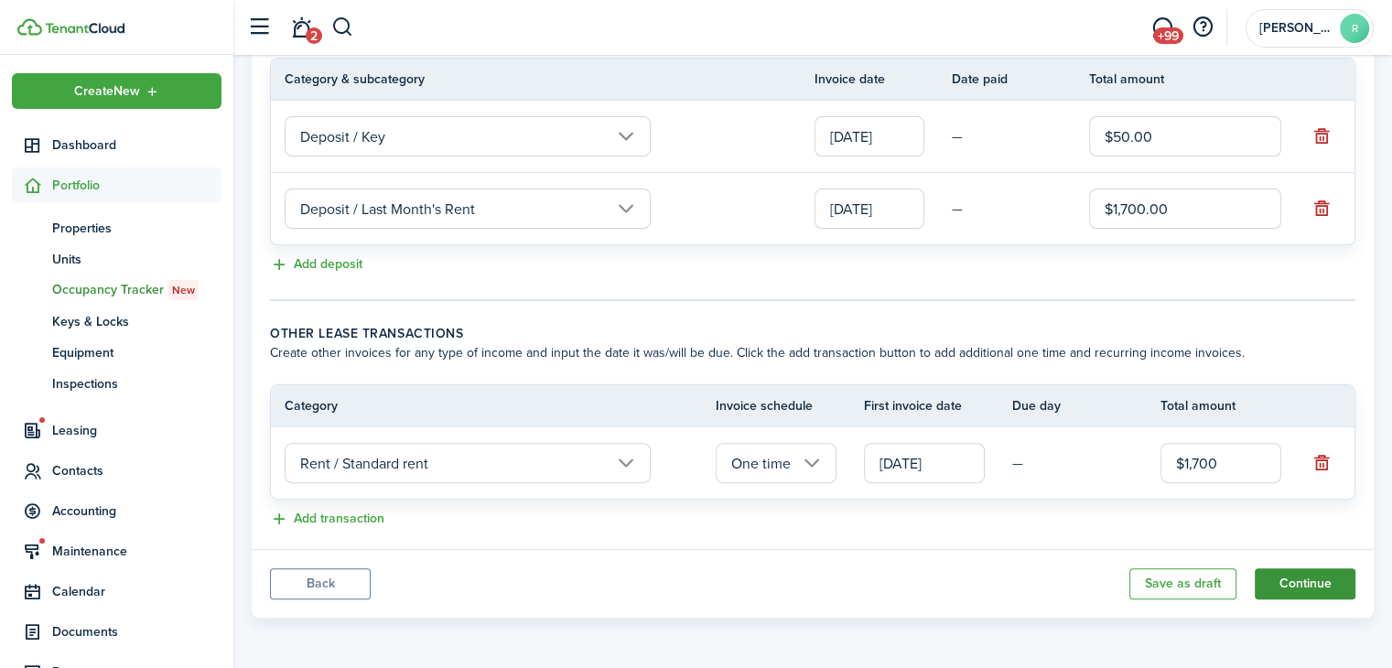
scroll to position [483, 0]
type input "$1,700.00"
click at [1293, 568] on button "Continue" at bounding box center [1305, 583] width 101 height 31
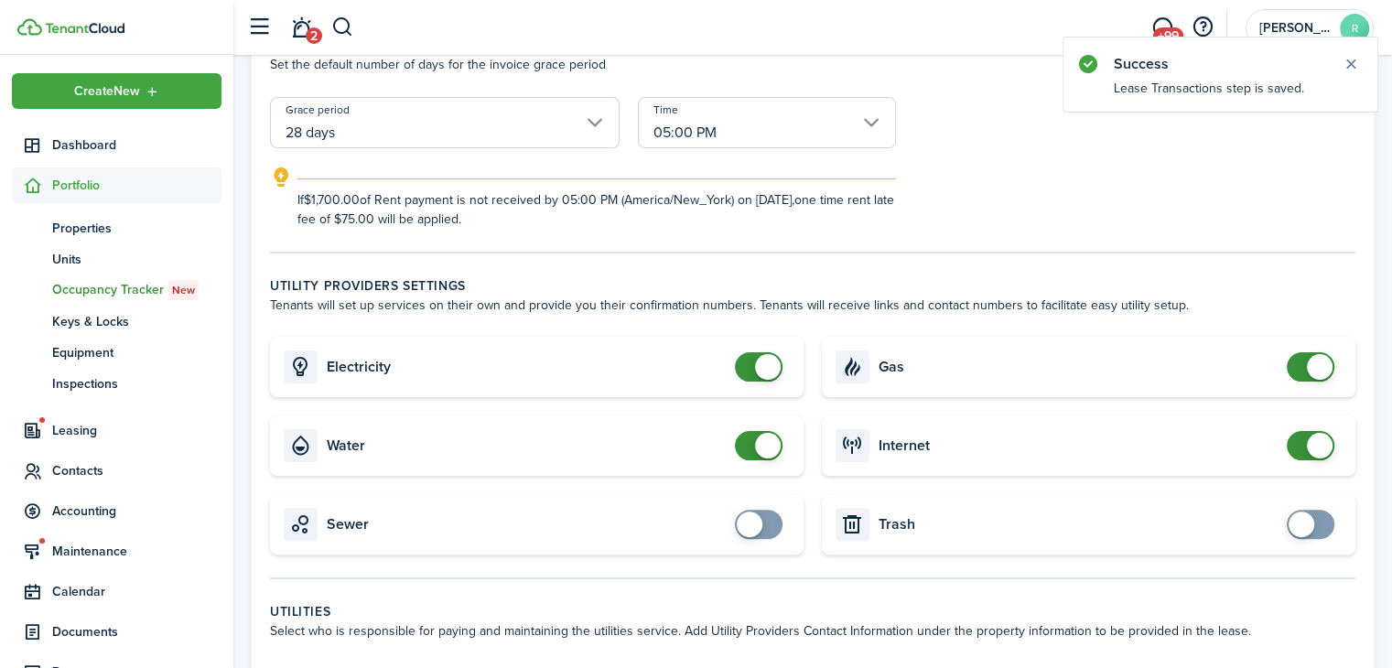
scroll to position [392, 0]
click at [747, 467] on card "Water" at bounding box center [537, 446] width 534 height 60
checkbox input "false"
click at [759, 446] on span at bounding box center [768, 446] width 26 height 26
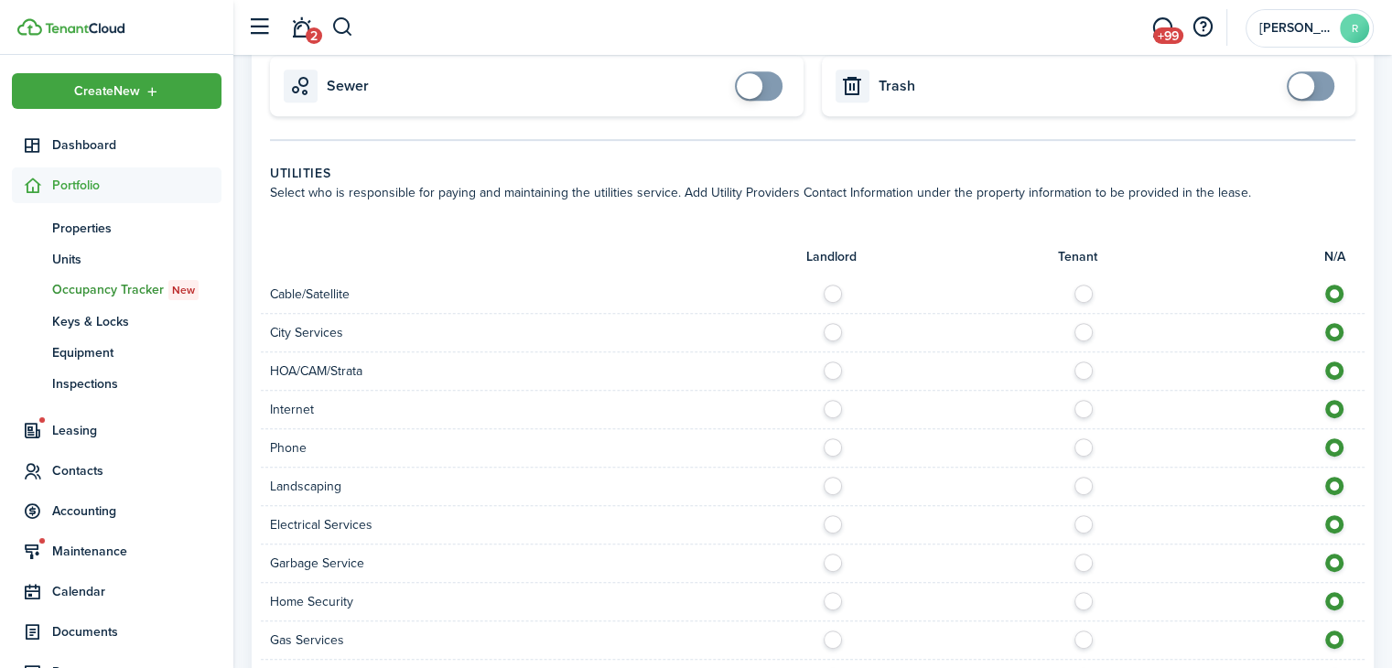
scroll to position [849, 0]
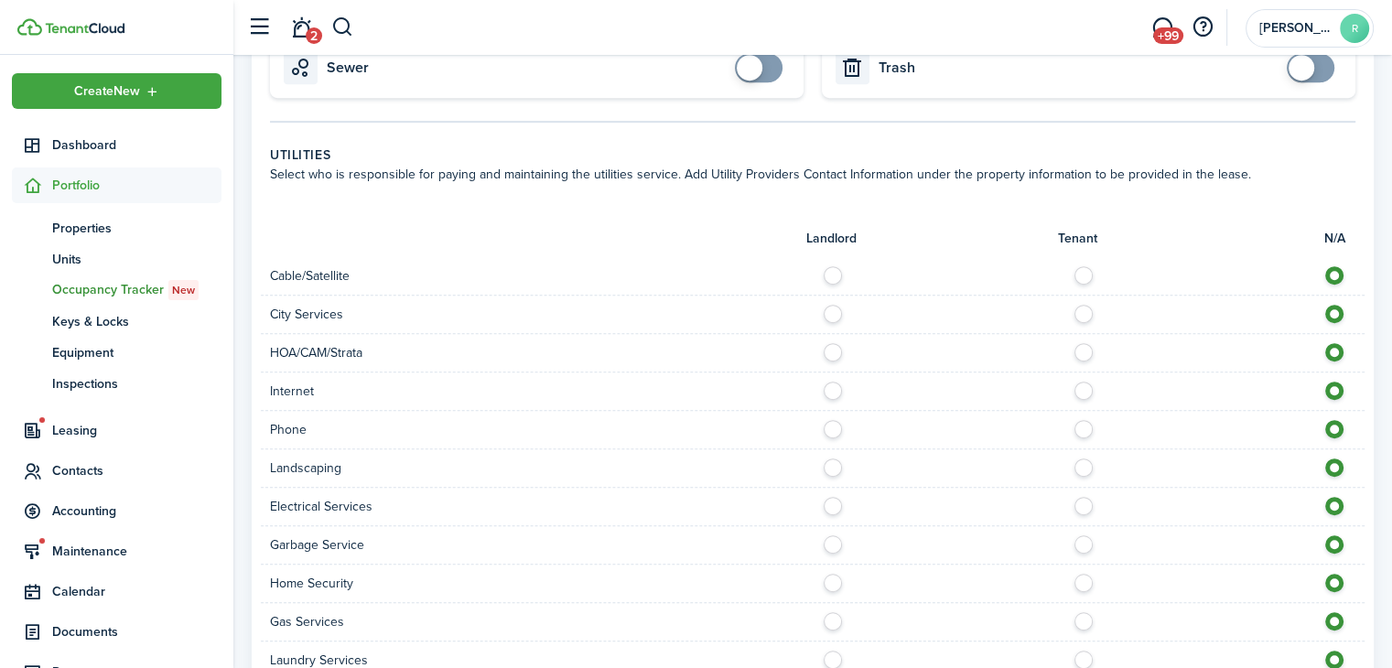
click at [1087, 276] on label at bounding box center [1089, 270] width 32 height 9
radio input "true"
click at [1087, 309] on label at bounding box center [1089, 309] width 32 height 9
radio input "true"
click at [1088, 391] on label at bounding box center [1089, 386] width 32 height 9
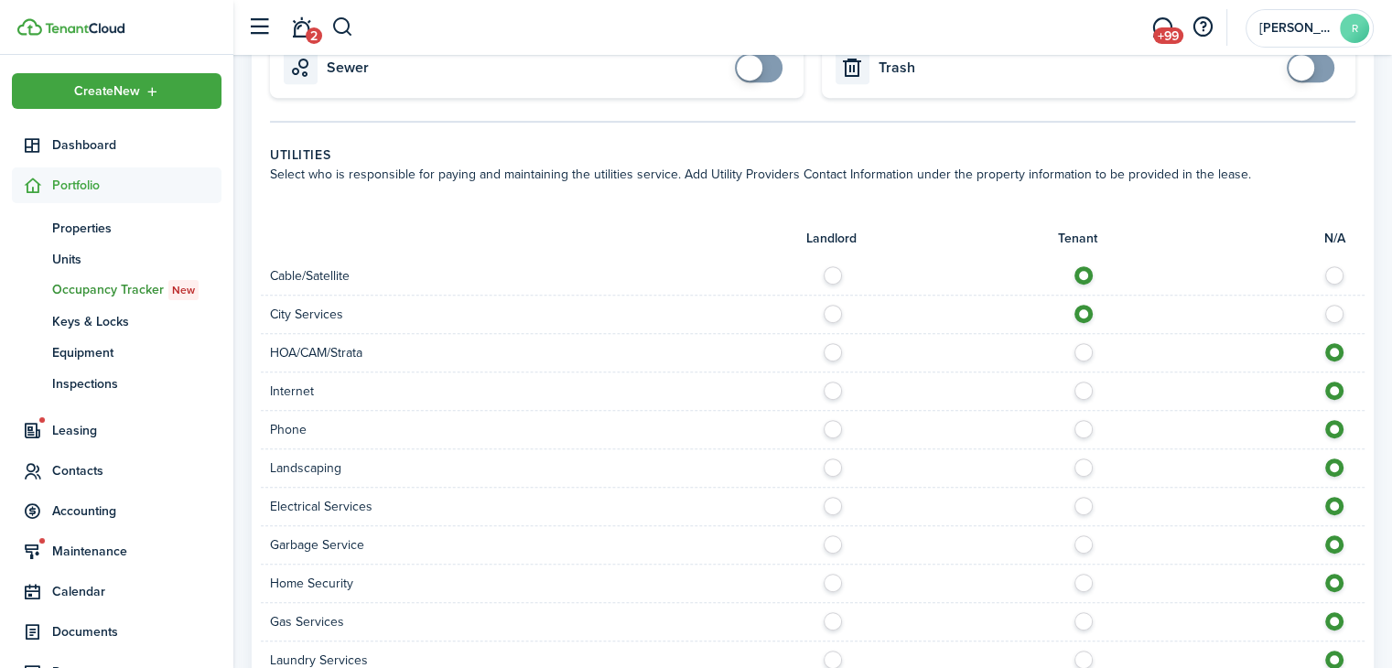
radio input "true"
click at [1078, 423] on label at bounding box center [1089, 424] width 32 height 9
radio input "true"
click at [835, 460] on label at bounding box center [838, 463] width 32 height 9
radio input "true"
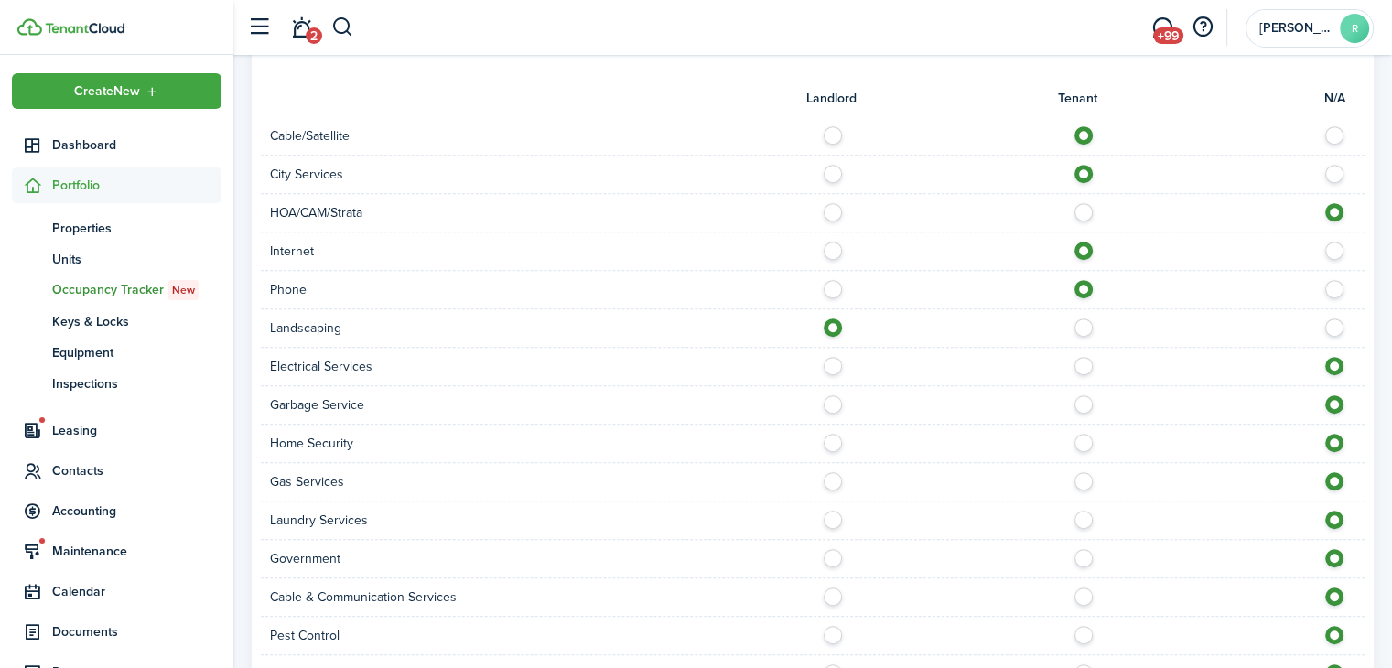
scroll to position [989, 0]
click at [1088, 360] on label at bounding box center [1089, 361] width 32 height 9
radio input "true"
click at [842, 400] on label at bounding box center [838, 399] width 32 height 9
radio input "true"
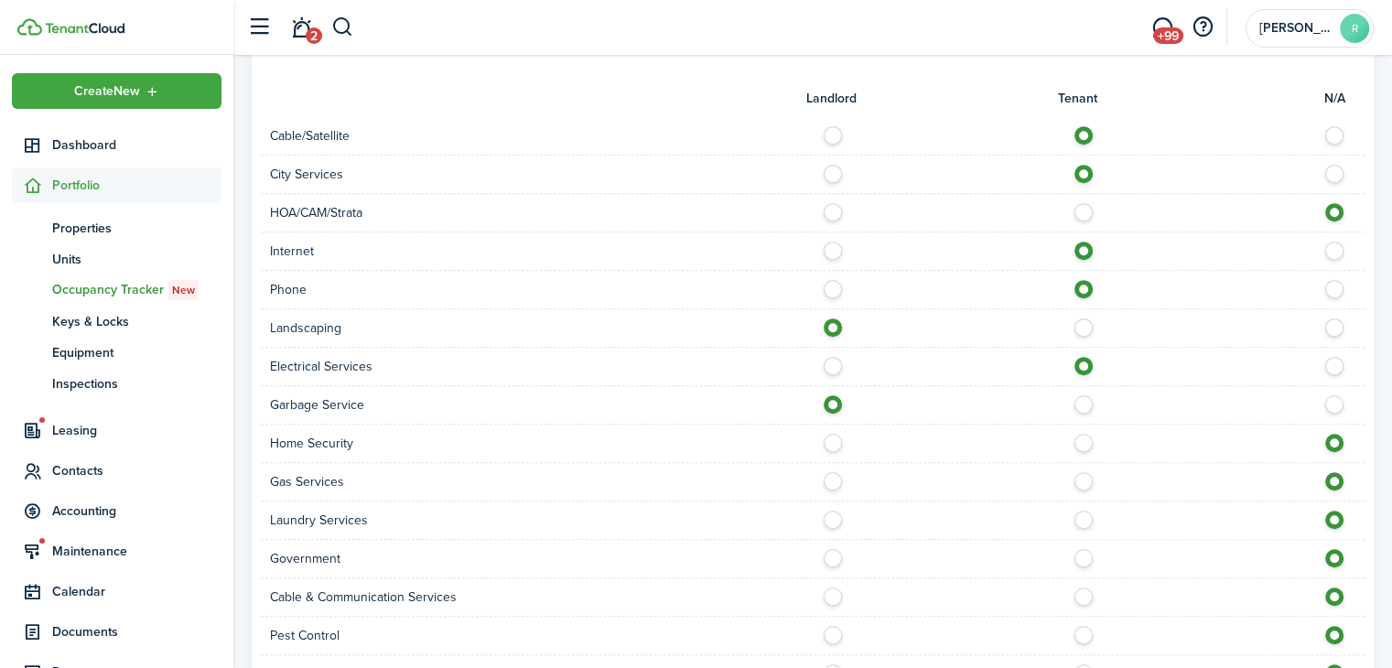
click at [1086, 443] on label at bounding box center [1089, 438] width 32 height 9
radio input "true"
click at [838, 481] on label at bounding box center [838, 476] width 32 height 9
radio input "true"
click at [833, 514] on label at bounding box center [838, 515] width 32 height 9
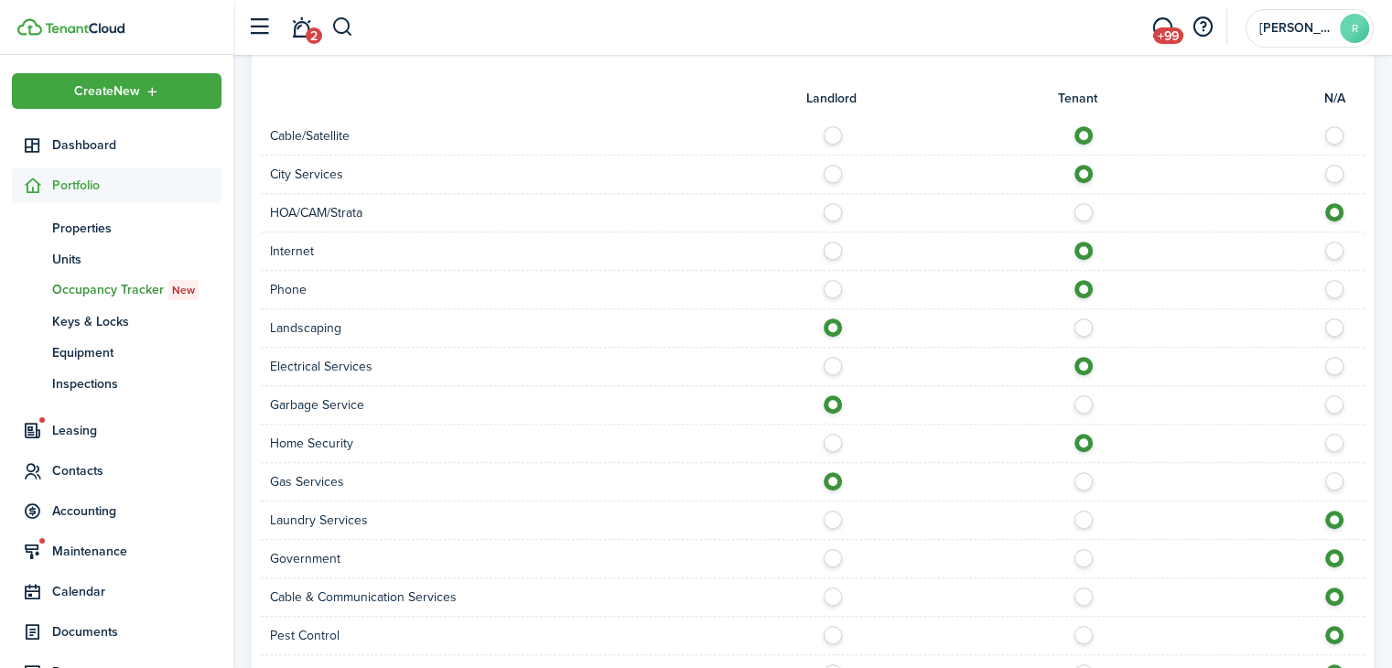
radio input "true"
click at [1085, 588] on label at bounding box center [1089, 592] width 32 height 9
radio input "true"
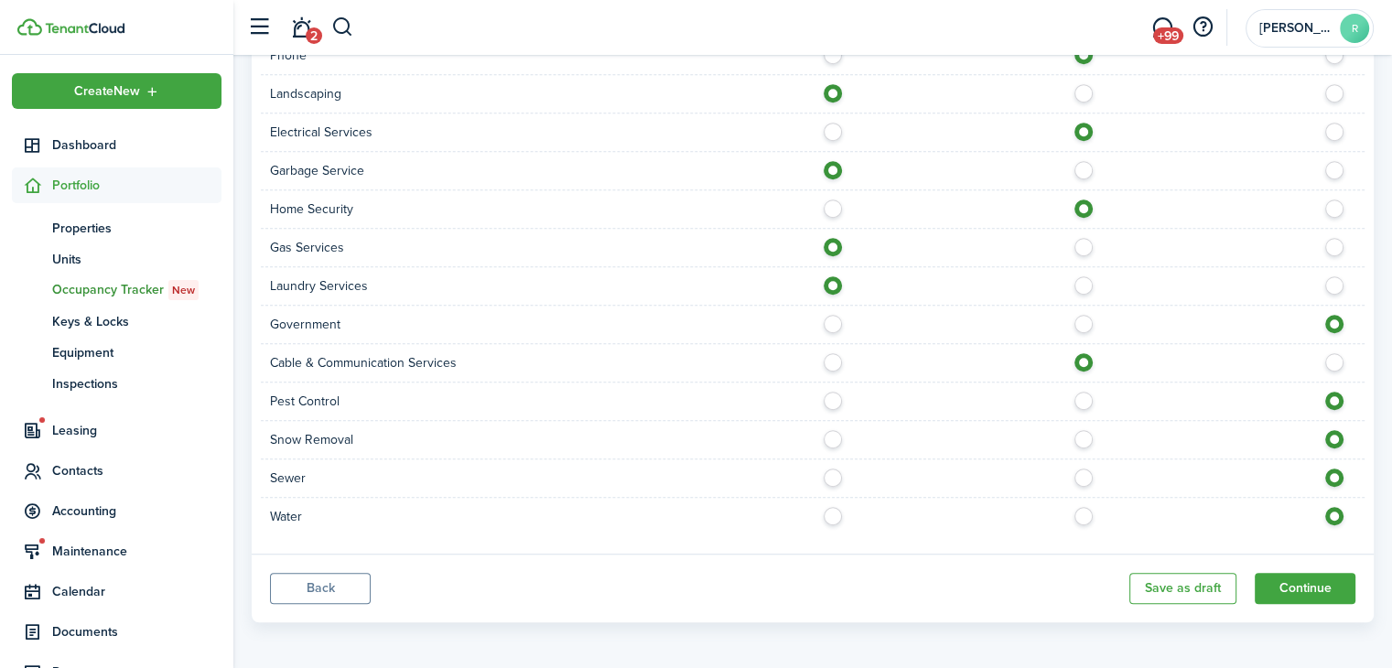
click at [841, 395] on label at bounding box center [838, 396] width 32 height 9
radio input "true"
click at [832, 430] on label at bounding box center [838, 434] width 32 height 9
radio input "true"
click at [832, 470] on label at bounding box center [838, 473] width 32 height 9
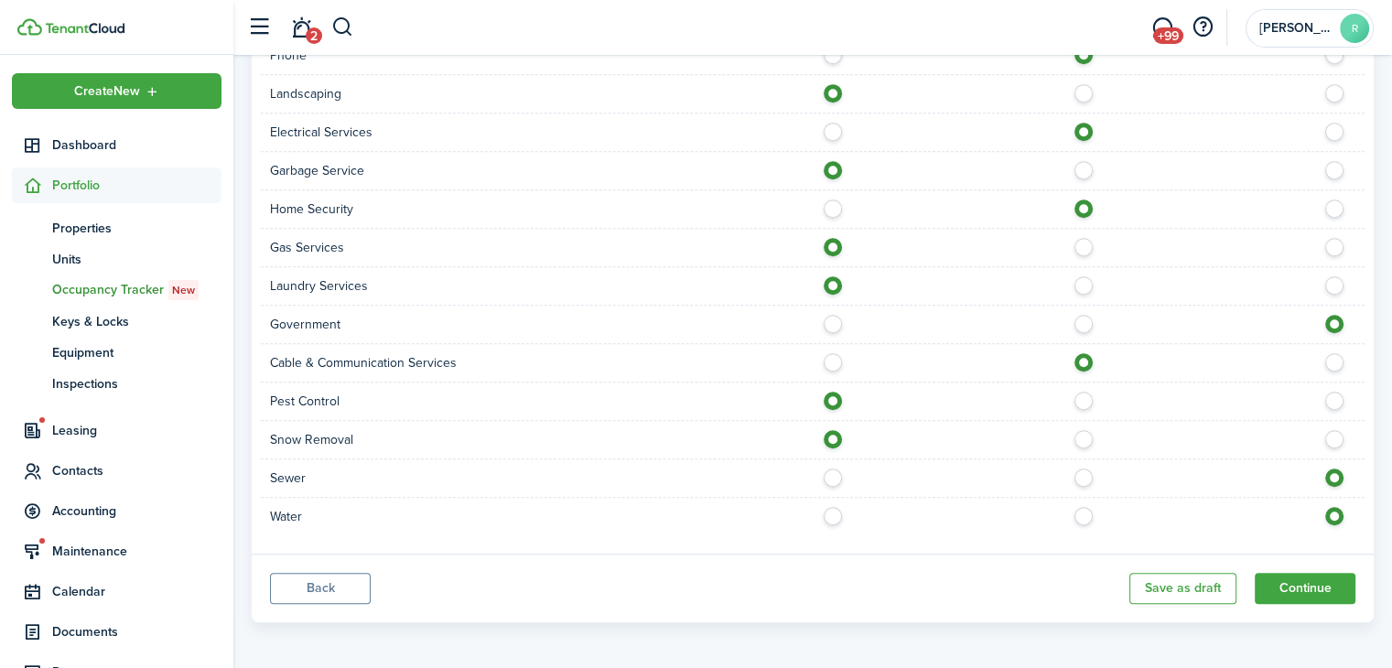
radio input "true"
click at [828, 507] on label at bounding box center [838, 511] width 32 height 9
radio input "true"
click at [1304, 588] on button "Continue" at bounding box center [1305, 588] width 101 height 31
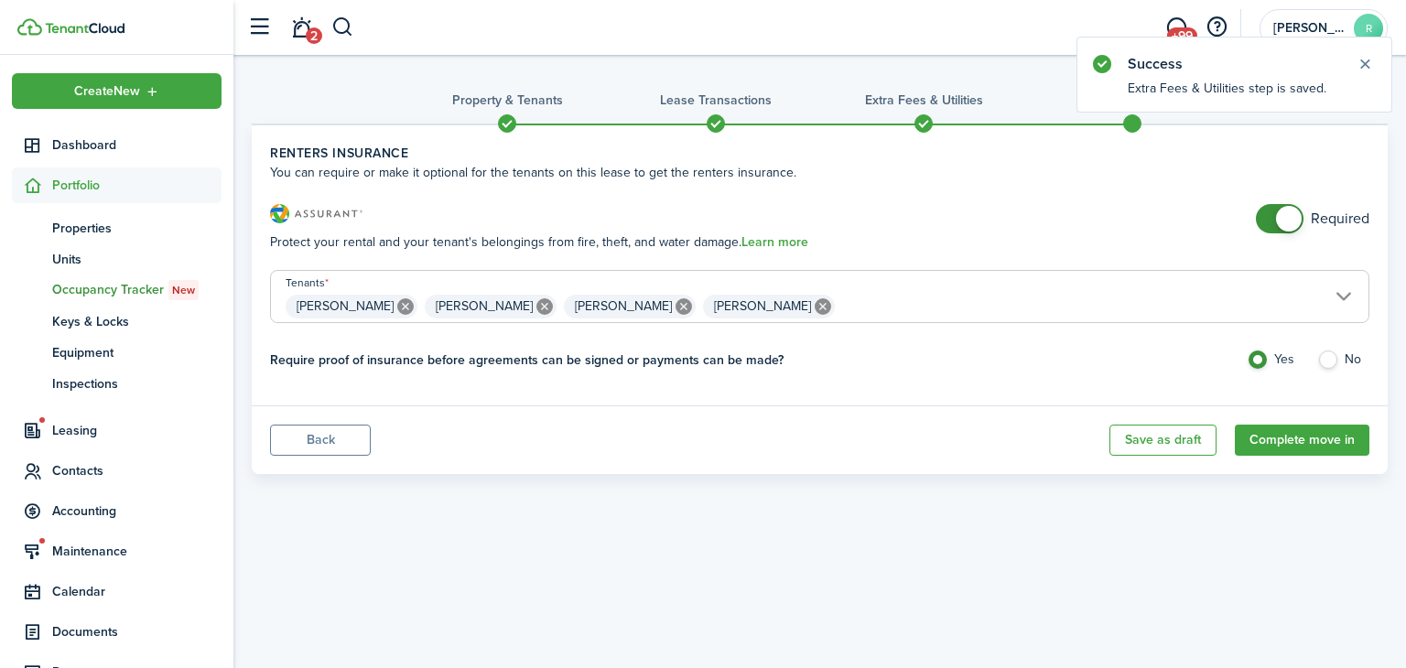
click at [1294, 235] on div "Required" at bounding box center [1313, 228] width 114 height 48
checkbox input "false"
click at [1289, 232] on span at bounding box center [1280, 218] width 18 height 29
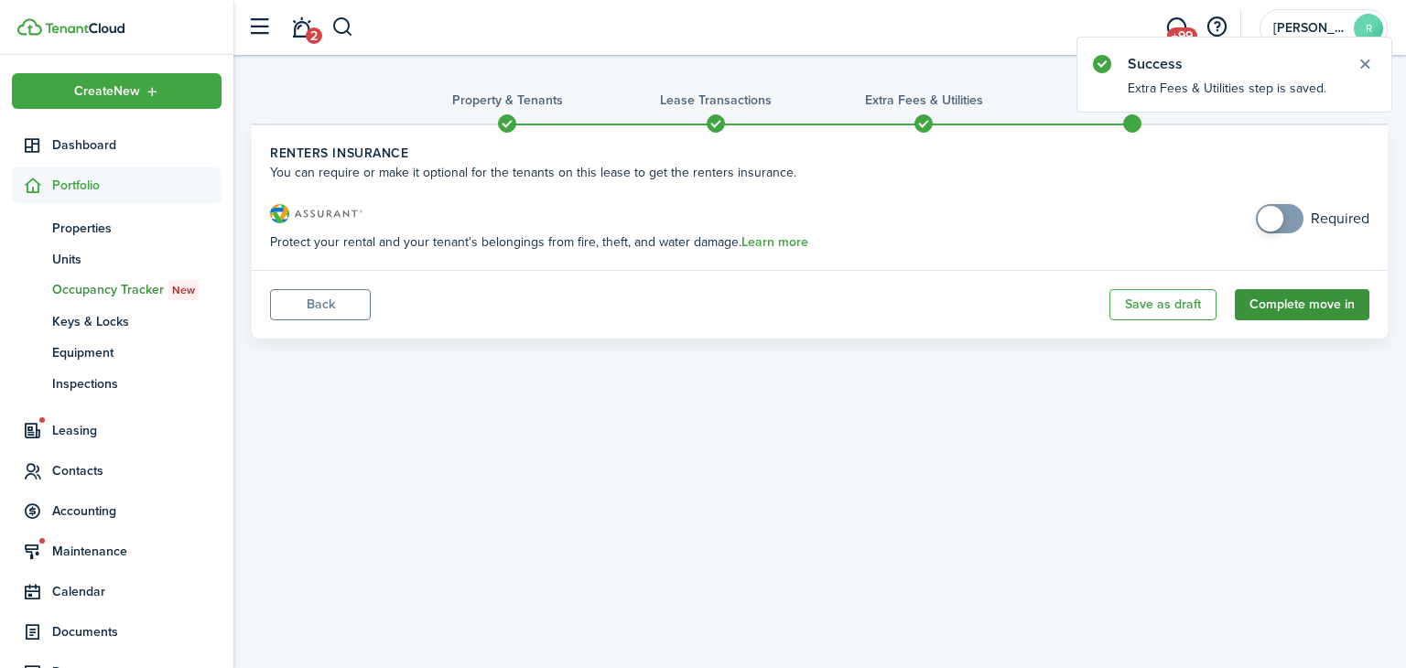
click at [1295, 294] on button "Complete move in" at bounding box center [1302, 304] width 135 height 31
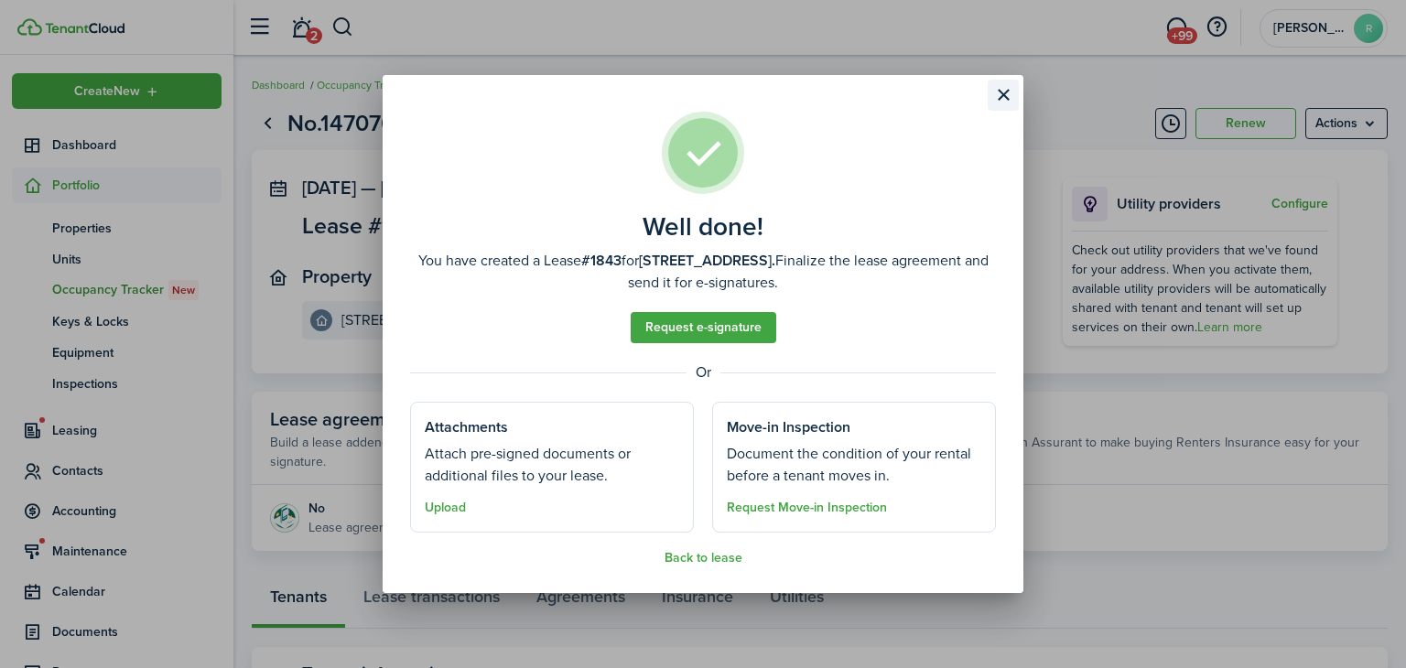
click at [988, 96] on button "Close modal" at bounding box center [1003, 95] width 31 height 31
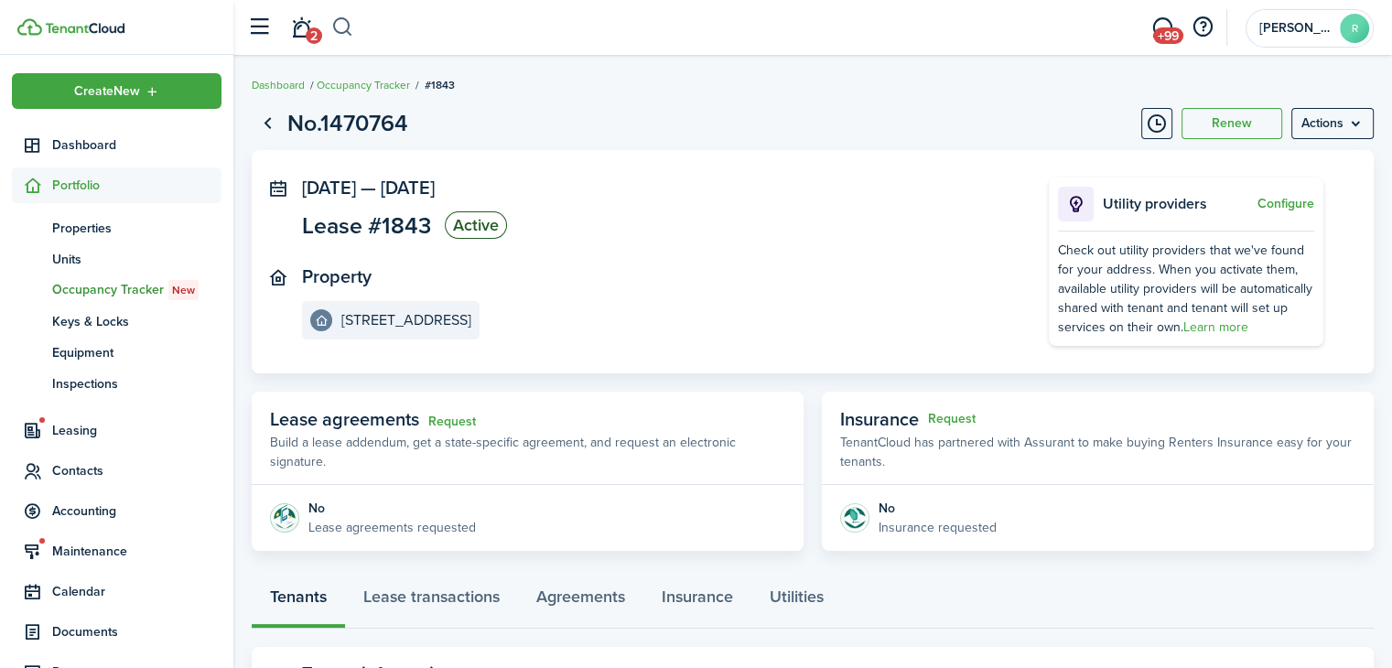
click at [348, 19] on button "button" at bounding box center [342, 27] width 23 height 31
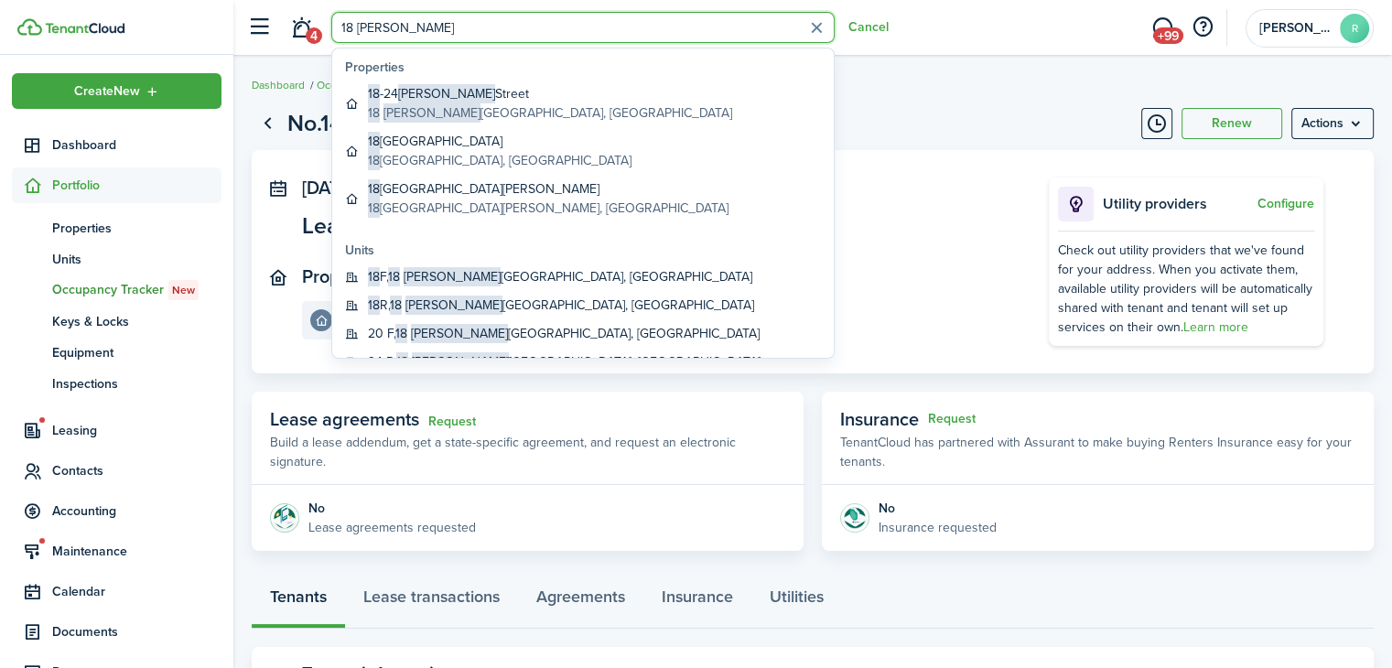
click at [348, 19] on input "18 [PERSON_NAME]" at bounding box center [582, 27] width 503 height 31
type input "18 [PERSON_NAME]"
